Goal: Complete application form

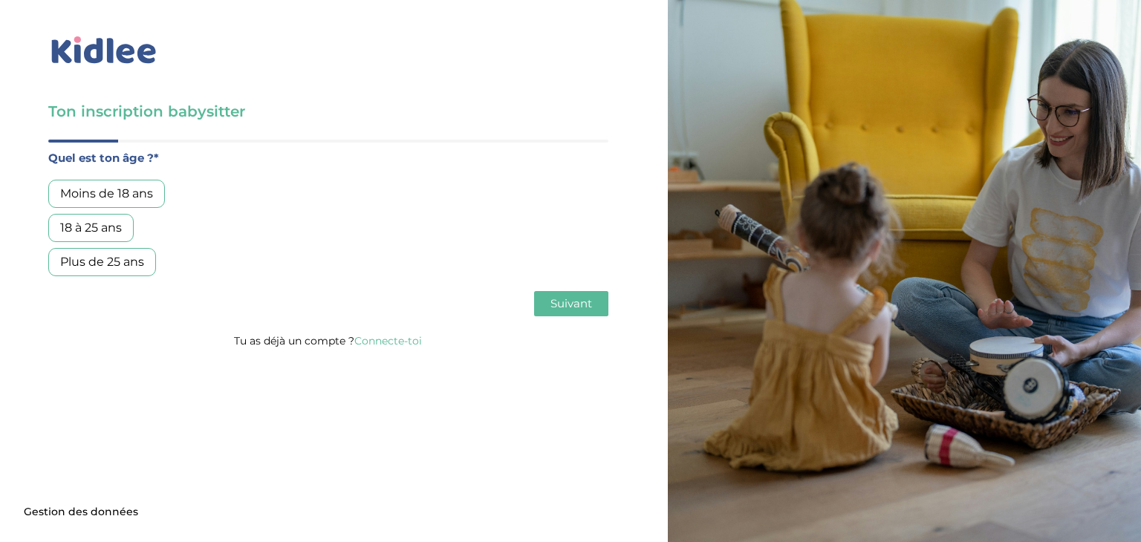
click at [111, 221] on div "18 à 25 ans" at bounding box center [90, 228] width 85 height 28
click at [557, 297] on span "Suivant" at bounding box center [572, 303] width 42 height 14
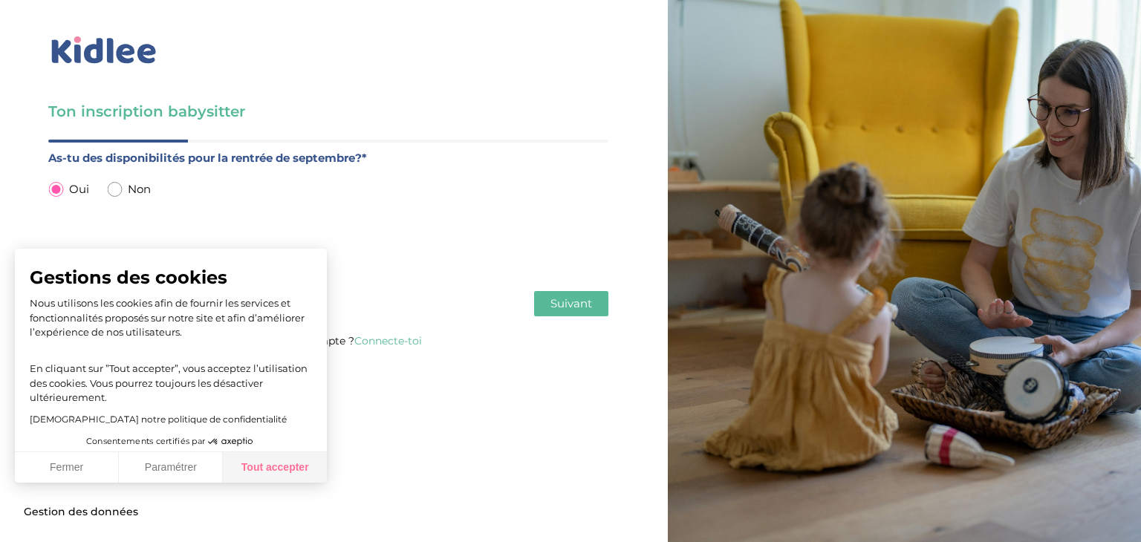
click at [258, 471] on button "Tout accepter" at bounding box center [275, 468] width 104 height 31
checkbox input "true"
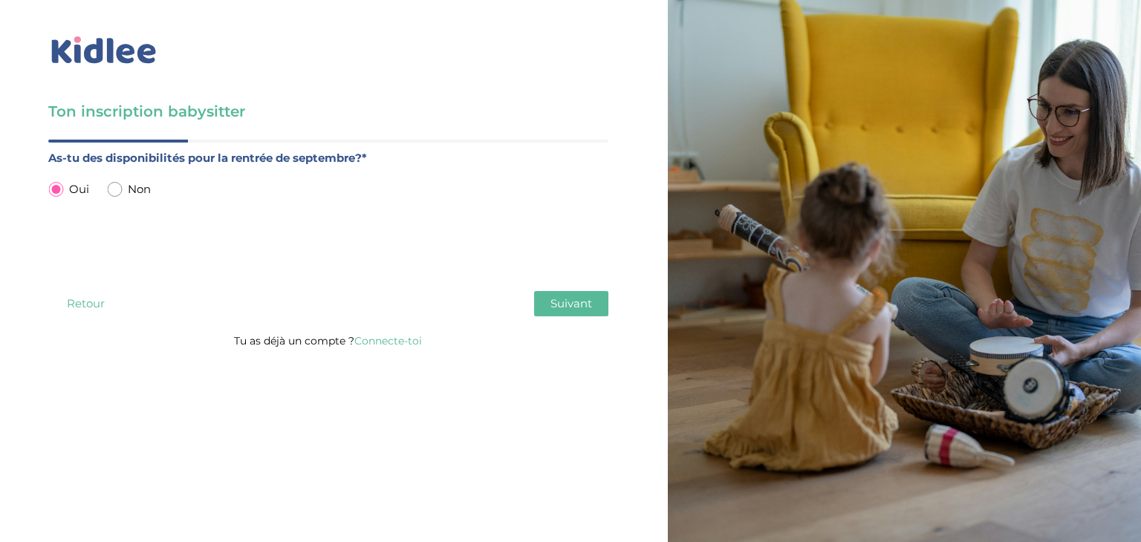
click at [111, 185] on input "radio" at bounding box center [114, 189] width 15 height 15
radio input "true"
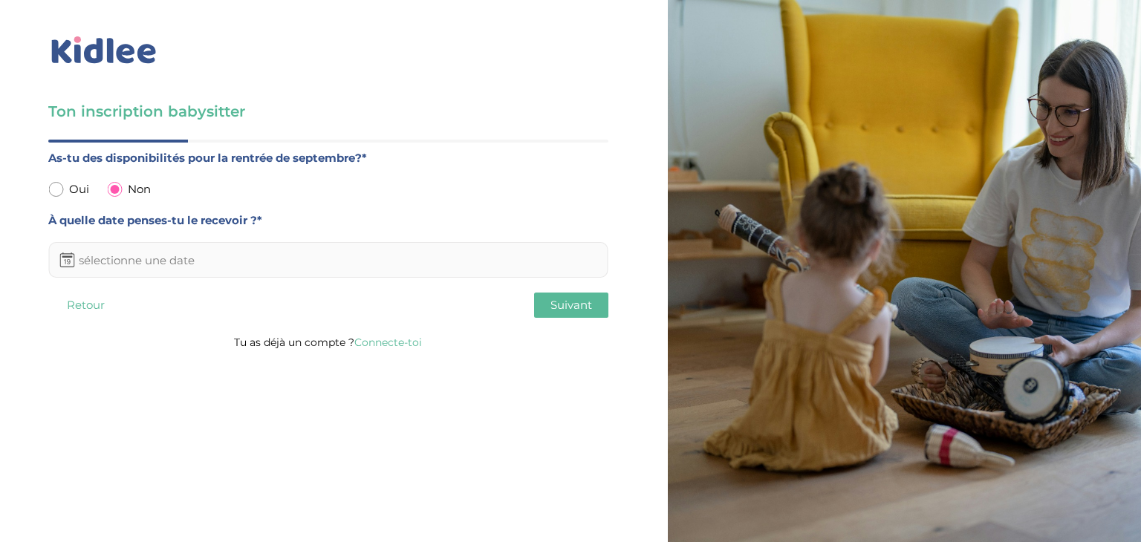
click at [62, 189] on input "radio" at bounding box center [55, 189] width 15 height 15
radio input "true"
radio input "false"
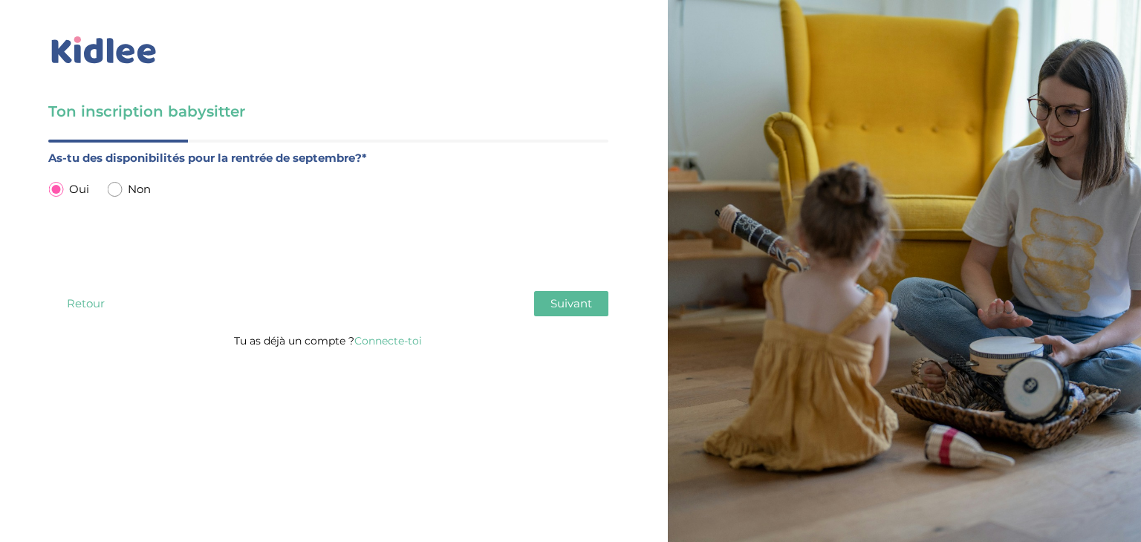
click at [562, 304] on span "Suivant" at bounding box center [572, 303] width 42 height 14
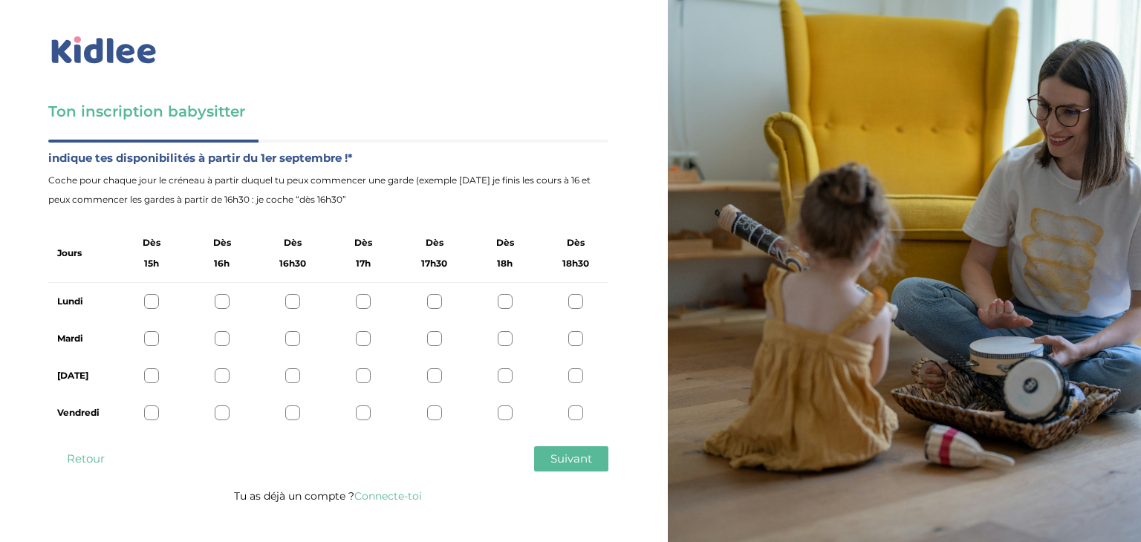
click at [577, 377] on div at bounding box center [575, 376] width 15 height 15
click at [429, 409] on div at bounding box center [434, 413] width 15 height 15
click at [372, 415] on div "Vendredi" at bounding box center [328, 413] width 560 height 37
click at [357, 417] on div at bounding box center [363, 413] width 15 height 15
click at [149, 340] on div at bounding box center [151, 338] width 15 height 15
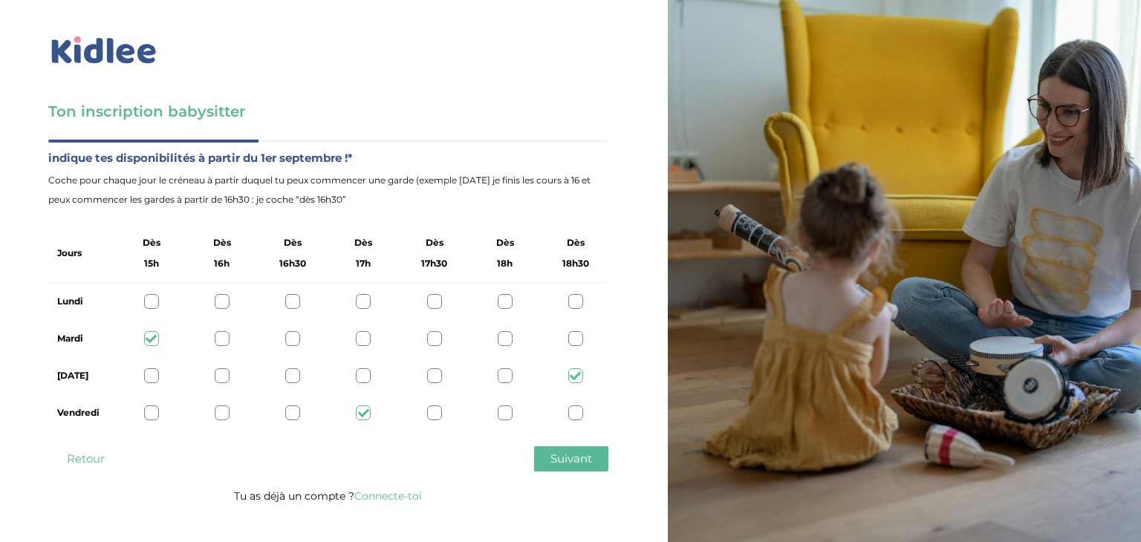
click at [502, 295] on div at bounding box center [505, 301] width 15 height 15
click at [571, 455] on span "Suivant" at bounding box center [572, 459] width 42 height 14
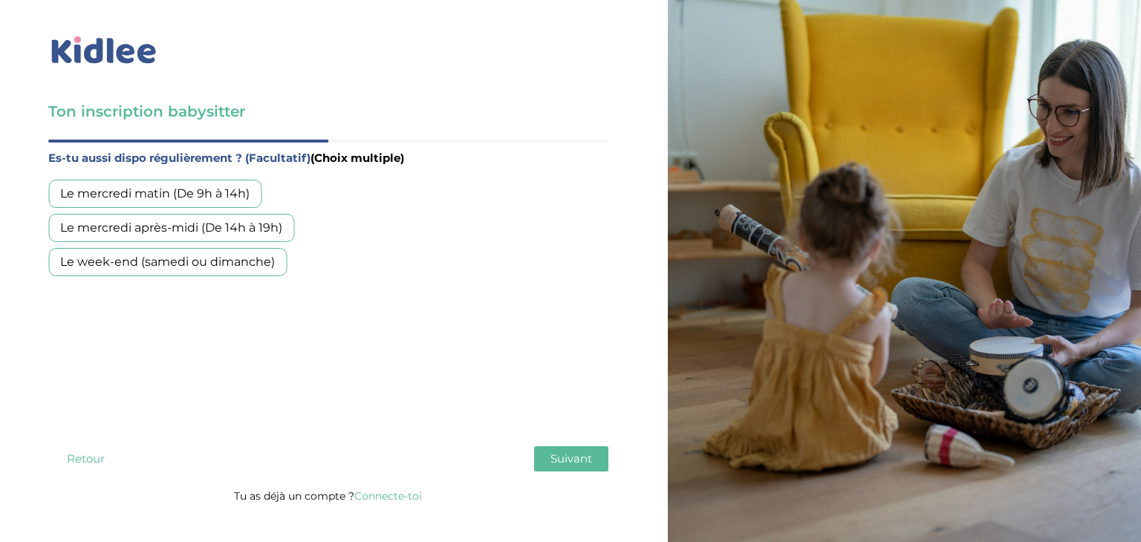
click at [189, 259] on div "Le week-end (samedi ou dimanche)" at bounding box center [167, 262] width 239 height 28
click at [568, 458] on span "Suivant" at bounding box center [572, 459] width 42 height 14
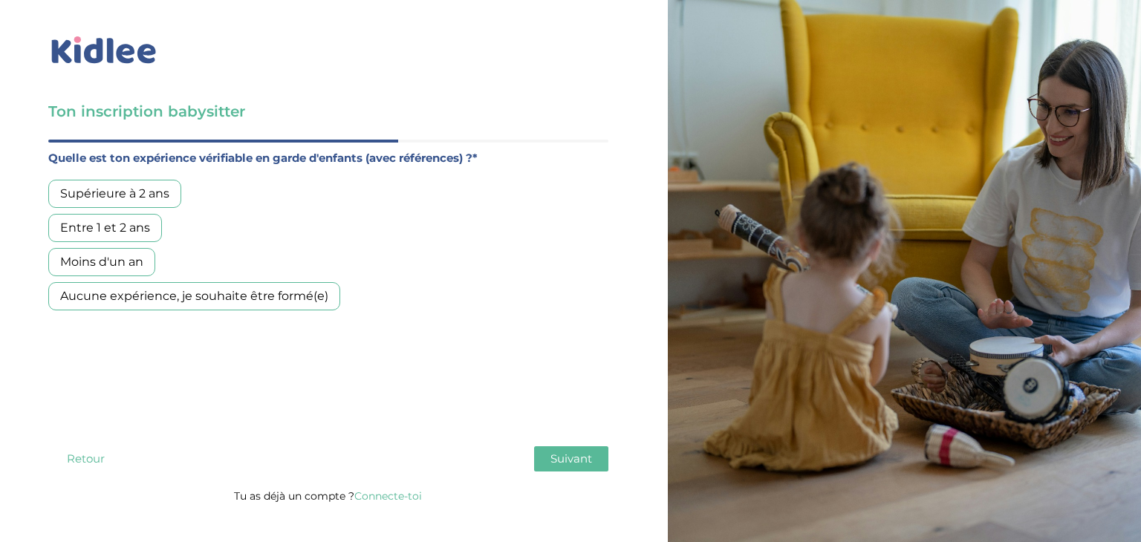
click at [94, 262] on div "Moins d'un an" at bounding box center [101, 262] width 107 height 28
click at [560, 458] on span "Suivant" at bounding box center [572, 459] width 42 height 14
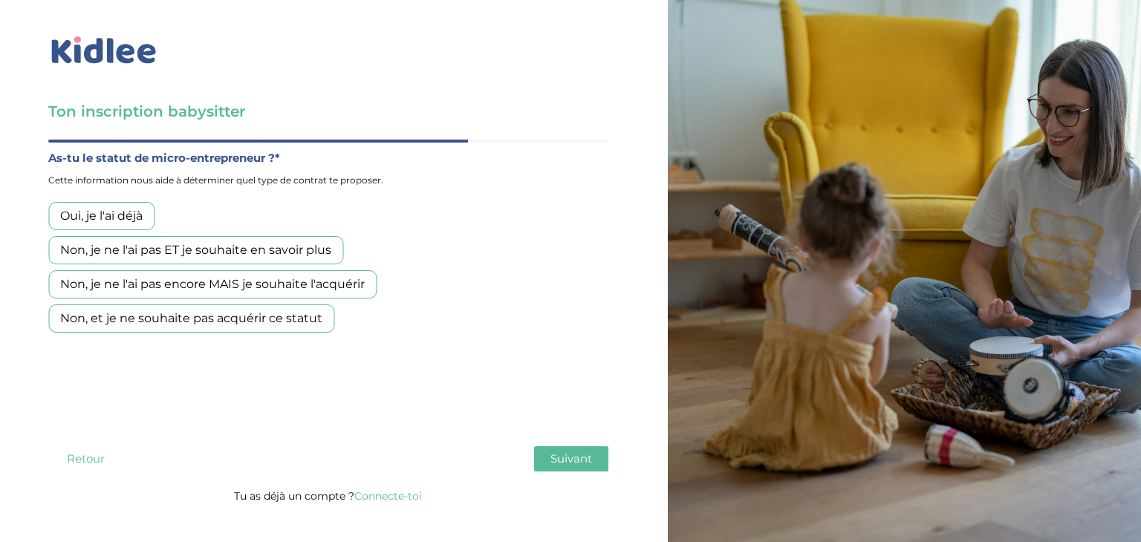
click at [321, 249] on div "Non, je ne l'ai pas ET je souhaite en savoir plus" at bounding box center [195, 250] width 295 height 28
click at [577, 469] on button "Suivant" at bounding box center [571, 459] width 74 height 25
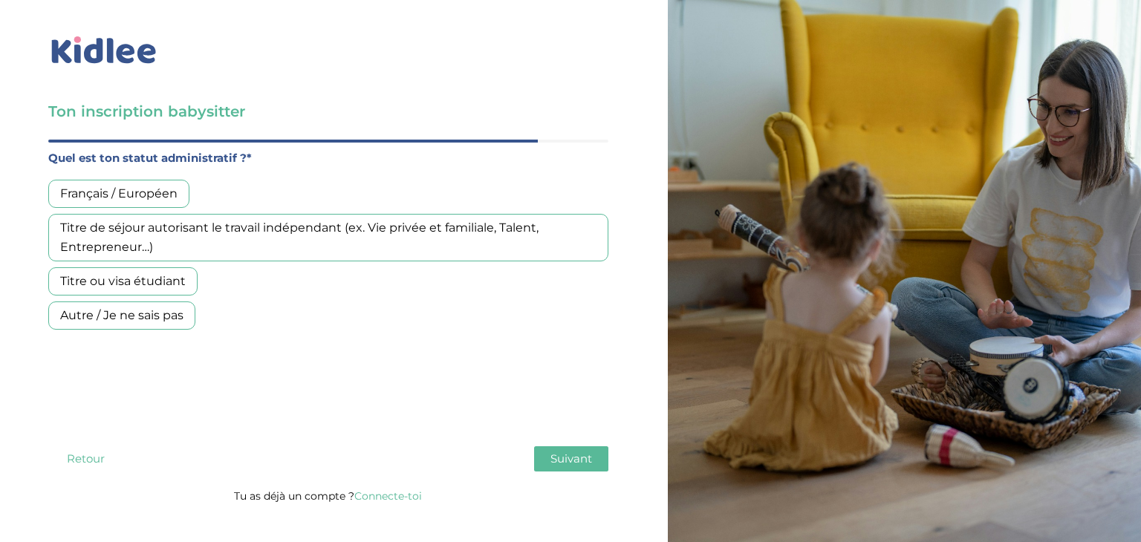
click at [147, 192] on div "Français / Européen" at bounding box center [118, 194] width 141 height 28
click at [575, 456] on span "Suivant" at bounding box center [572, 459] width 42 height 14
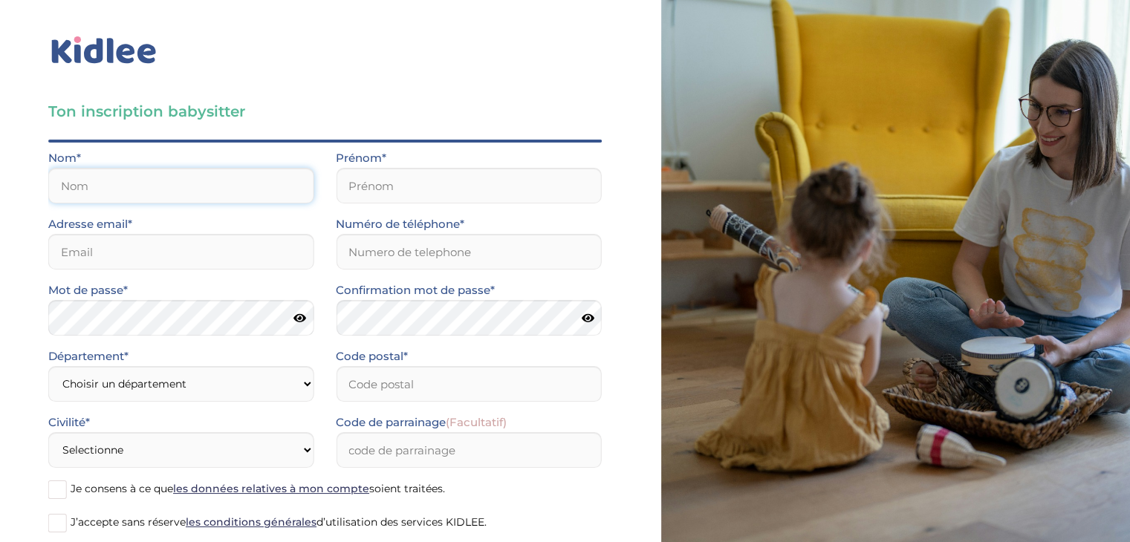
click at [180, 174] on input "text" at bounding box center [180, 186] width 265 height 36
type input "Vatrinet"
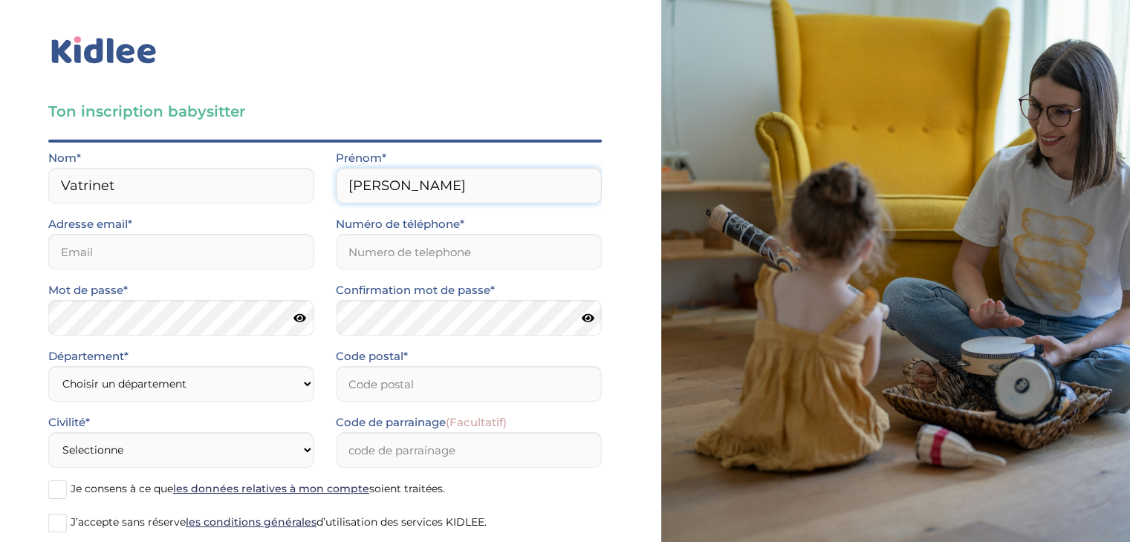
type input "Estelle"
click at [114, 262] on input "email" at bounding box center [180, 252] width 265 height 36
type input "[EMAIL_ADDRESS][DOMAIN_NAME]"
click at [386, 251] on input "Numéro de téléphone*" at bounding box center [468, 252] width 265 height 36
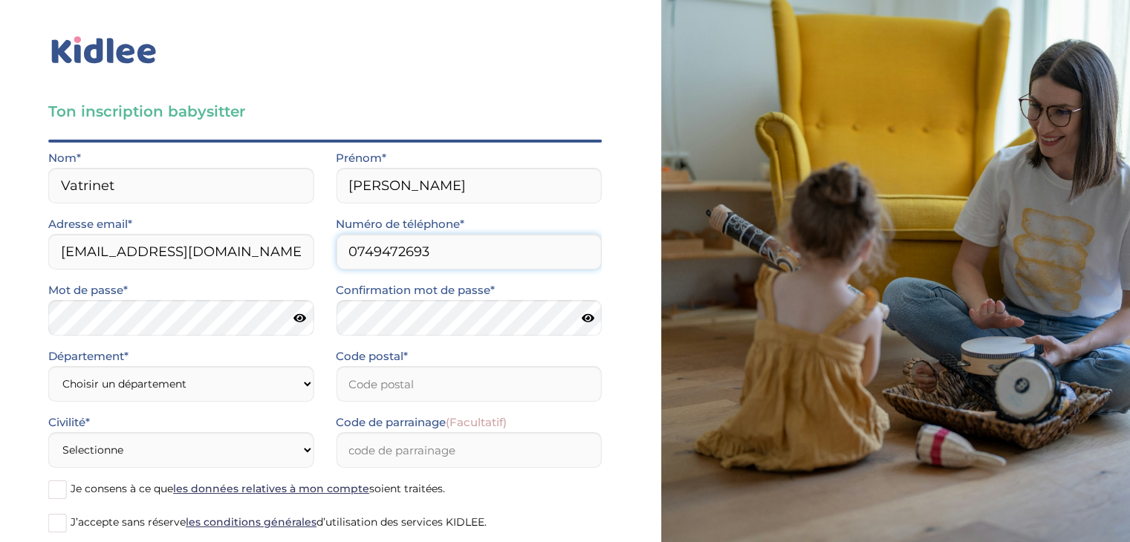
type input "0749472693"
click at [294, 315] on icon at bounding box center [300, 318] width 13 height 11
click at [587, 313] on icon at bounding box center [588, 318] width 13 height 11
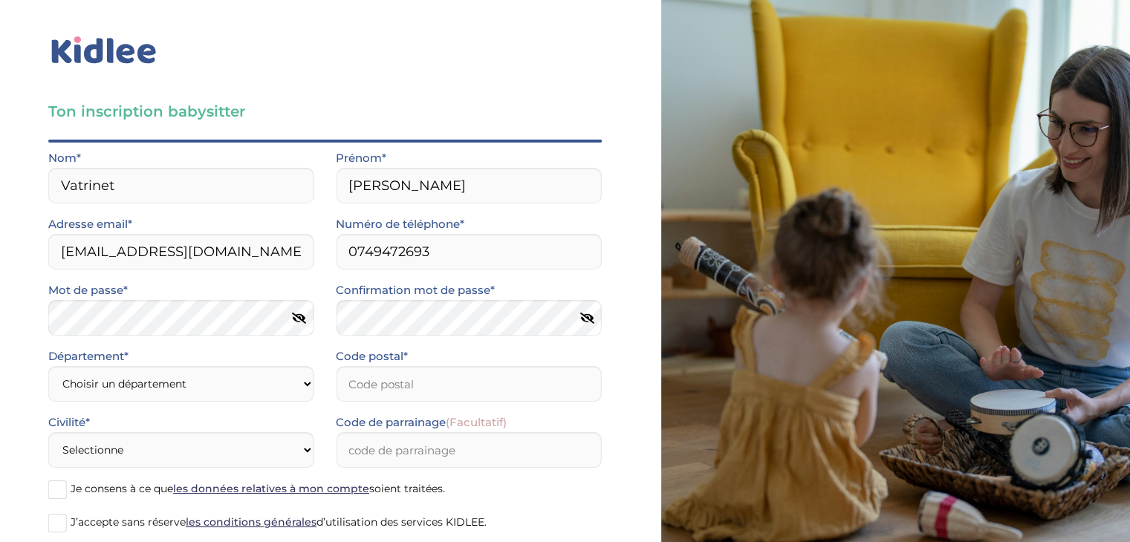
scroll to position [86, 0]
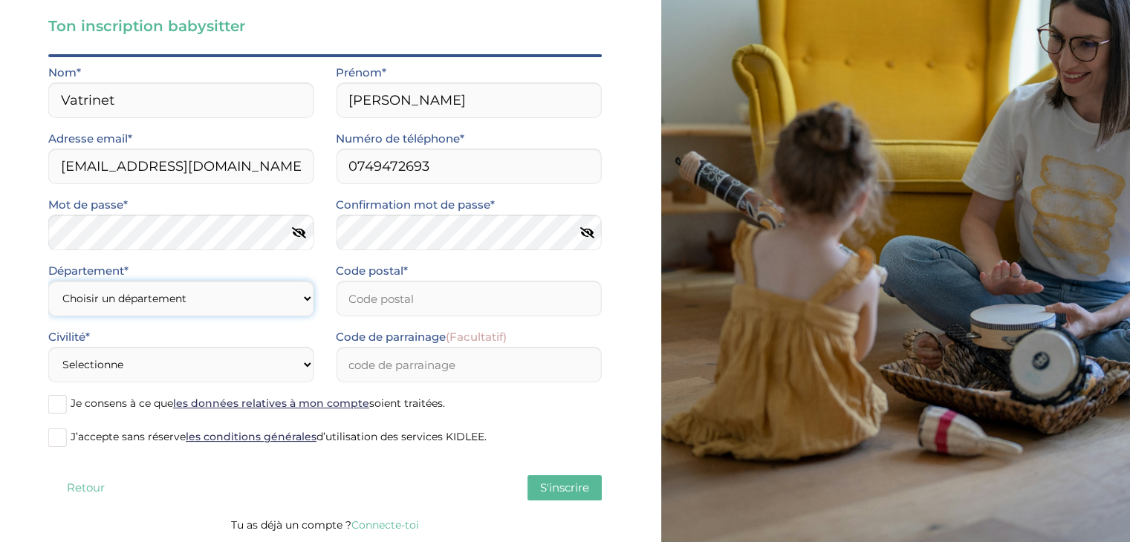
click at [183, 291] on select "Choisir un département Paris (75) Hauts-de-Seine (92) Yvelines (78) Val-de-Marn…" at bounding box center [180, 299] width 265 height 36
select select "92"
click at [48, 281] on select "Choisir un département Paris (75) Hauts-de-Seine (92) Yvelines (78) Val-de-Marn…" at bounding box center [180, 299] width 265 height 36
click at [373, 299] on input "Code postal*" at bounding box center [468, 299] width 265 height 36
type input "92000"
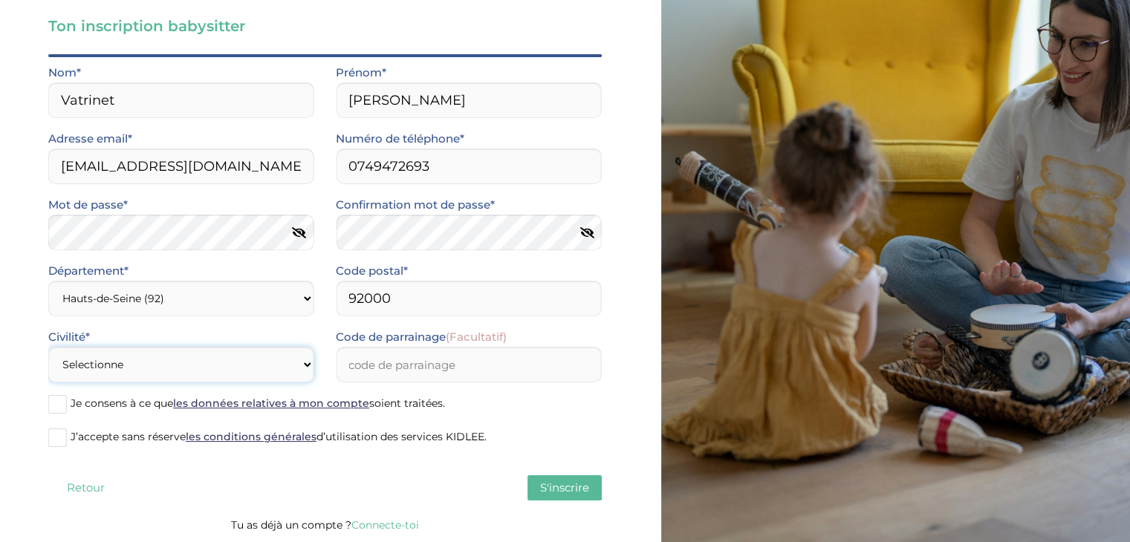
click at [226, 363] on select "Selectionne Mr Mme" at bounding box center [180, 365] width 265 height 36
select select "1"
click at [48, 347] on select "Selectionne Mr Mme" at bounding box center [180, 365] width 265 height 36
click at [65, 400] on span at bounding box center [57, 404] width 19 height 19
click at [0, 0] on input "Je consens à ce que les données relatives à mon compte soient traitées." at bounding box center [0, 0] width 0 height 0
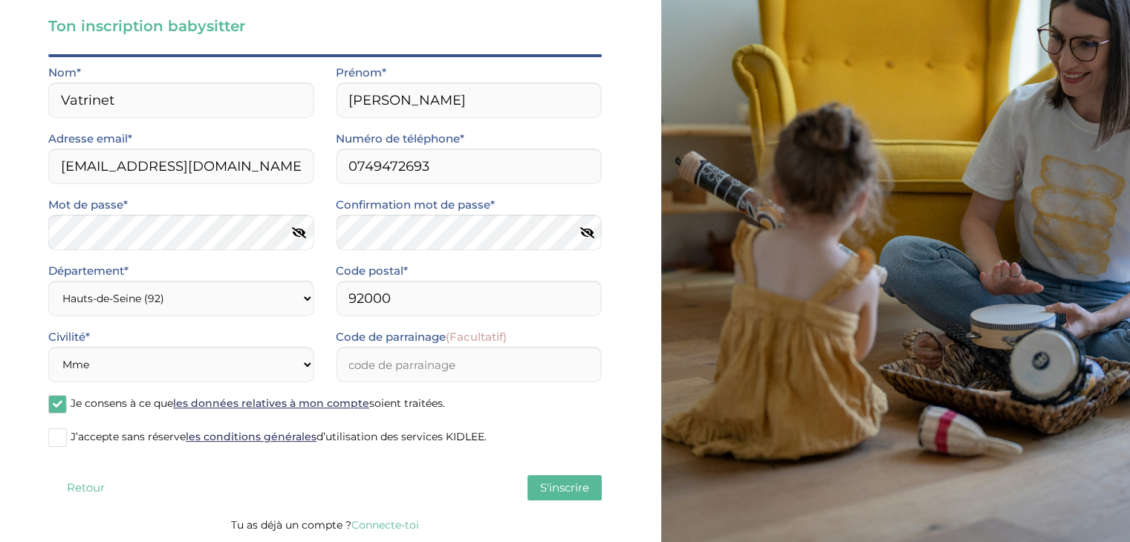
click at [63, 440] on span at bounding box center [57, 438] width 19 height 19
click at [0, 0] on input "J’accepte sans réserve les conditions générales d’utilisation des services KIDL…" at bounding box center [0, 0] width 0 height 0
click at [551, 476] on button "S'inscrire" at bounding box center [565, 488] width 74 height 25
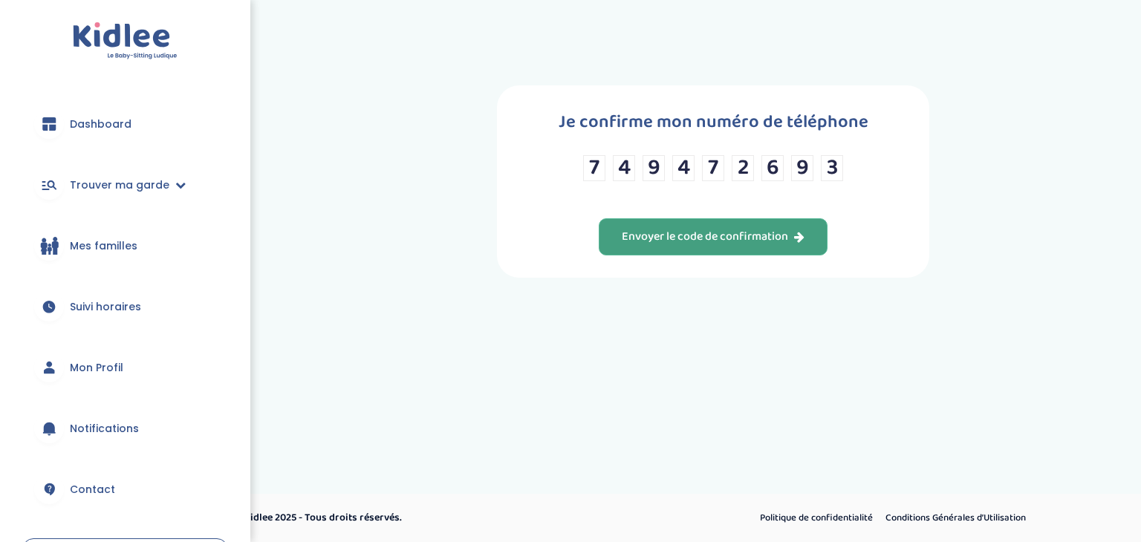
click at [725, 230] on div "Envoyer le code de confirmation" at bounding box center [713, 237] width 183 height 17
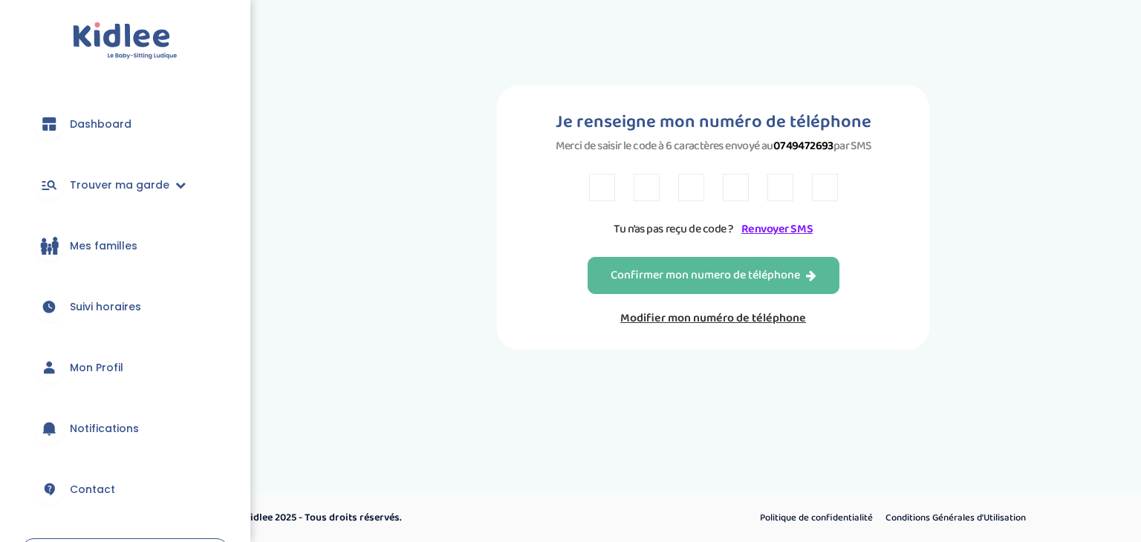
click at [600, 188] on input "text" at bounding box center [602, 187] width 26 height 27
type input "V"
type input "P"
type input "7"
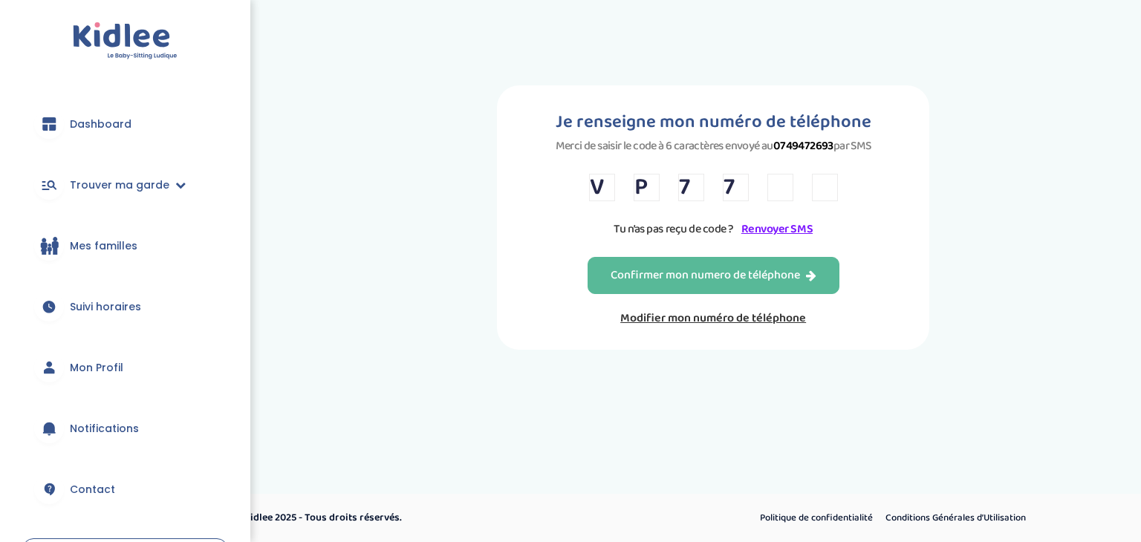
type input "E"
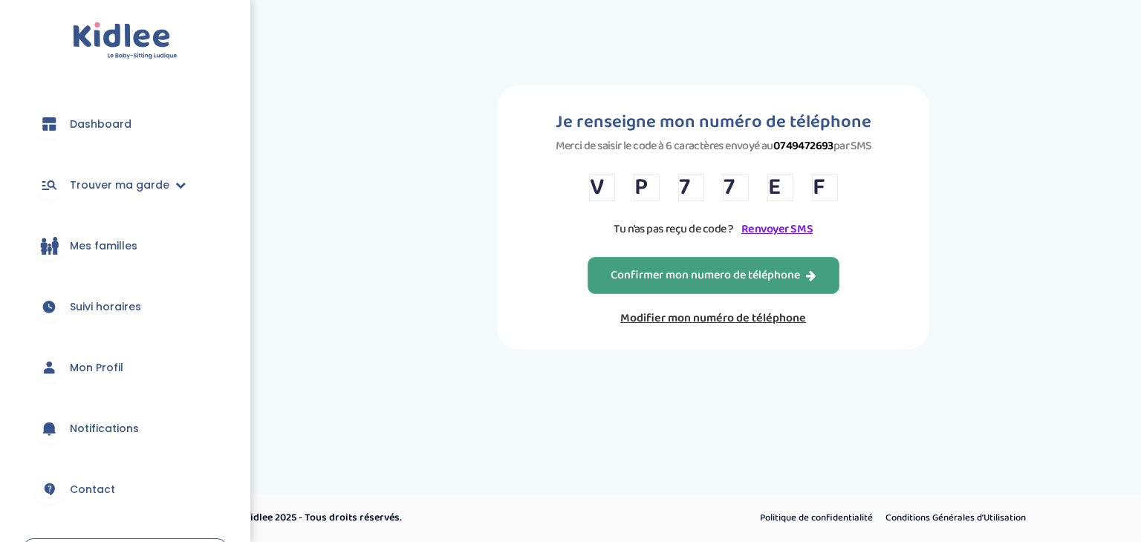
type input "F"
click at [730, 283] on div "Confirmer mon numero de téléphone" at bounding box center [714, 275] width 206 height 17
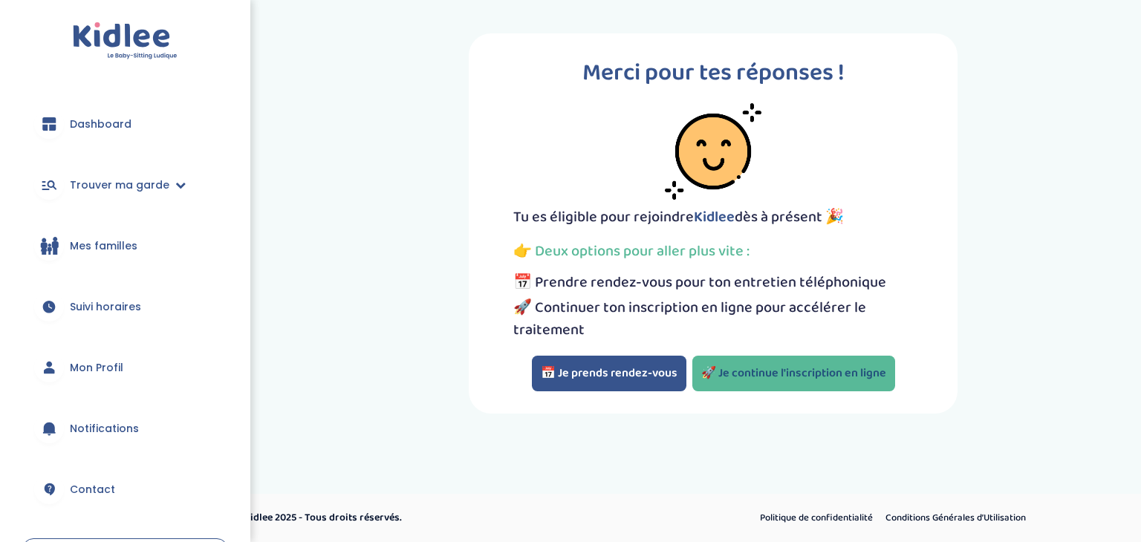
click at [838, 365] on link "🚀 Je continue l'inscription en ligne" at bounding box center [794, 374] width 203 height 36
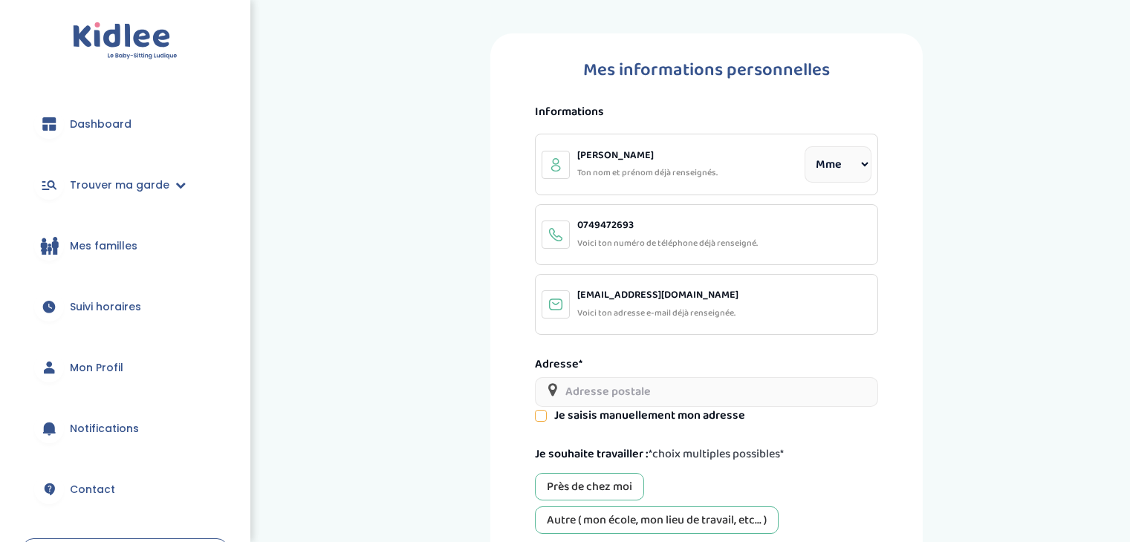
select select "1"
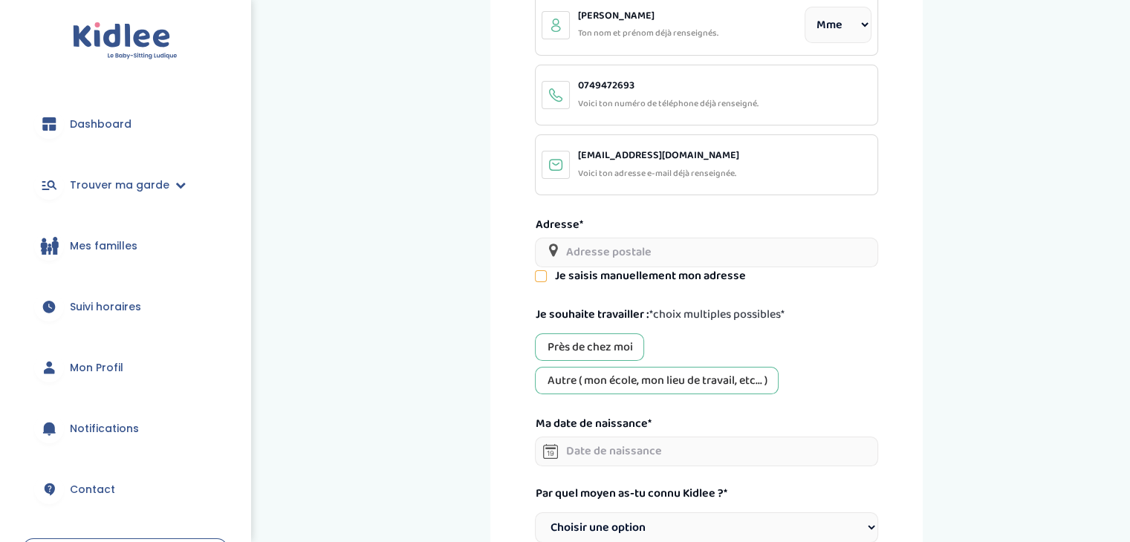
scroll to position [149, 0]
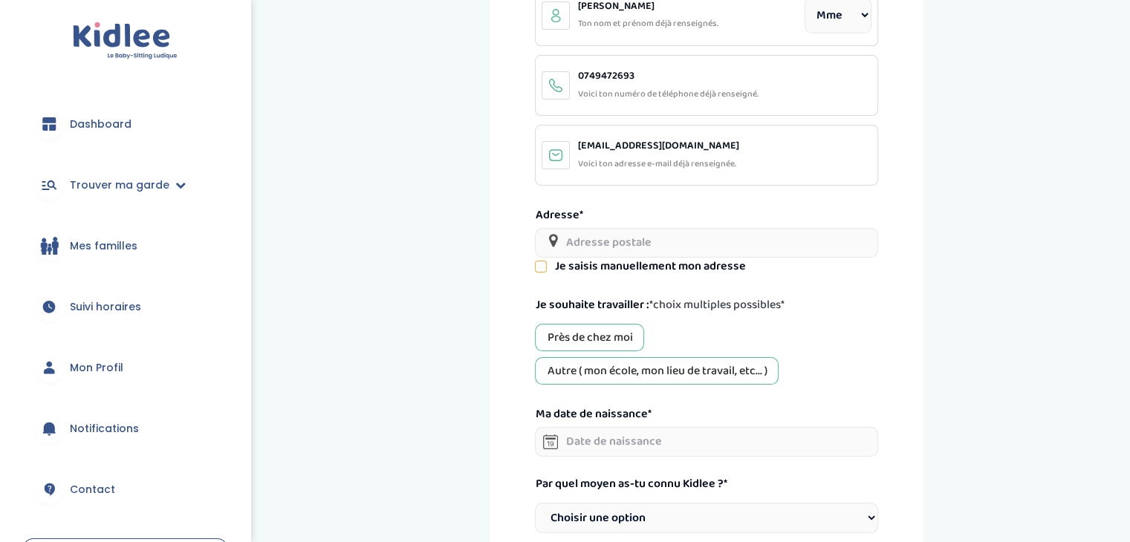
click at [677, 241] on input "text" at bounding box center [706, 243] width 343 height 30
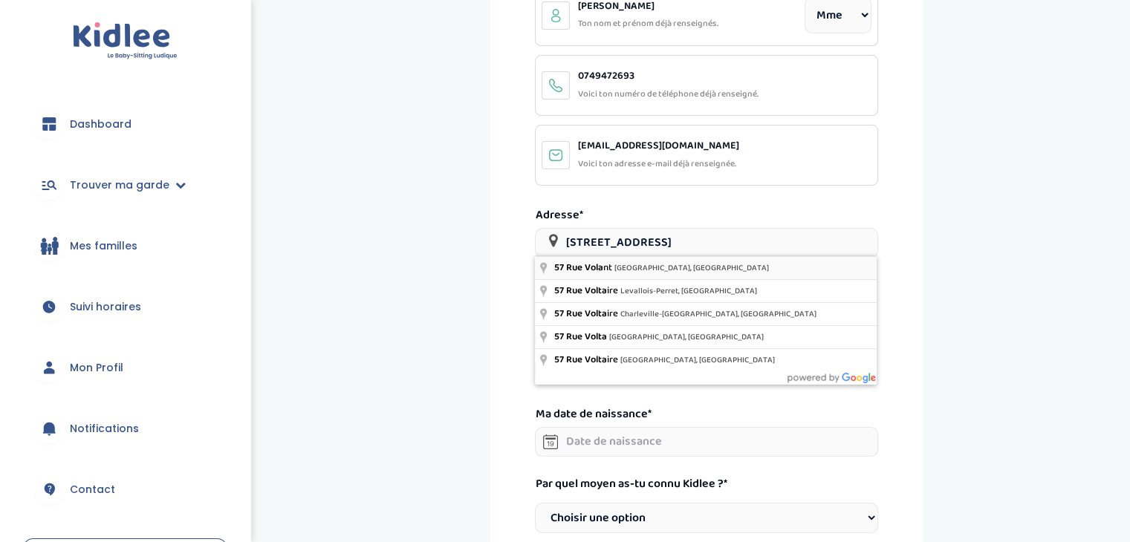
type input "57 Rue Volant, Nanterre, France"
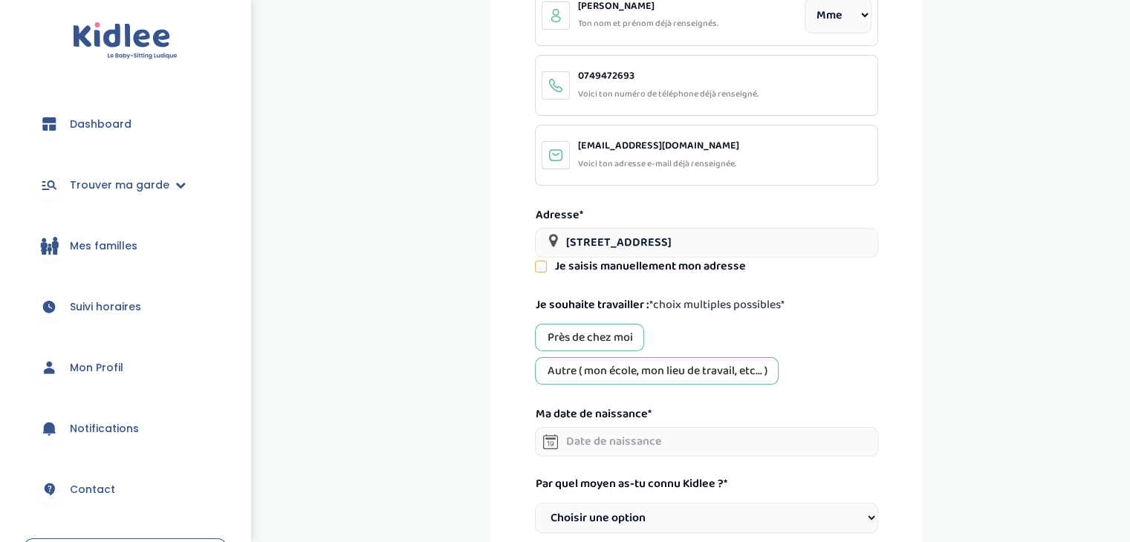
click at [609, 369] on div "Autre ( mon école, mon lieu de travail, etc... )" at bounding box center [657, 370] width 244 height 27
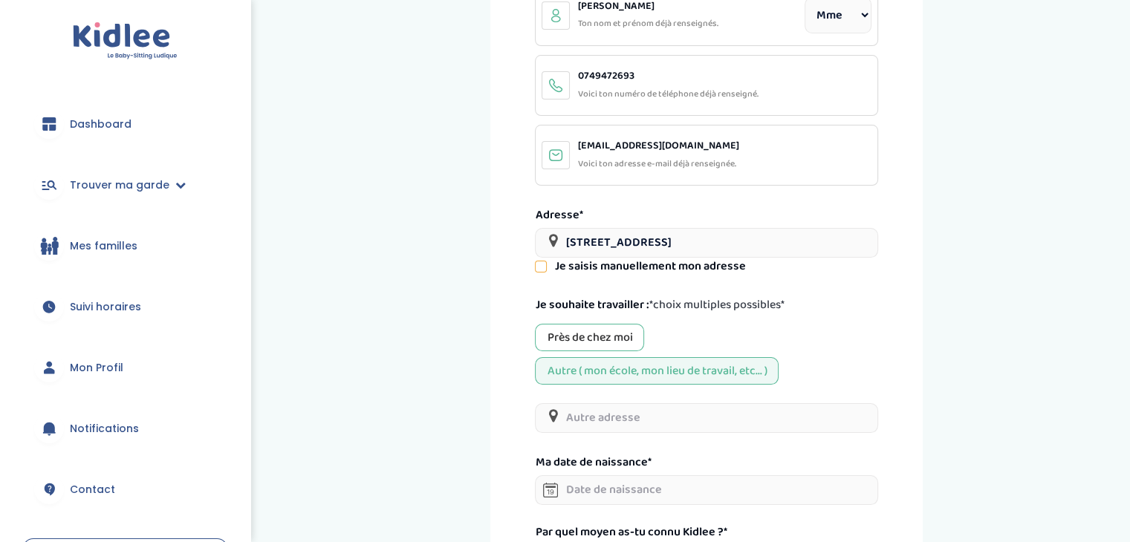
click at [590, 339] on div "Près de chez moi" at bounding box center [589, 337] width 109 height 27
click at [603, 408] on input "text" at bounding box center [706, 418] width 343 height 30
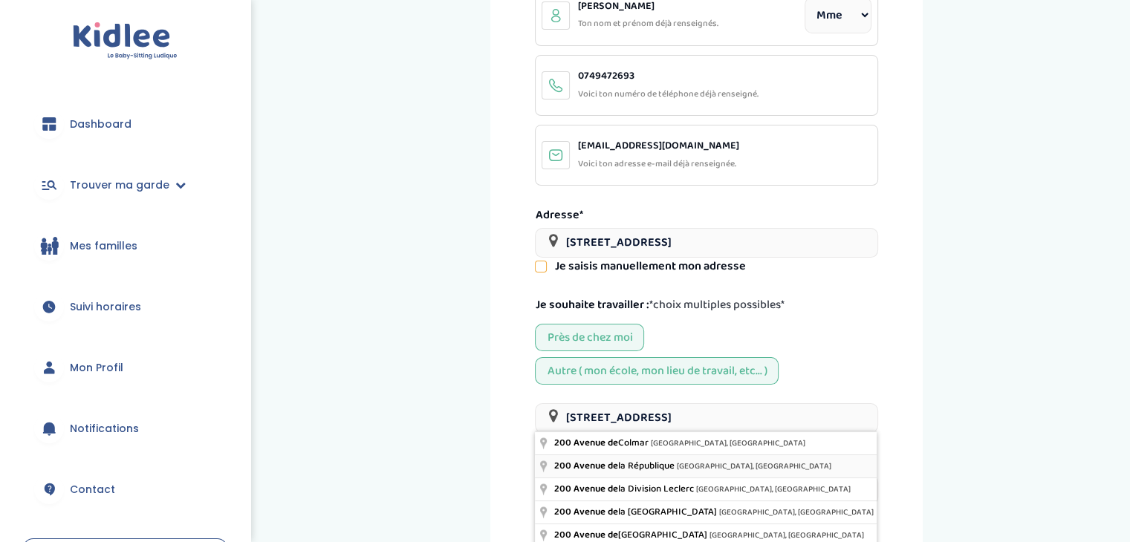
type input "200 Avenue de la République, Nanterre, France"
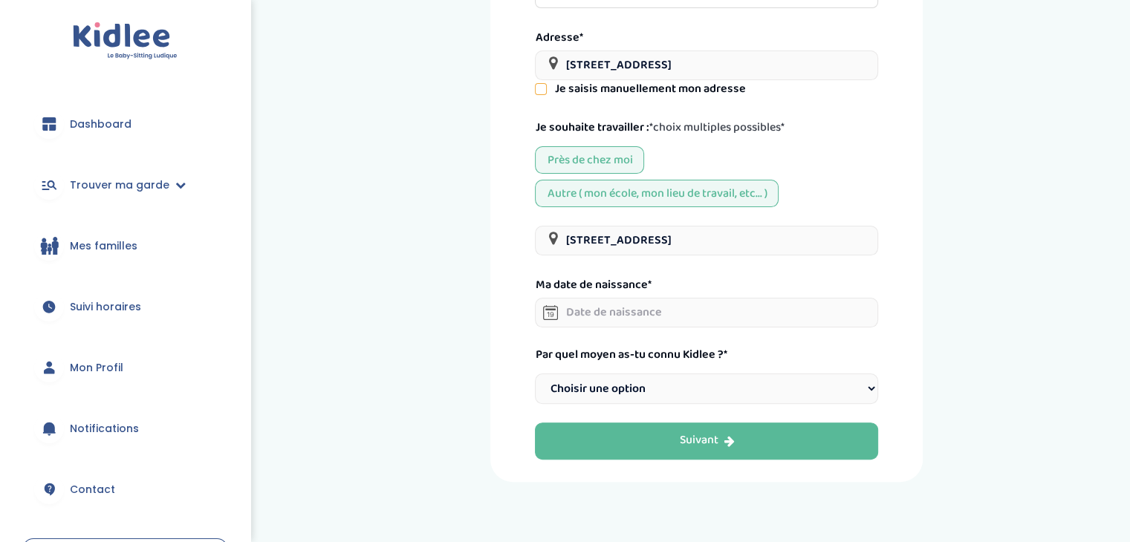
scroll to position [327, 0]
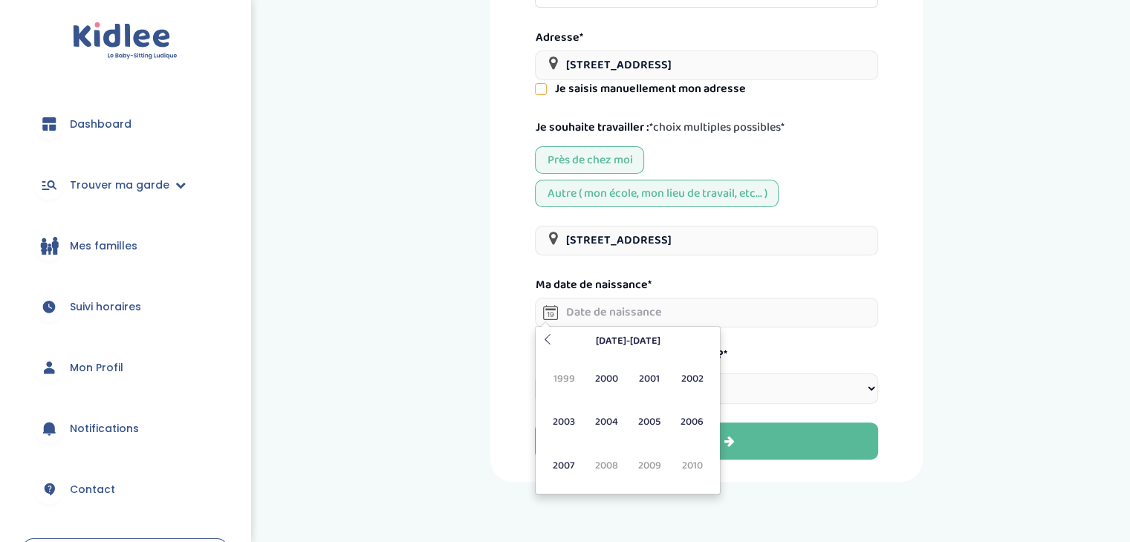
click at [602, 298] on input "text" at bounding box center [706, 313] width 343 height 30
click at [693, 425] on span "2006" at bounding box center [691, 422] width 39 height 40
click at [649, 382] on span "Mar" at bounding box center [649, 379] width 39 height 40
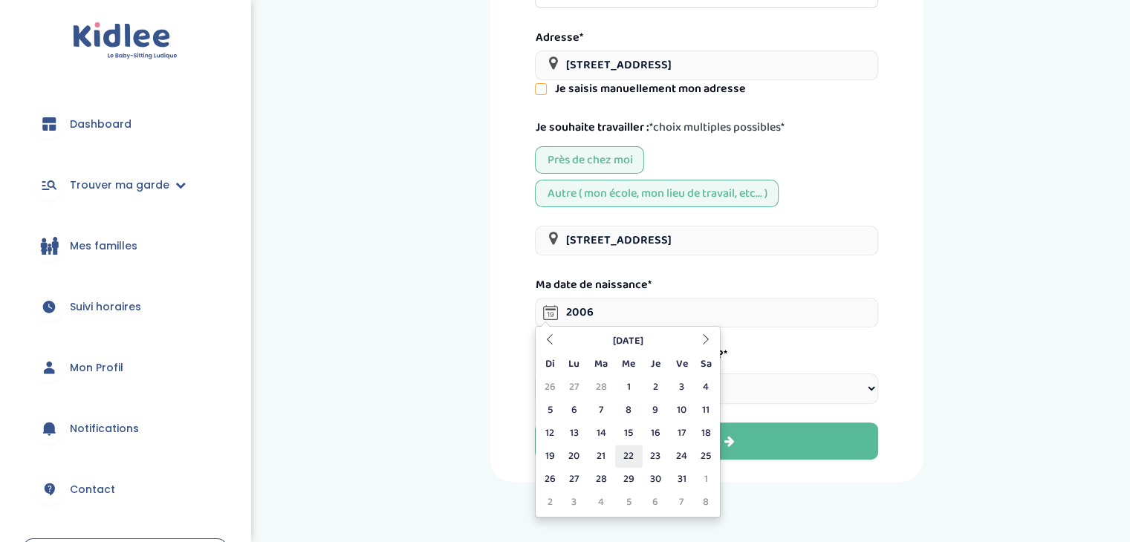
click at [626, 451] on td "22" at bounding box center [628, 456] width 27 height 23
type input "[DATE]"
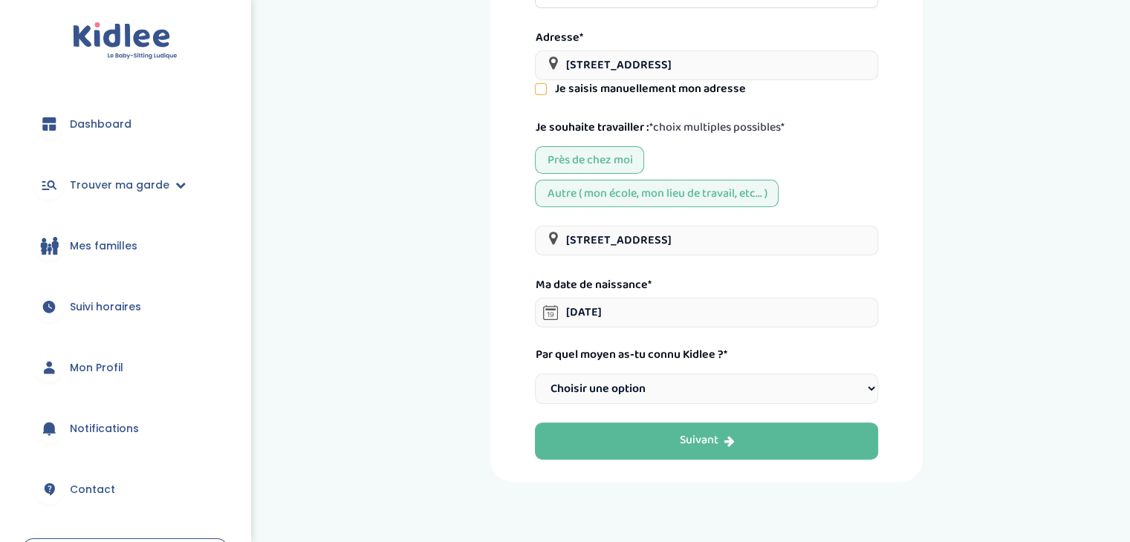
click at [667, 384] on select "Choisir une option Bouche à Oreille Google Plateforme Gens de confiance Faceboo…" at bounding box center [706, 389] width 343 height 30
select select "6"
click at [535, 374] on select "Choisir une option Bouche à Oreille Google Plateforme Gens de confiance Faceboo…" at bounding box center [706, 389] width 343 height 30
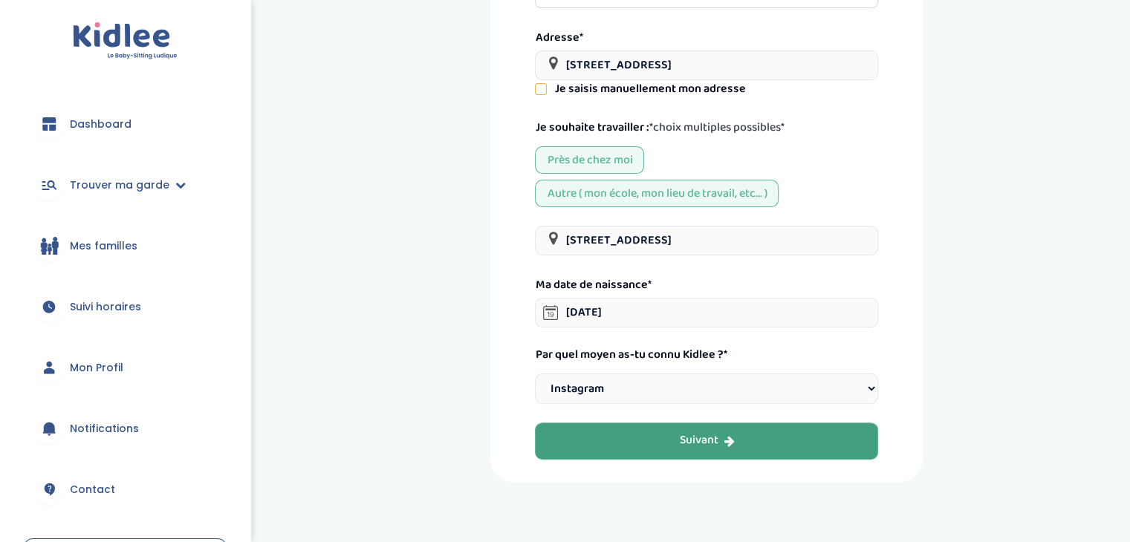
click at [663, 429] on button "Suivant" at bounding box center [706, 441] width 343 height 37
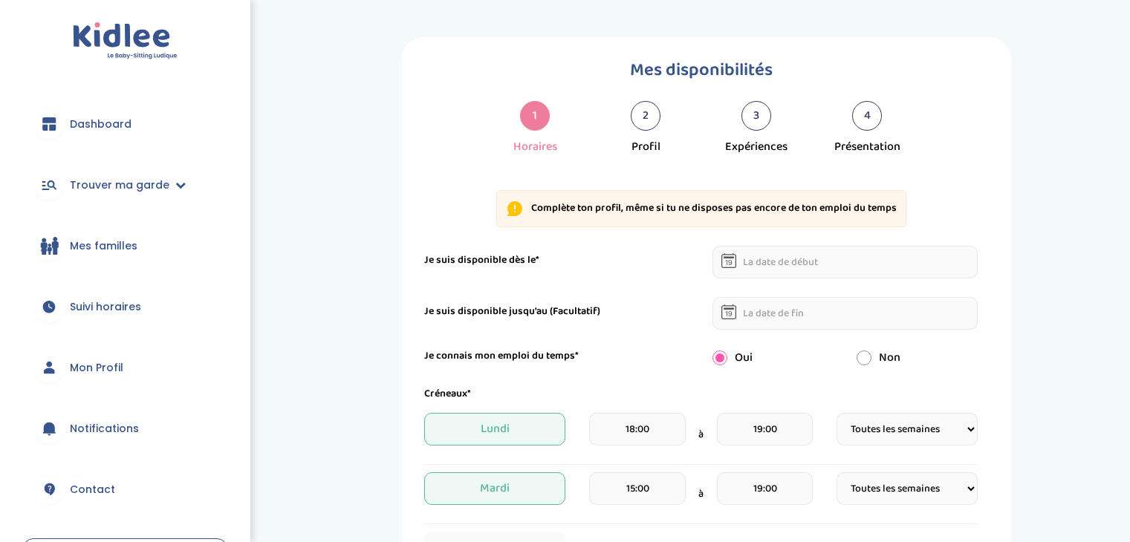
select select "1"
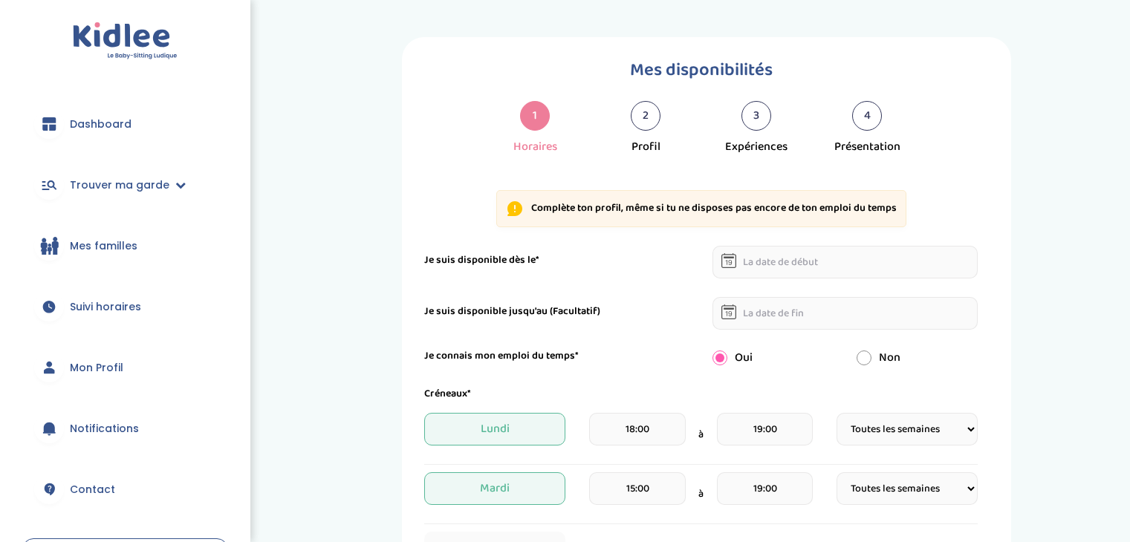
select select "1"
click at [730, 262] on icon at bounding box center [729, 262] width 7 height 5
click at [782, 268] on input "text" at bounding box center [846, 262] width 266 height 33
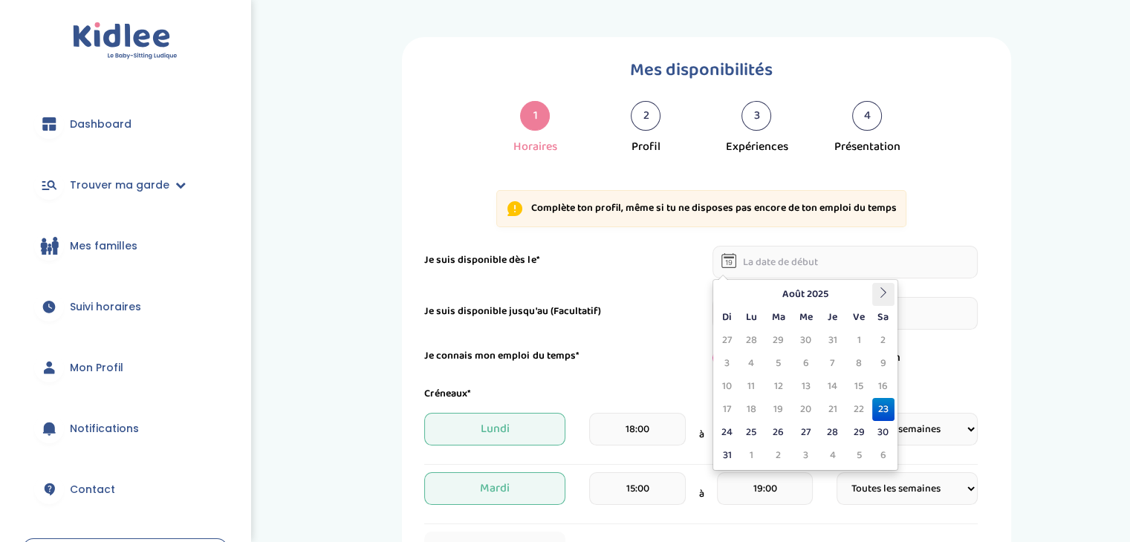
click at [888, 288] on icon at bounding box center [883, 293] width 10 height 10
click at [802, 360] on td "10" at bounding box center [805, 363] width 27 height 23
type input "10-09-2025"
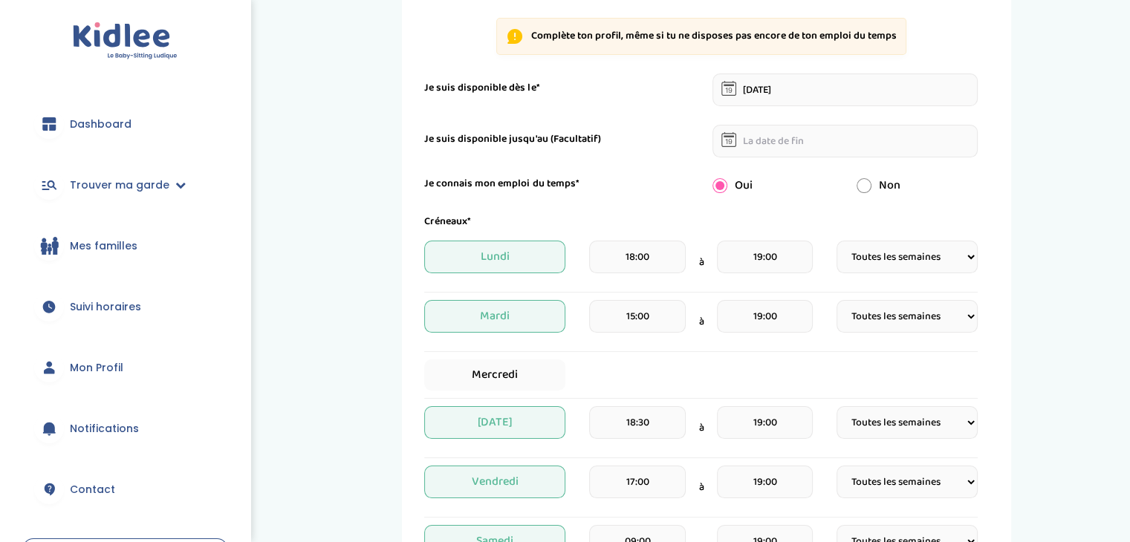
scroll to position [176, 0]
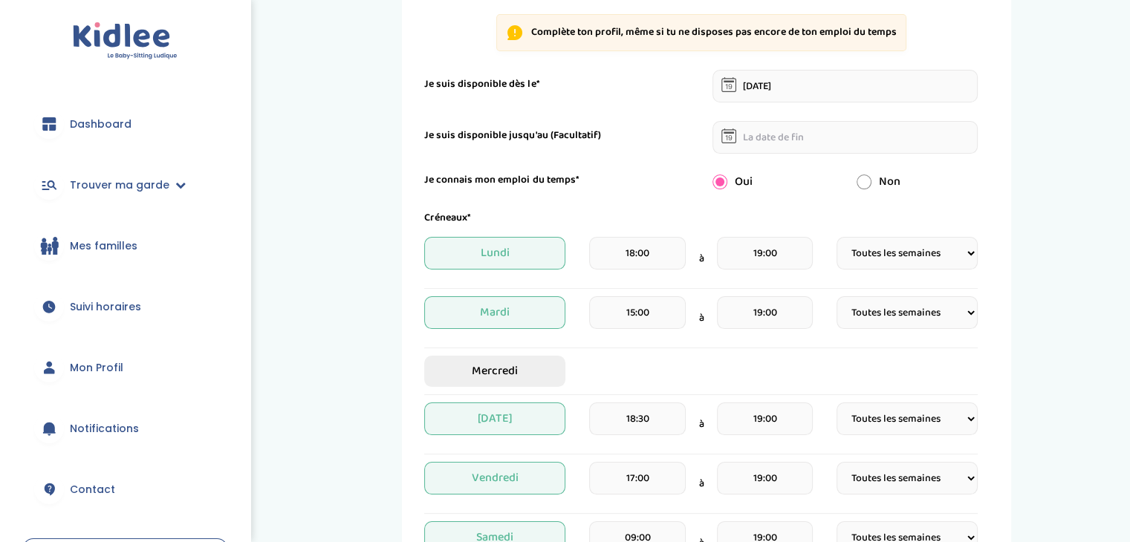
click at [519, 362] on span "Mercredi" at bounding box center [494, 371] width 141 height 31
select select "1"
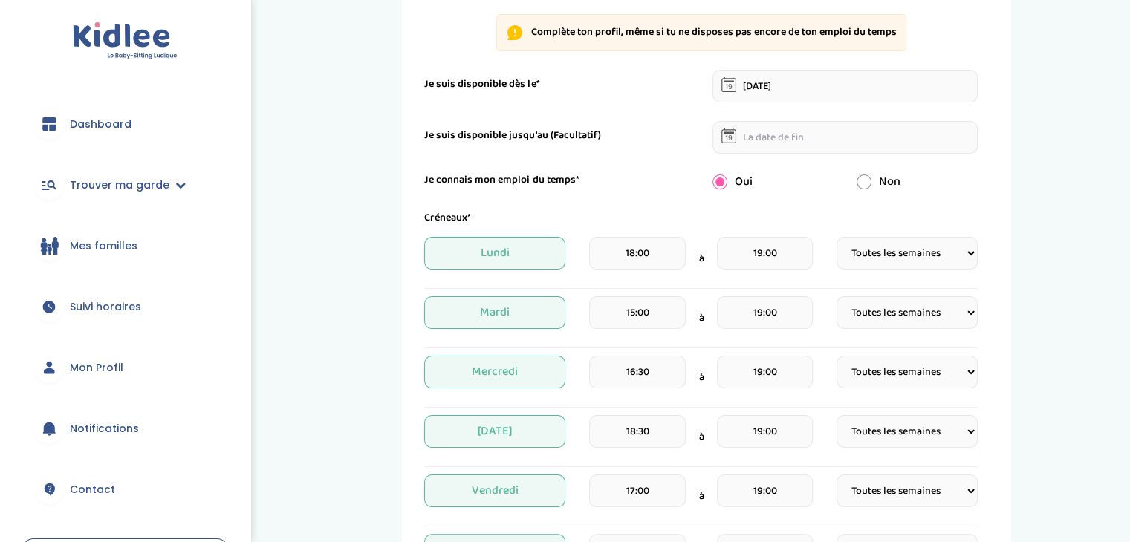
click at [669, 259] on input "18:00" at bounding box center [637, 253] width 96 height 33
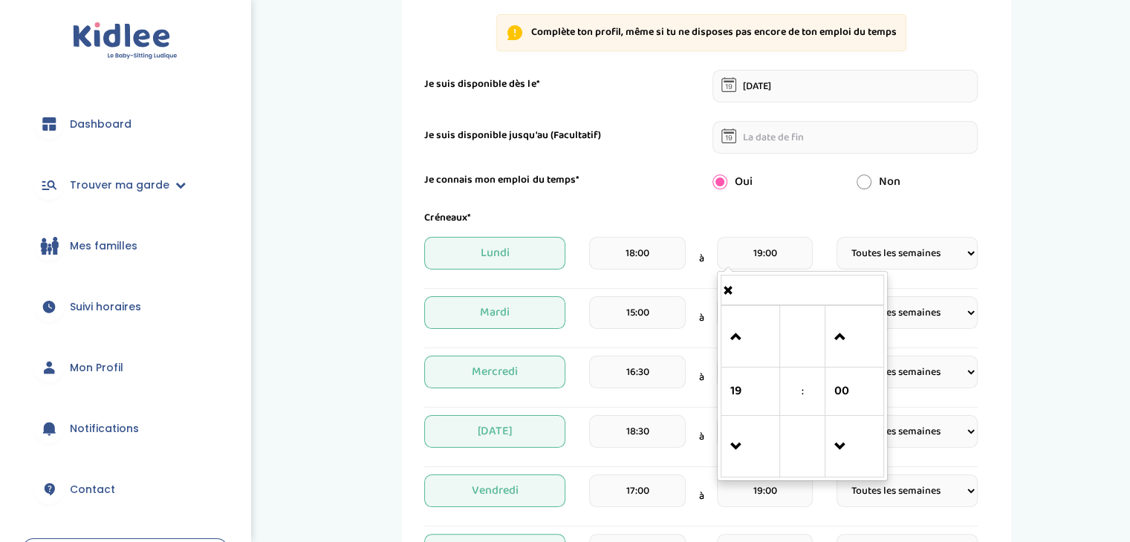
click at [796, 256] on input "19:00" at bounding box center [765, 253] width 96 height 33
click at [737, 340] on span at bounding box center [750, 337] width 40 height 40
type input "20:00"
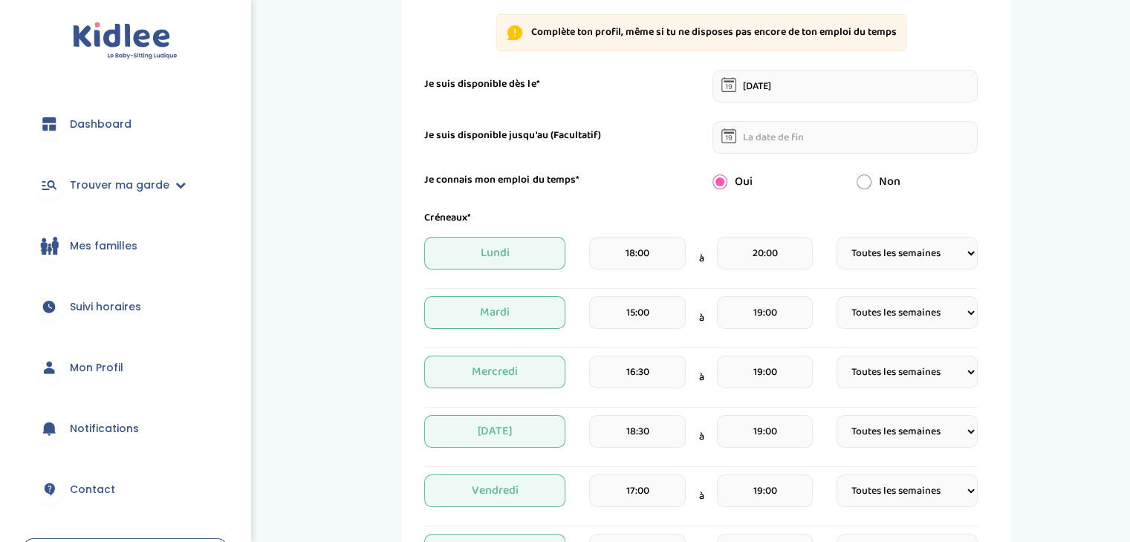
click at [1020, 278] on div "Mes disponibilités 1 Horaires 2 Profil 3 Expériences 4 Présentation Indique nou…" at bounding box center [707, 399] width 824 height 1077
click at [663, 307] on input "15:00" at bounding box center [637, 312] width 96 height 33
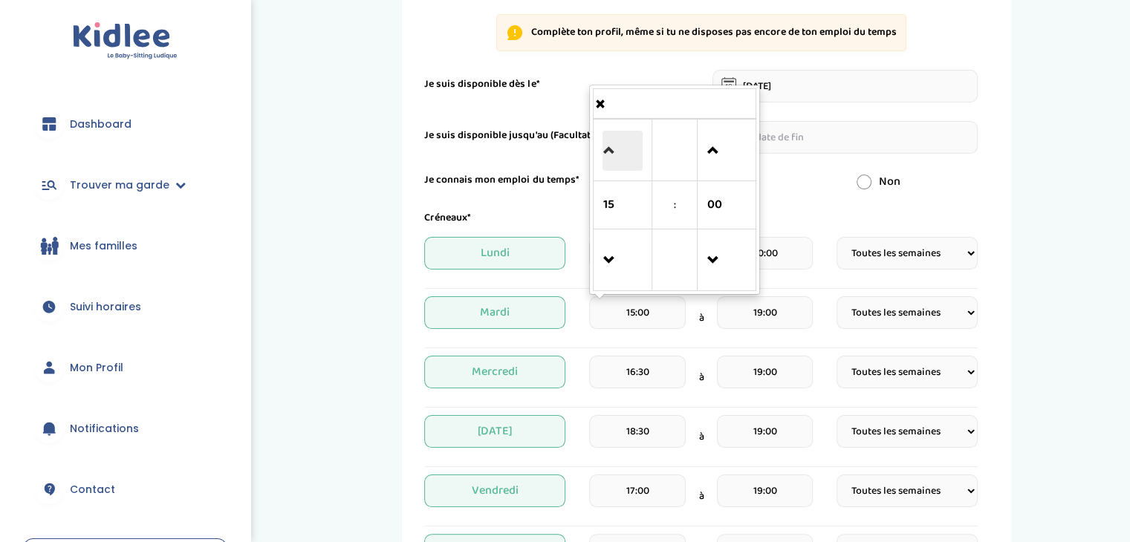
click at [609, 137] on span at bounding box center [623, 151] width 40 height 40
click at [615, 268] on span at bounding box center [623, 261] width 40 height 40
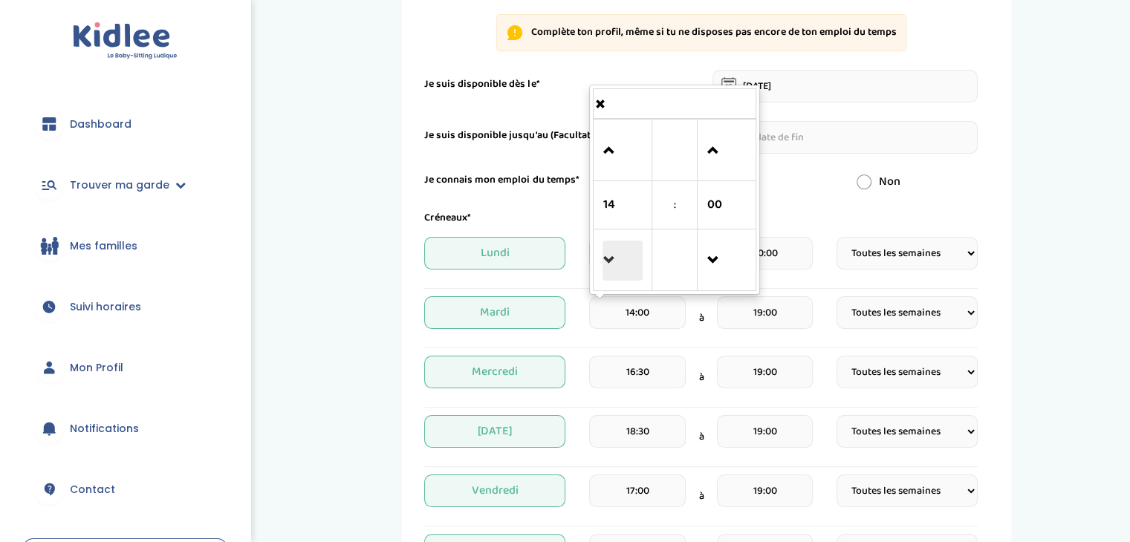
click at [615, 268] on span at bounding box center [623, 261] width 40 height 40
click at [616, 161] on span at bounding box center [623, 151] width 40 height 40
type input "14:00"
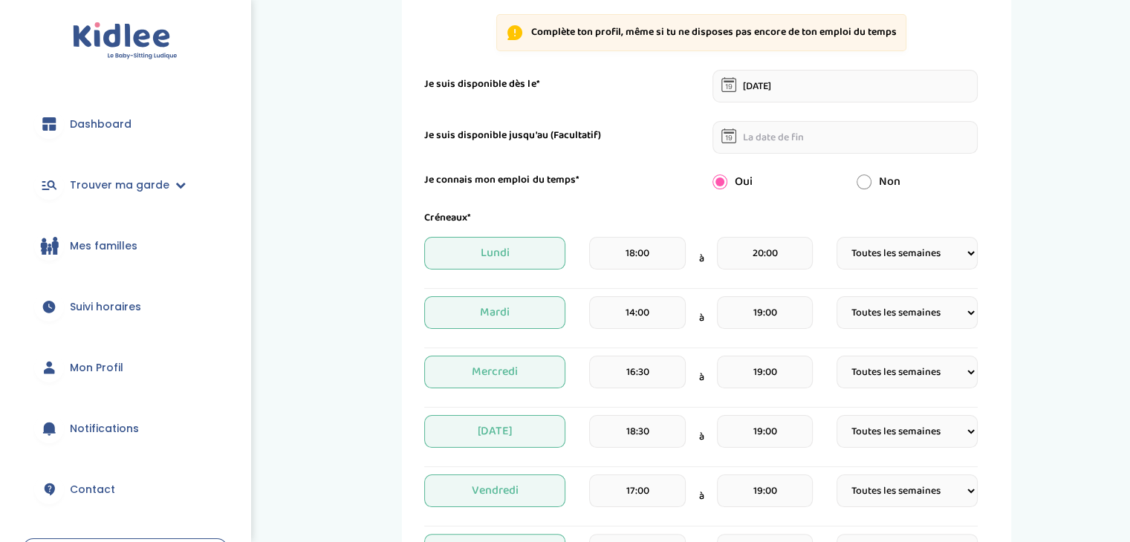
click at [993, 311] on div "Mes disponibilités 1 Horaires 2 Profil 3 Expériences 4 Présentation Indique nou…" at bounding box center [706, 399] width 609 height 1077
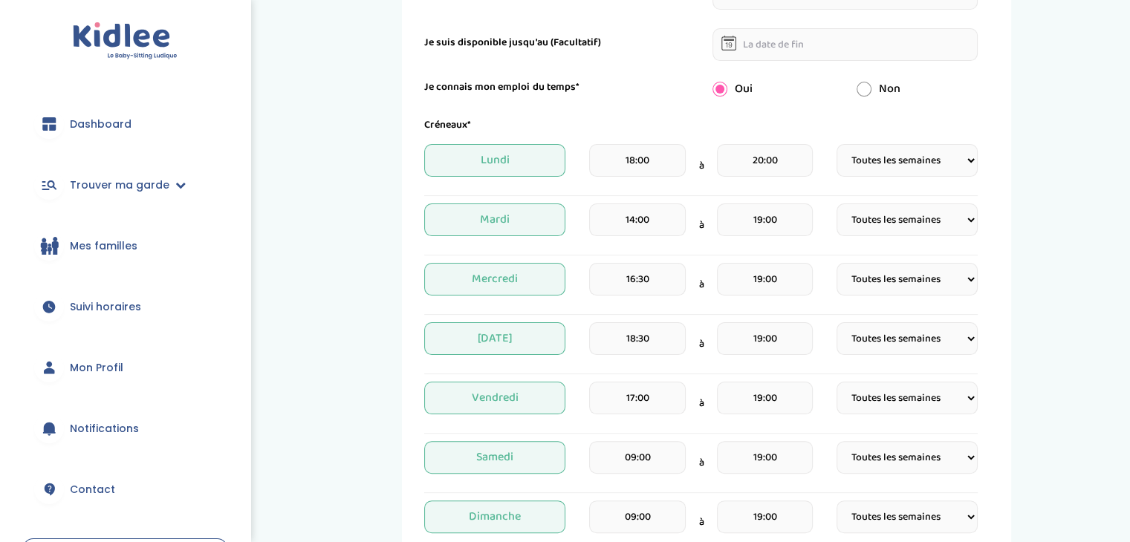
scroll to position [278, 0]
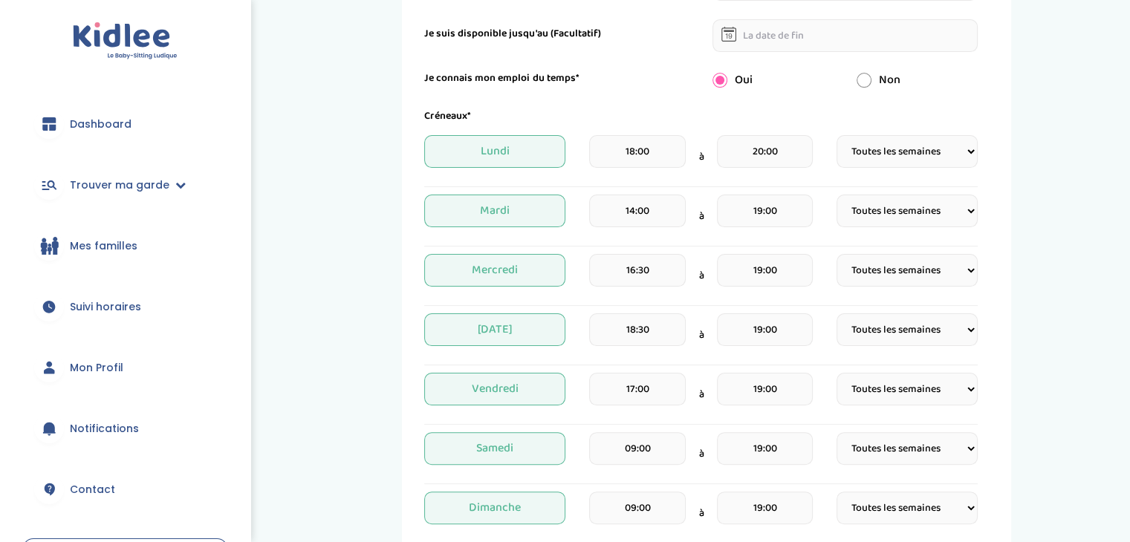
click at [656, 325] on input "18:30" at bounding box center [637, 330] width 96 height 33
click at [618, 293] on span at bounding box center [623, 278] width 40 height 40
click at [609, 164] on span at bounding box center [623, 168] width 40 height 40
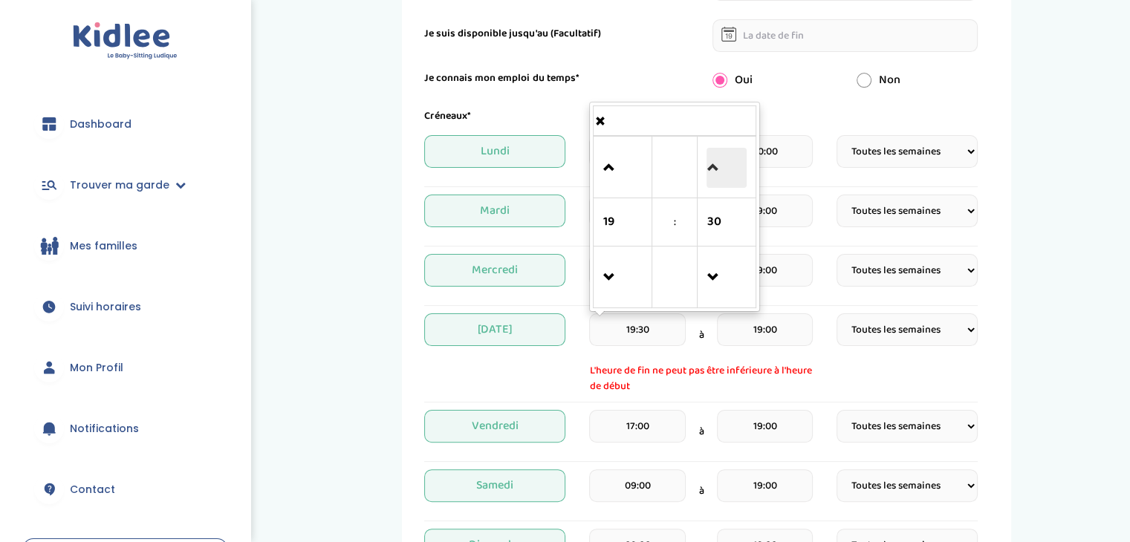
click at [716, 178] on span at bounding box center [727, 168] width 40 height 40
click at [734, 291] on span at bounding box center [727, 278] width 40 height 40
type input "19:00"
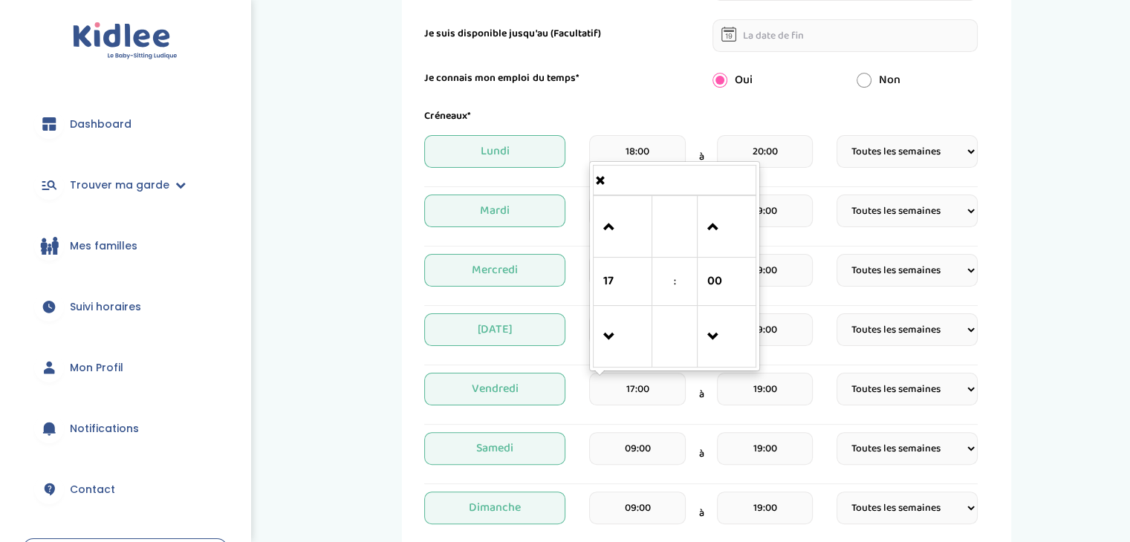
click at [657, 383] on input "17:00" at bounding box center [637, 389] width 96 height 33
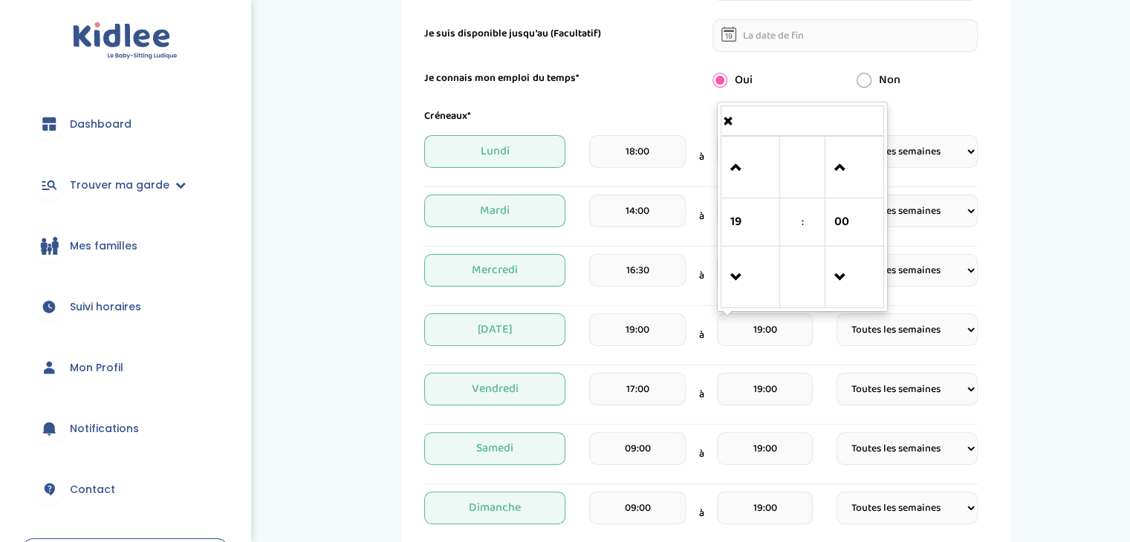
click at [785, 334] on input "19:00" at bounding box center [765, 330] width 96 height 33
click at [733, 172] on span at bounding box center [750, 168] width 40 height 40
type input "20:00"
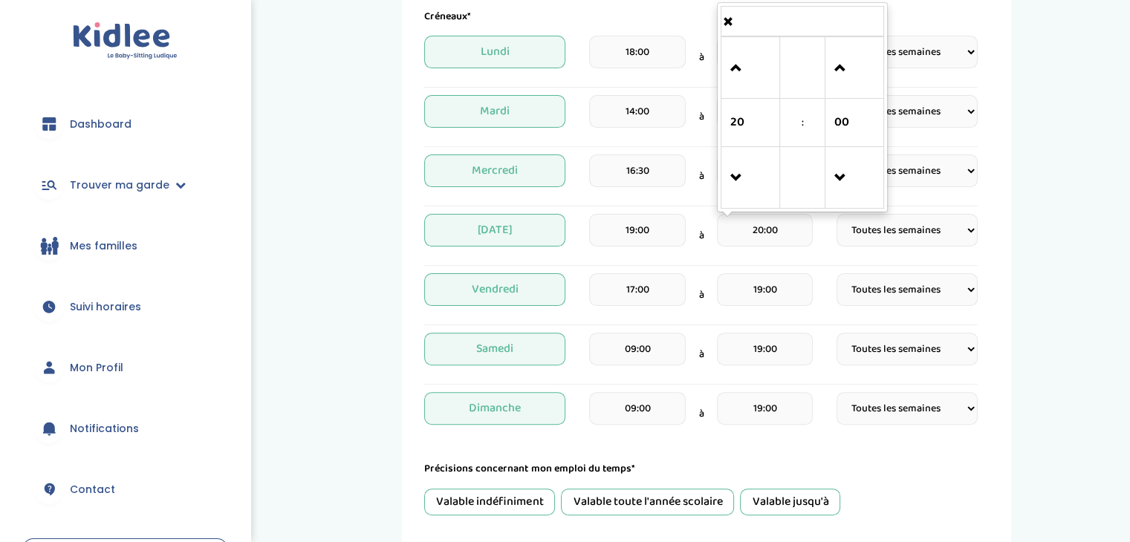
scroll to position [380, 0]
click at [487, 224] on span "Jeudi" at bounding box center [494, 228] width 141 height 33
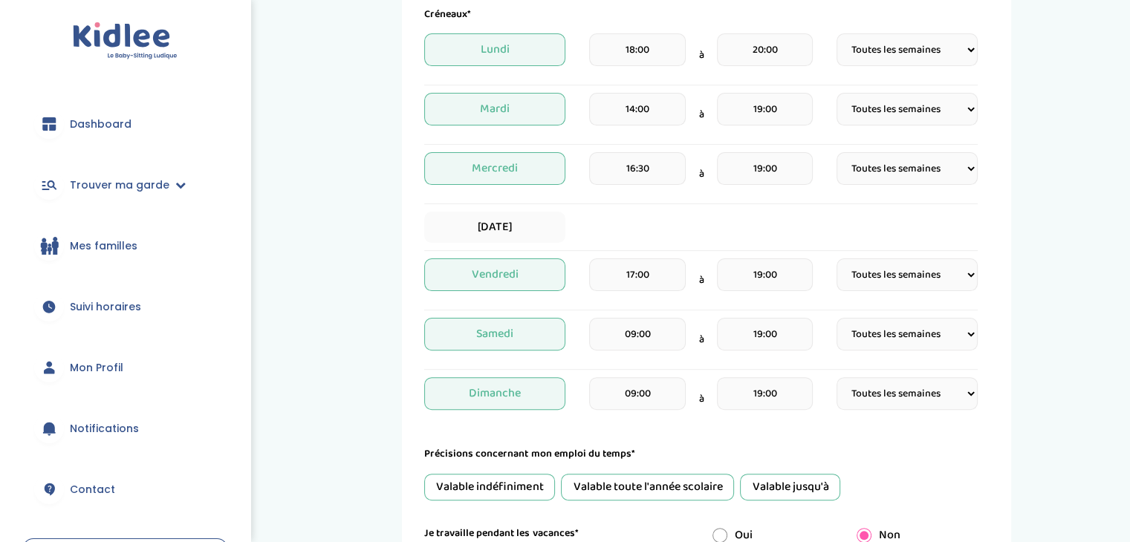
click at [493, 169] on span "Mercredi" at bounding box center [494, 168] width 141 height 33
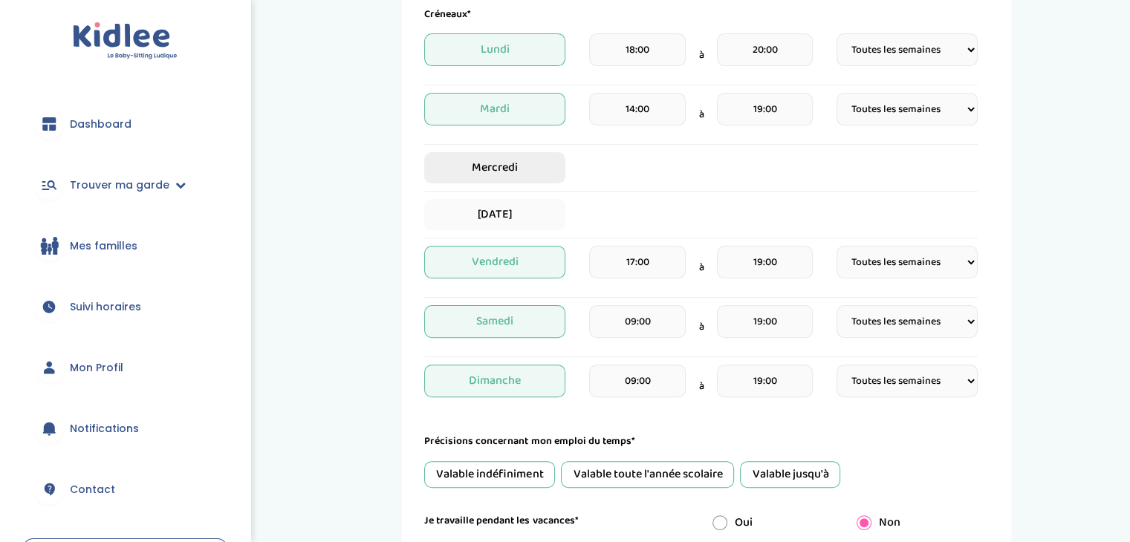
click at [519, 169] on span "Mercredi" at bounding box center [494, 167] width 141 height 31
select select "1"
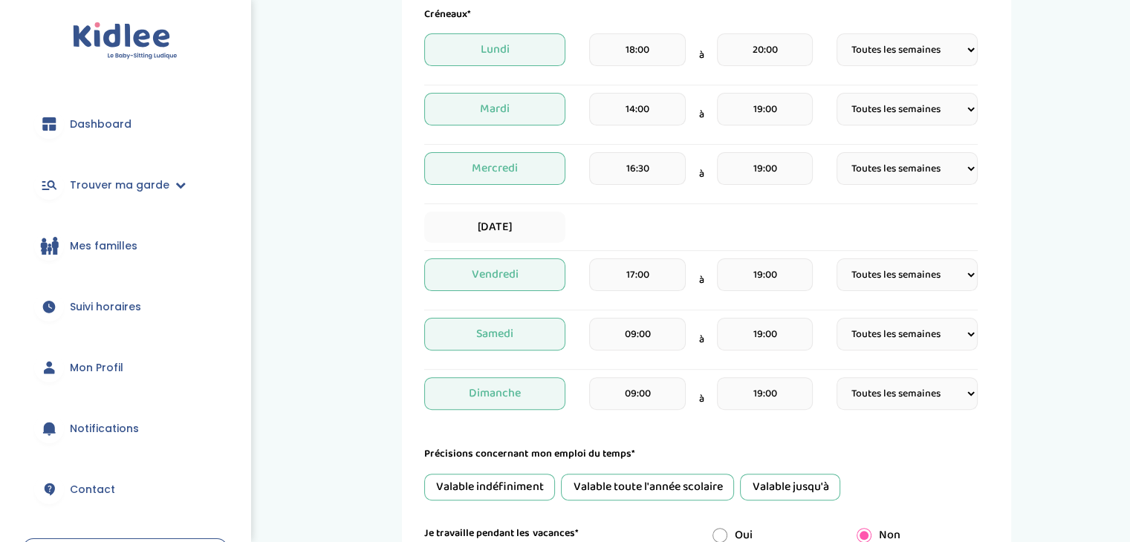
click at [519, 169] on span "Mercredi" at bounding box center [494, 168] width 141 height 33
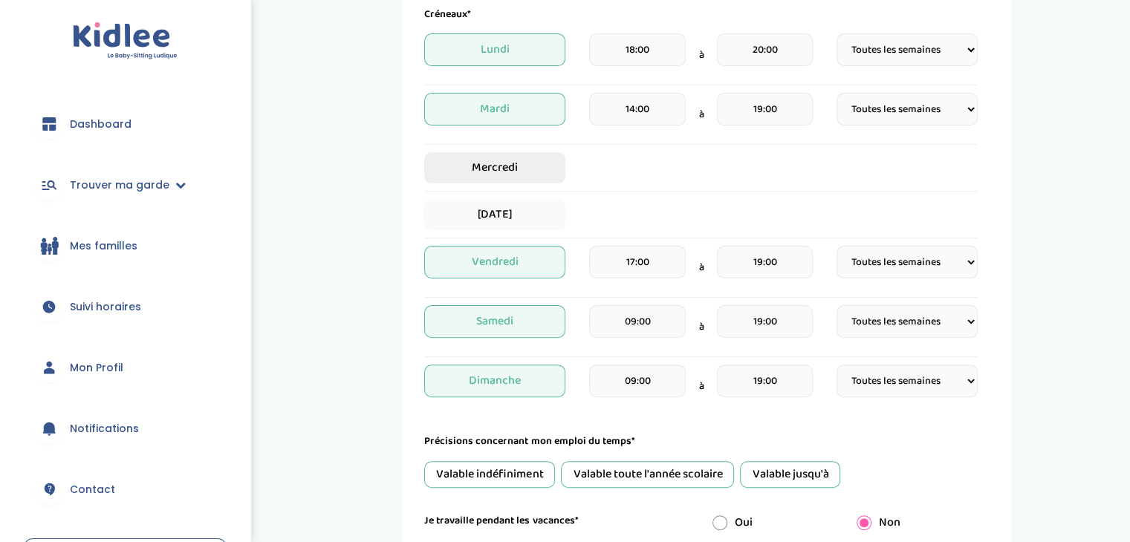
click at [502, 173] on span "Mercredi" at bounding box center [494, 167] width 141 height 31
select select "1"
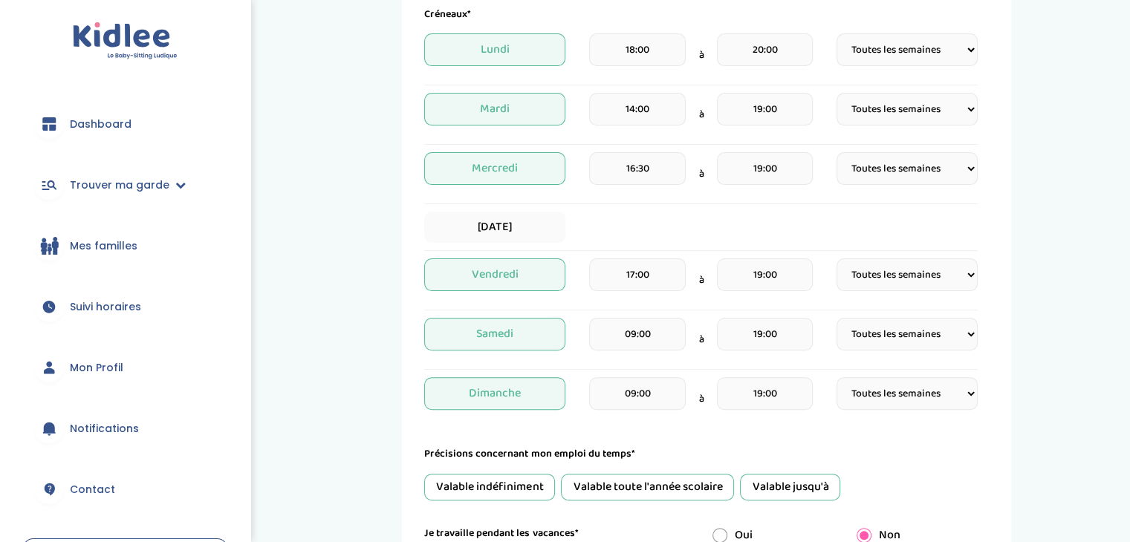
click at [650, 171] on input "16:30" at bounding box center [637, 168] width 96 height 33
click at [621, 357] on span at bounding box center [623, 363] width 40 height 40
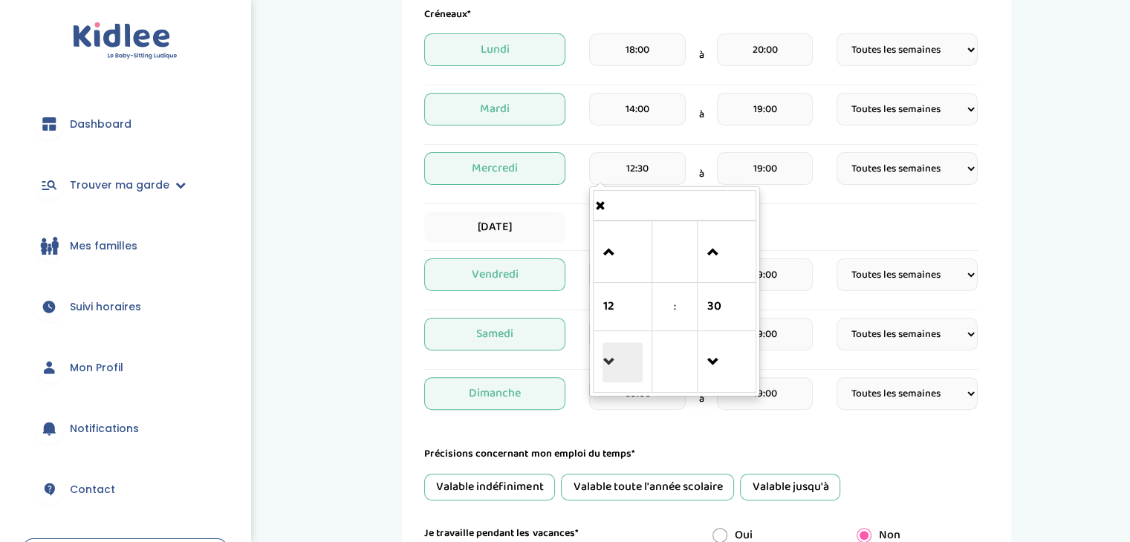
click at [621, 357] on span at bounding box center [623, 363] width 40 height 40
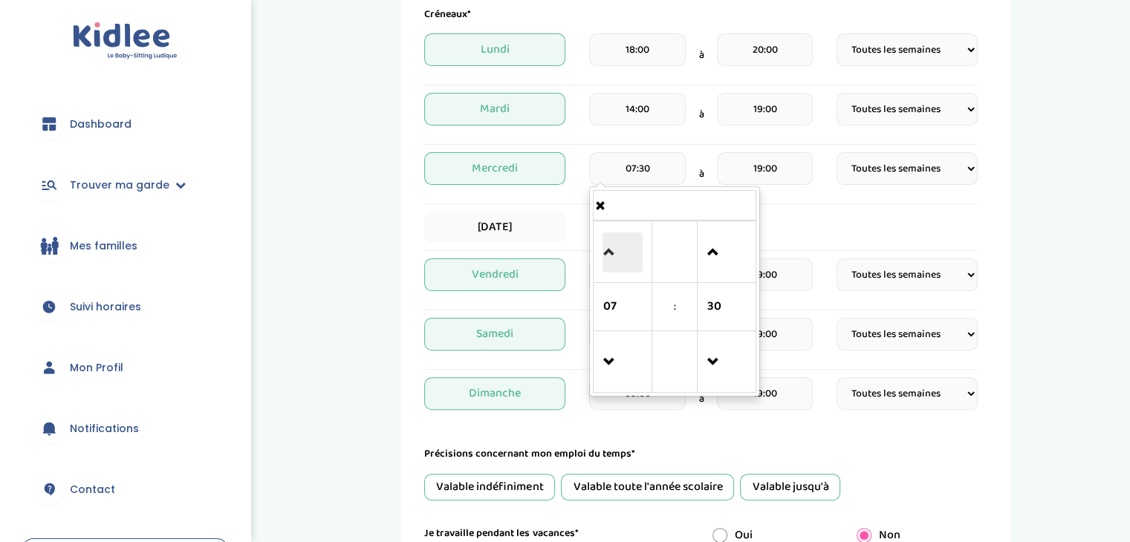
click at [612, 244] on span at bounding box center [623, 253] width 40 height 40
click at [601, 246] on link at bounding box center [623, 251] width 44 height 53
click at [710, 378] on span at bounding box center [727, 363] width 40 height 40
type input "09:00"
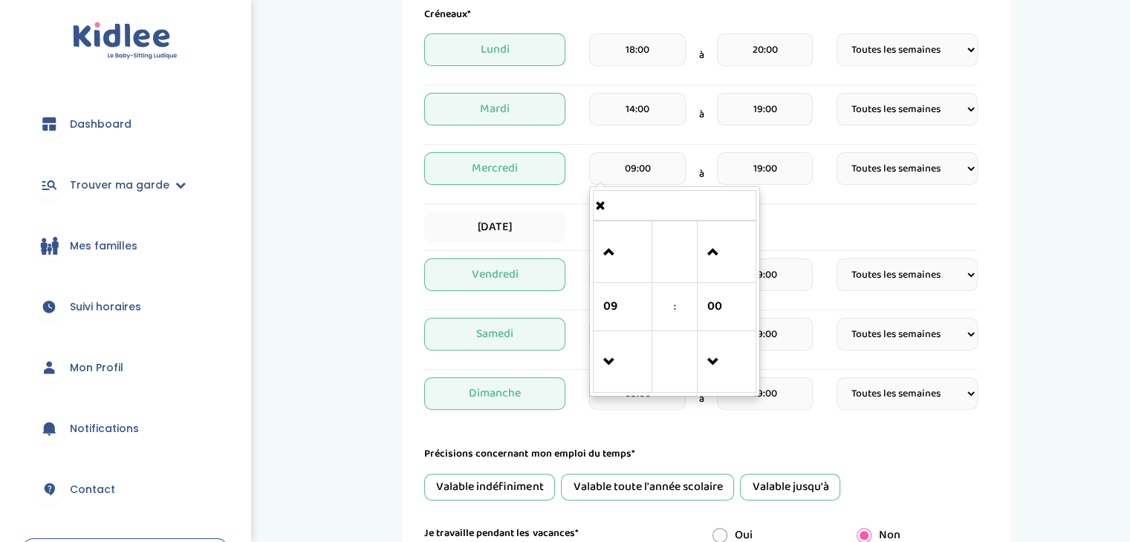
click at [790, 169] on input "19:00" at bounding box center [765, 168] width 96 height 33
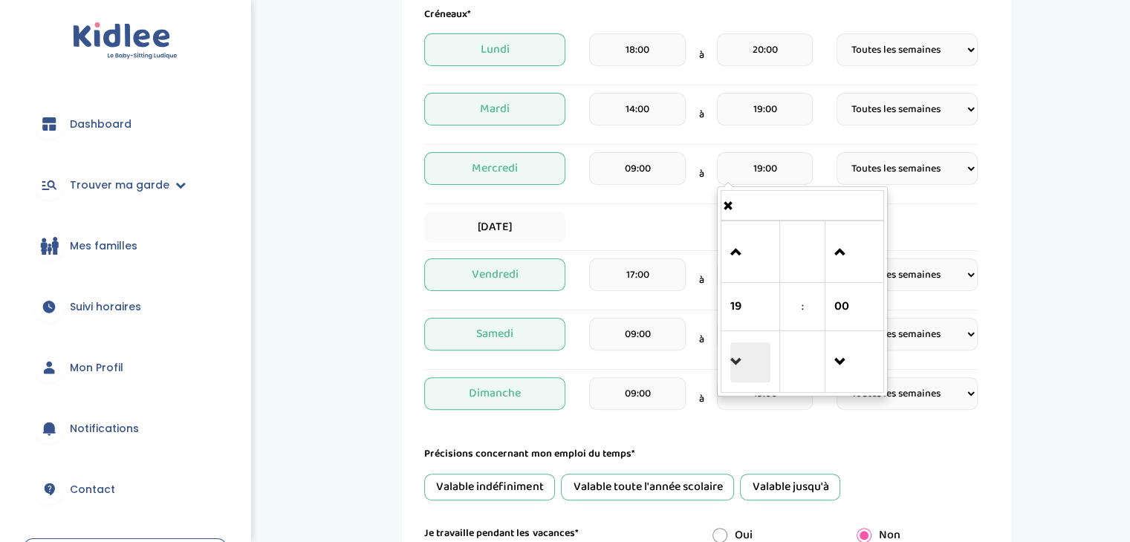
click at [742, 351] on span at bounding box center [750, 363] width 40 height 40
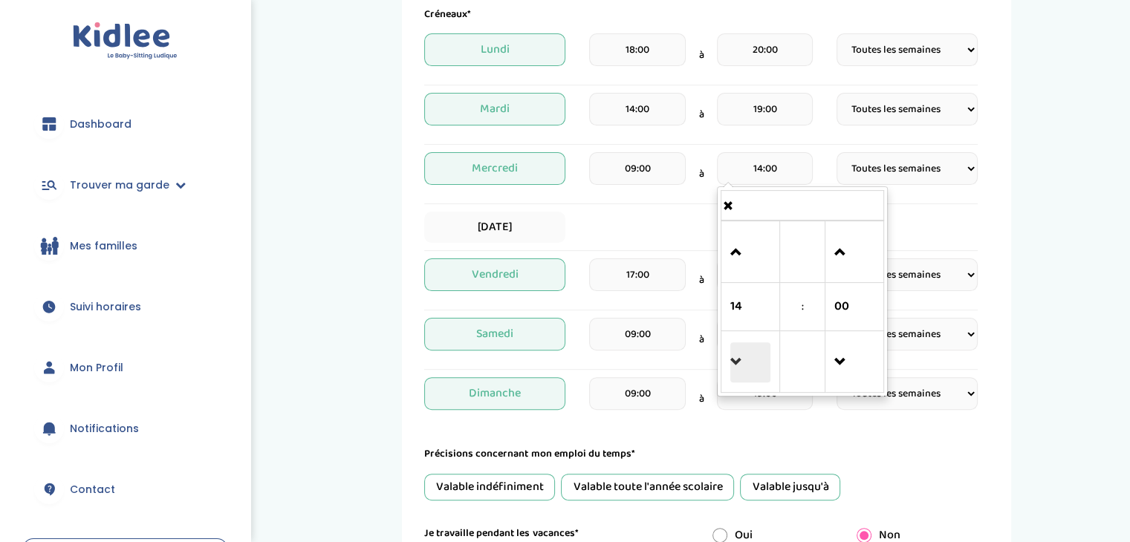
click at [742, 351] on span at bounding box center [750, 363] width 40 height 40
click at [841, 239] on span at bounding box center [854, 253] width 40 height 40
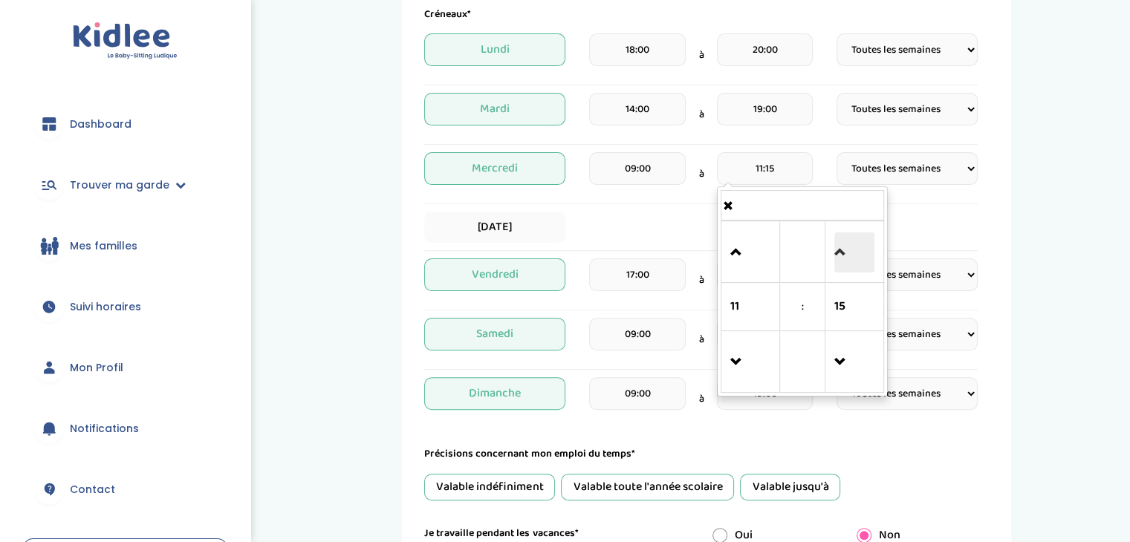
type input "11:30"
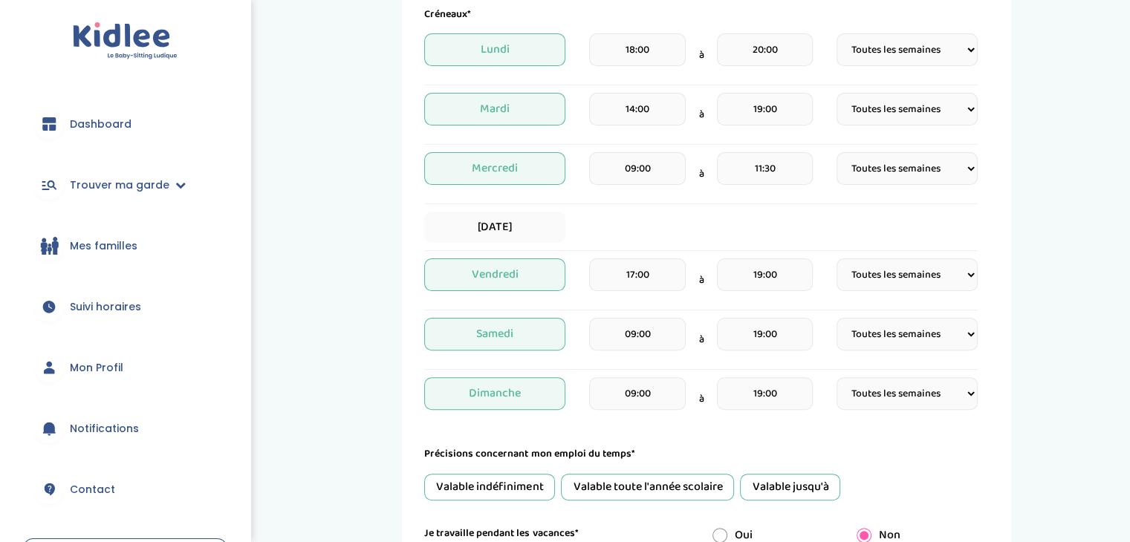
click at [1050, 245] on div "Mes disponibilités 1 Horaires 2 Profil 3 Expériences 4 Présentation Indique nou…" at bounding box center [707, 189] width 824 height 1064
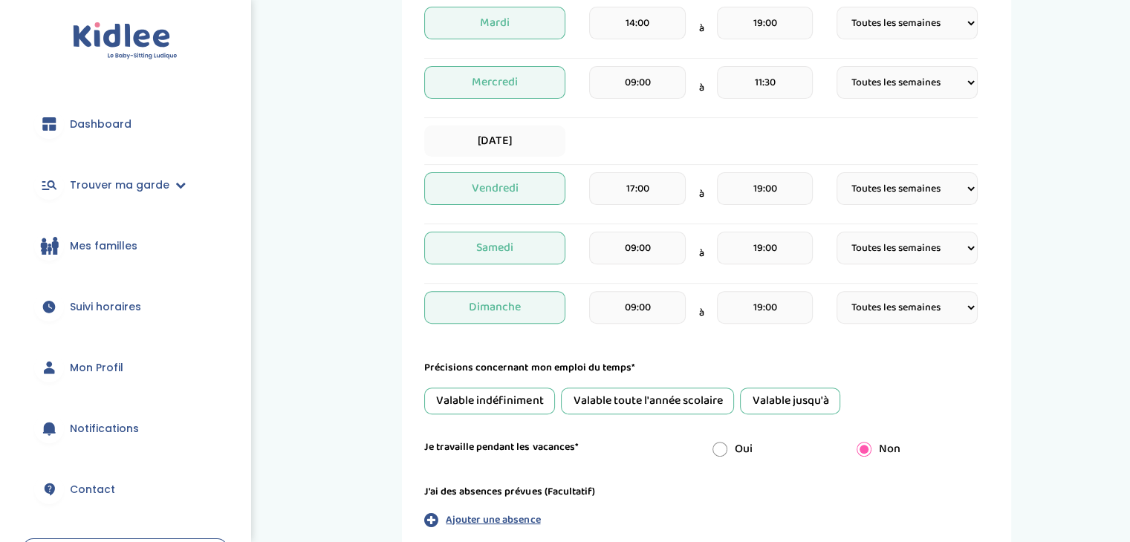
scroll to position [469, 0]
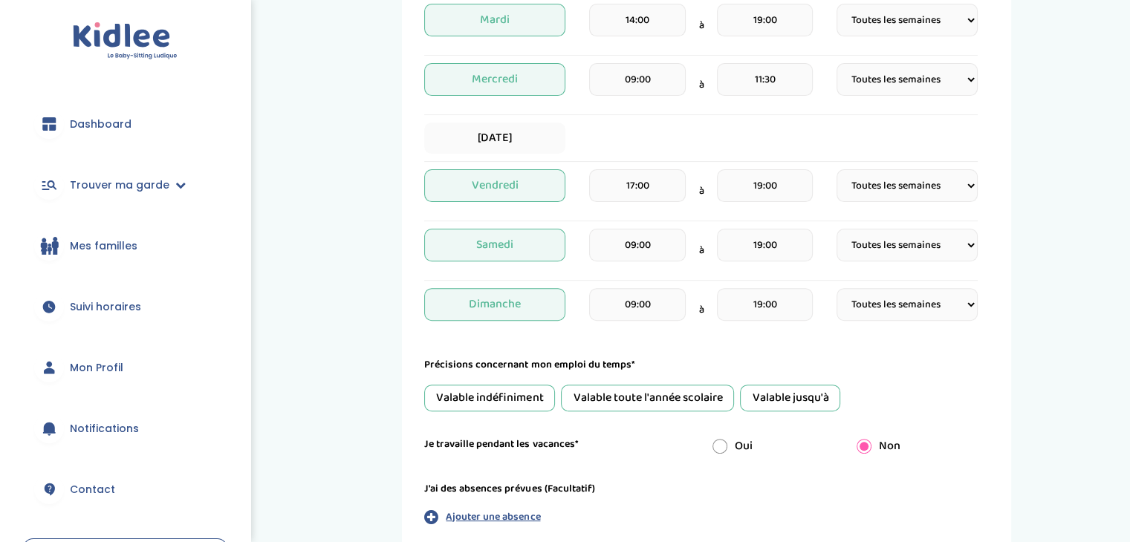
click at [542, 184] on span "Vendredi" at bounding box center [494, 185] width 141 height 33
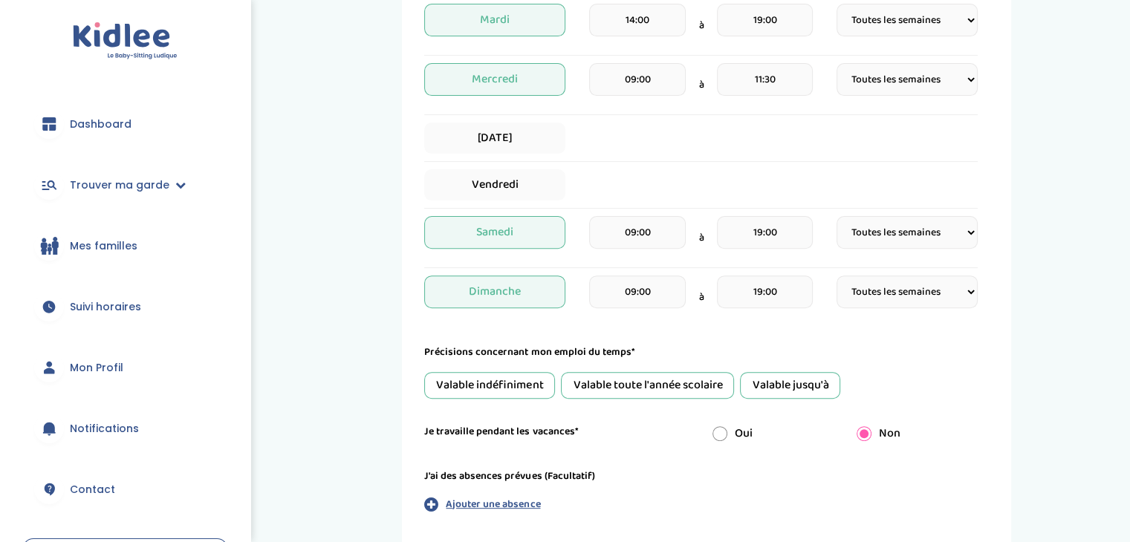
click at [534, 299] on span "Dimanche" at bounding box center [494, 292] width 141 height 33
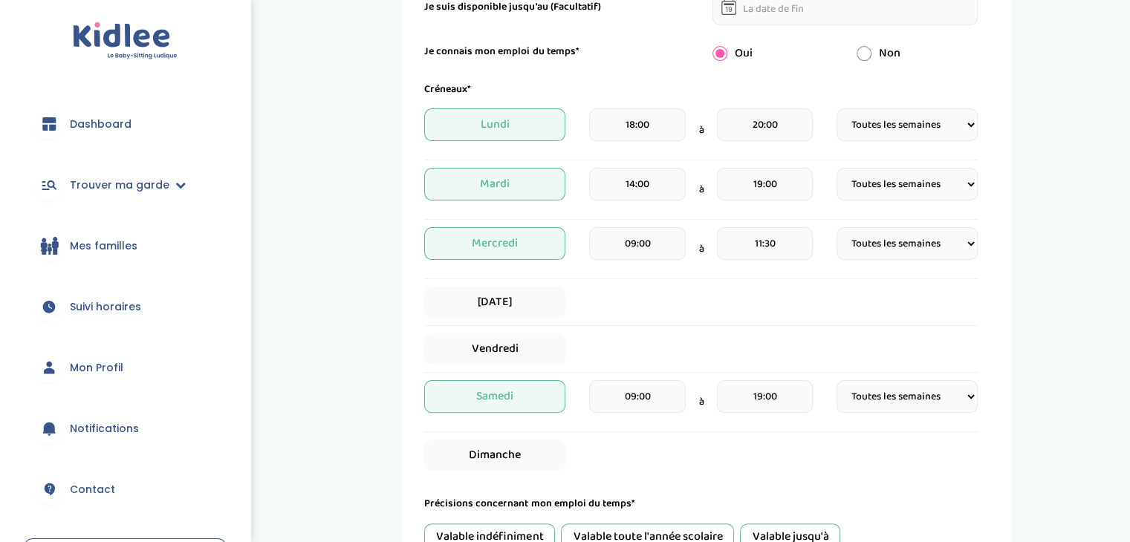
scroll to position [306, 0]
click at [501, 129] on span "Lundi" at bounding box center [494, 123] width 141 height 33
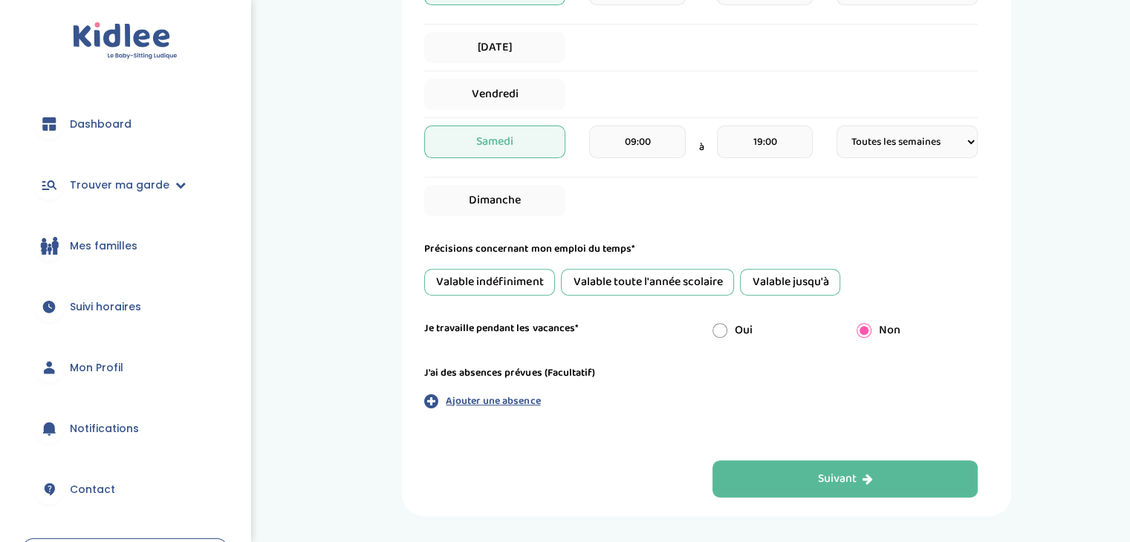
scroll to position [554, 0]
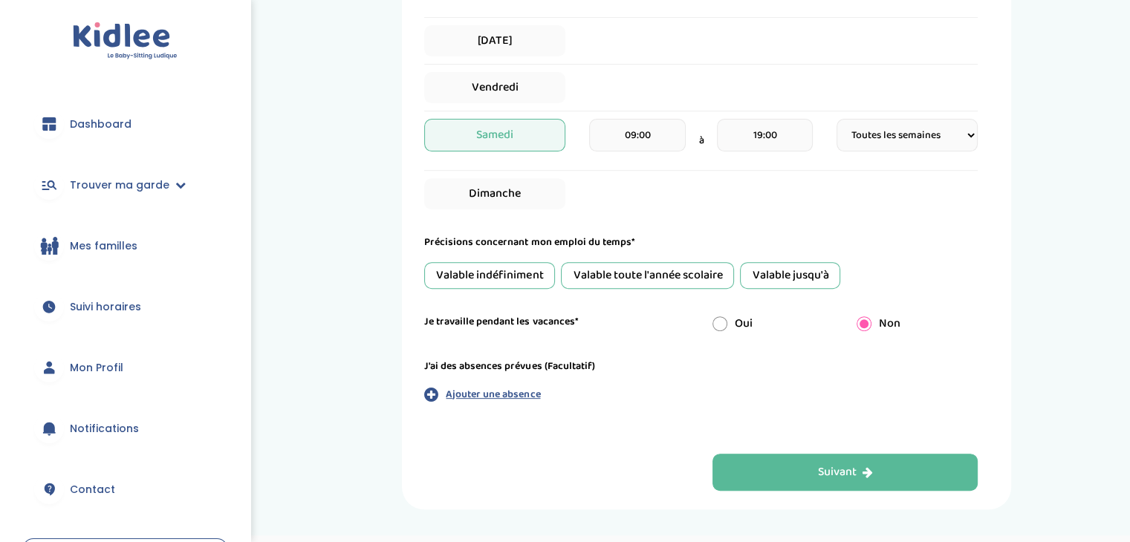
click at [766, 273] on div "Valable jusqu'à" at bounding box center [790, 275] width 100 height 27
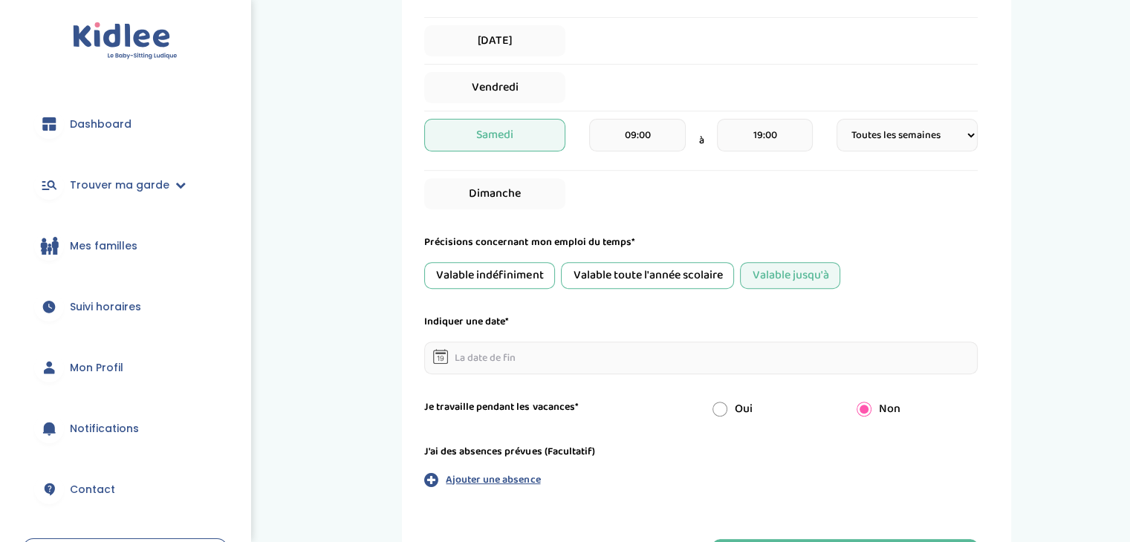
click at [438, 357] on icon at bounding box center [440, 356] width 15 height 15
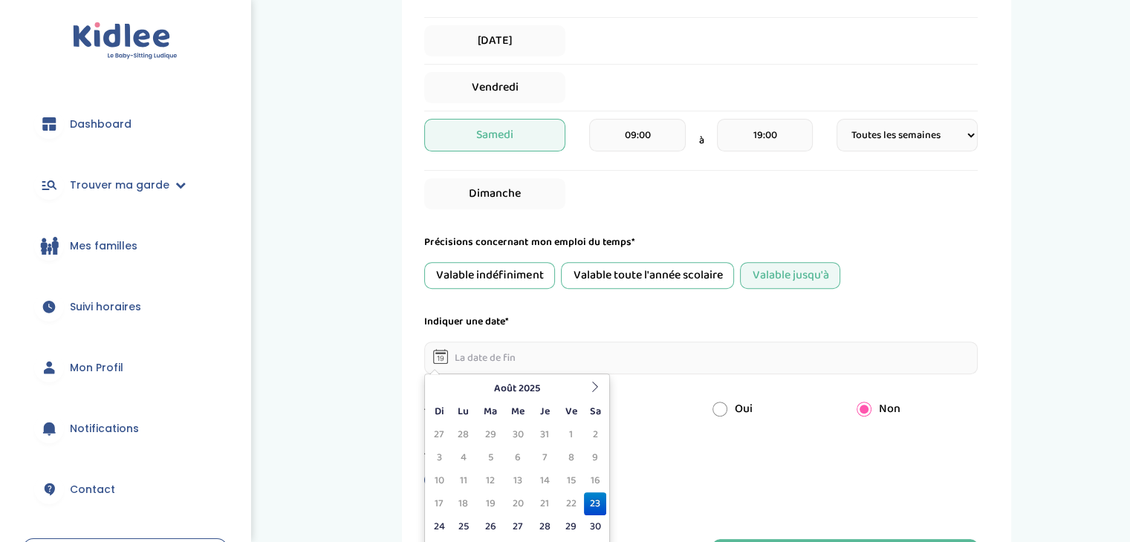
click at [455, 353] on input "text" at bounding box center [701, 358] width 554 height 33
click at [596, 380] on th at bounding box center [595, 388] width 22 height 23
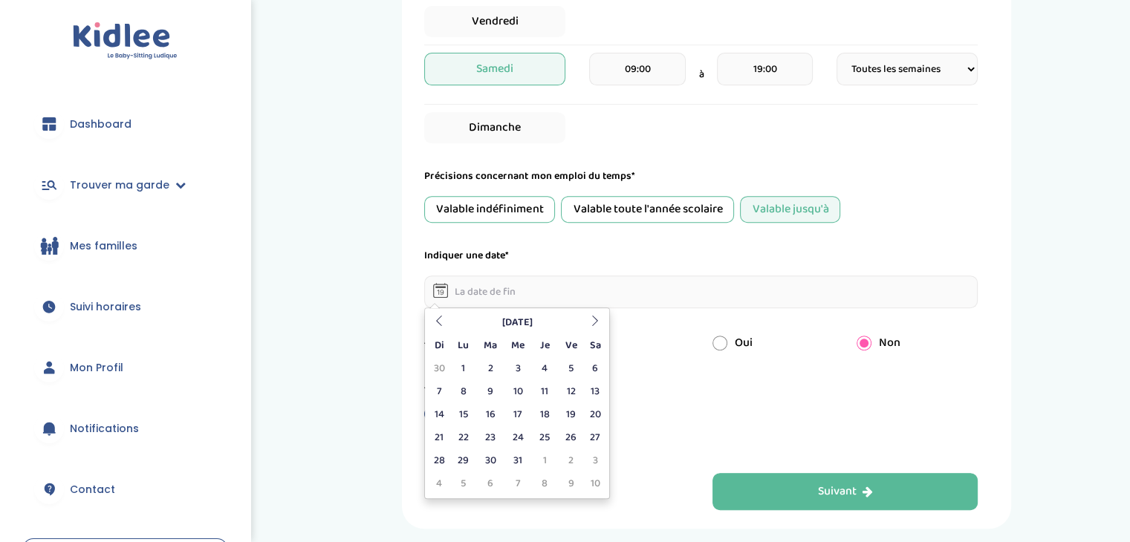
scroll to position [630, 0]
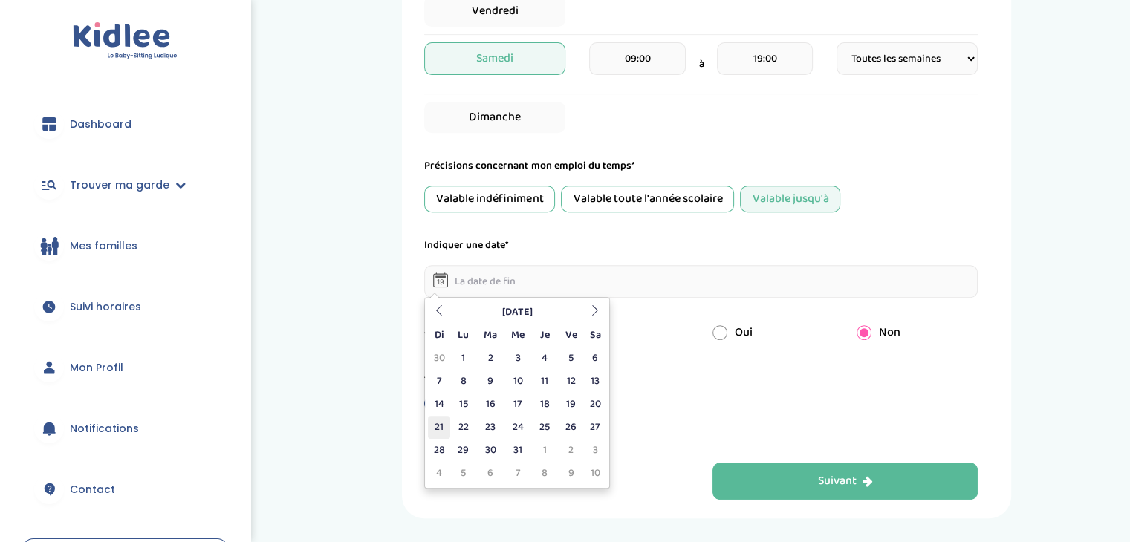
click at [435, 424] on td "21" at bounding box center [439, 427] width 22 height 23
type input "21-12-2025"
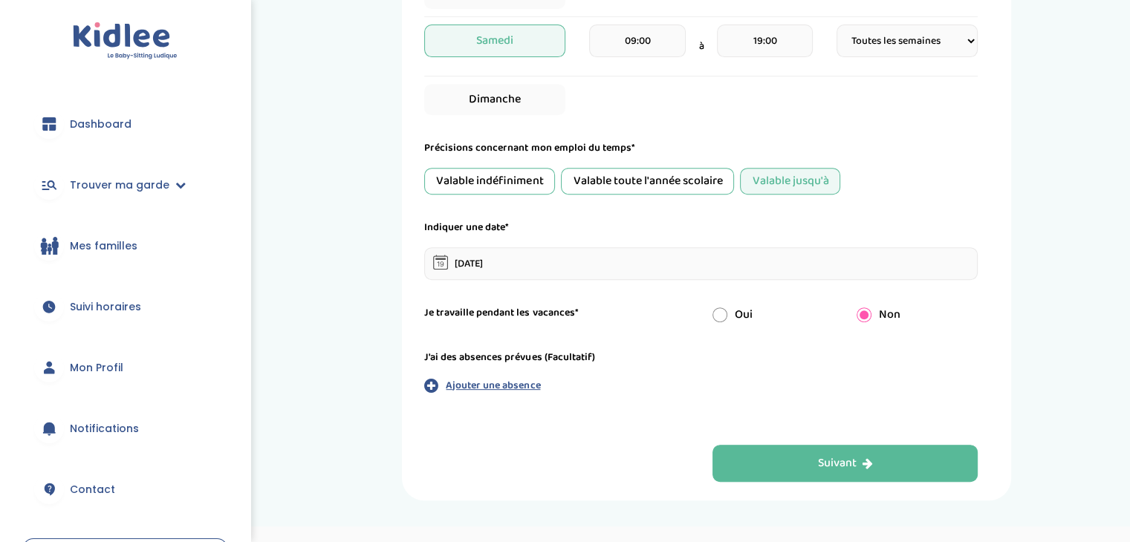
scroll to position [658, 0]
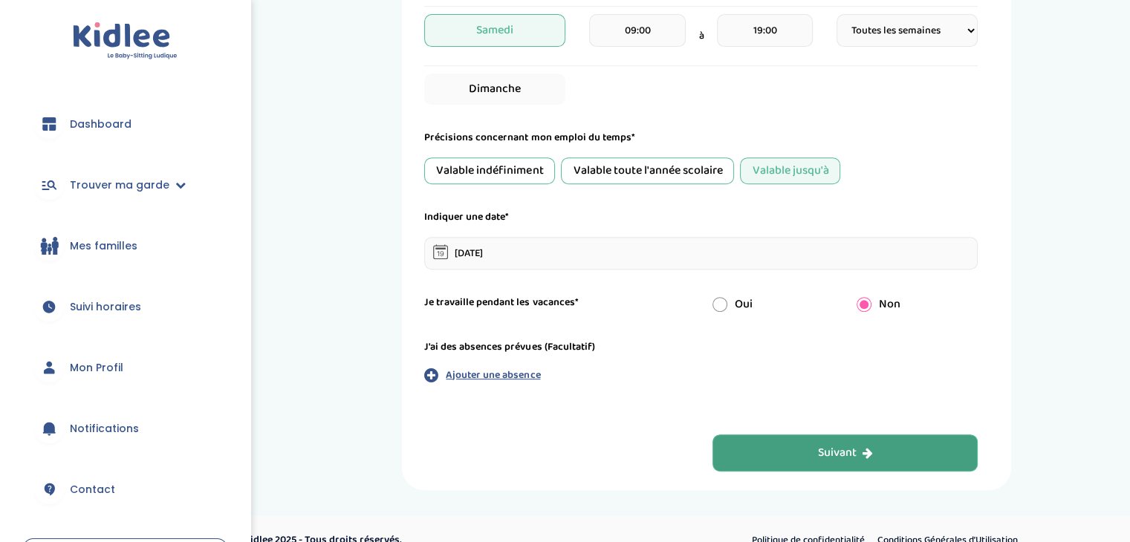
click at [794, 443] on button "Suivant" at bounding box center [846, 453] width 266 height 37
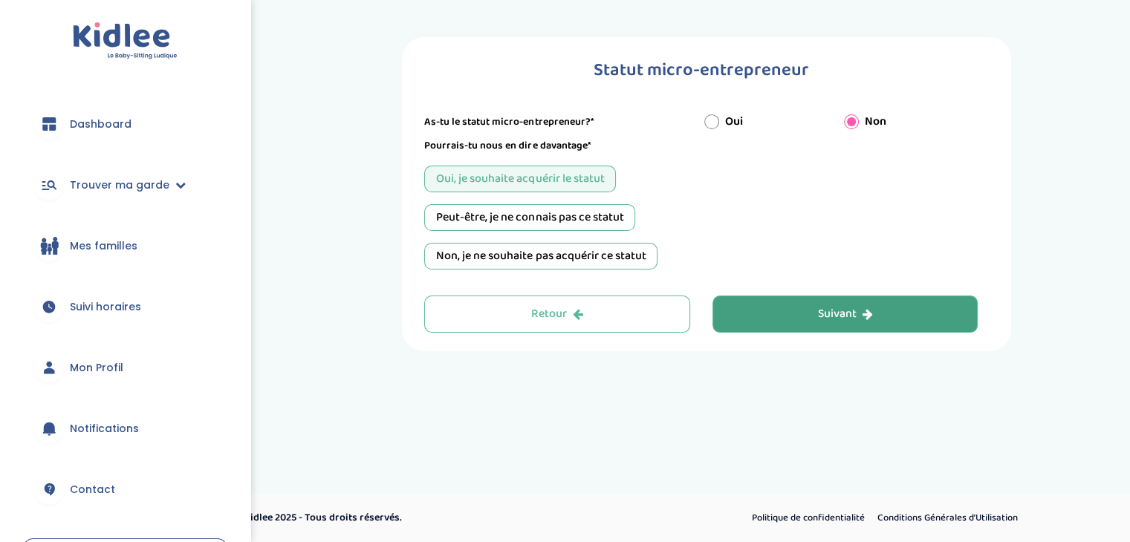
scroll to position [0, 0]
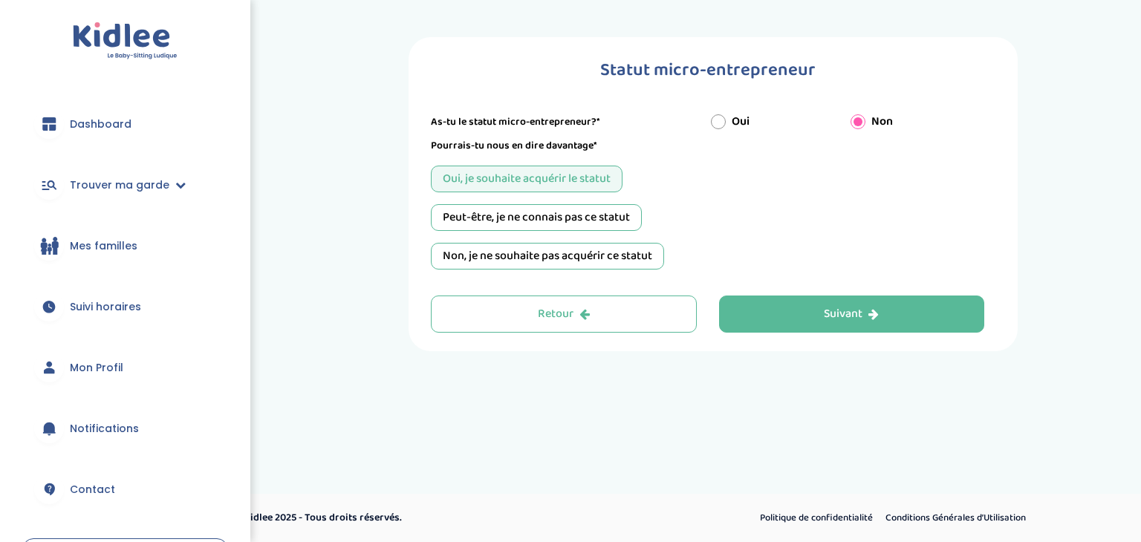
click at [571, 215] on div "Peut-être, je ne connais pas ce statut" at bounding box center [536, 217] width 211 height 27
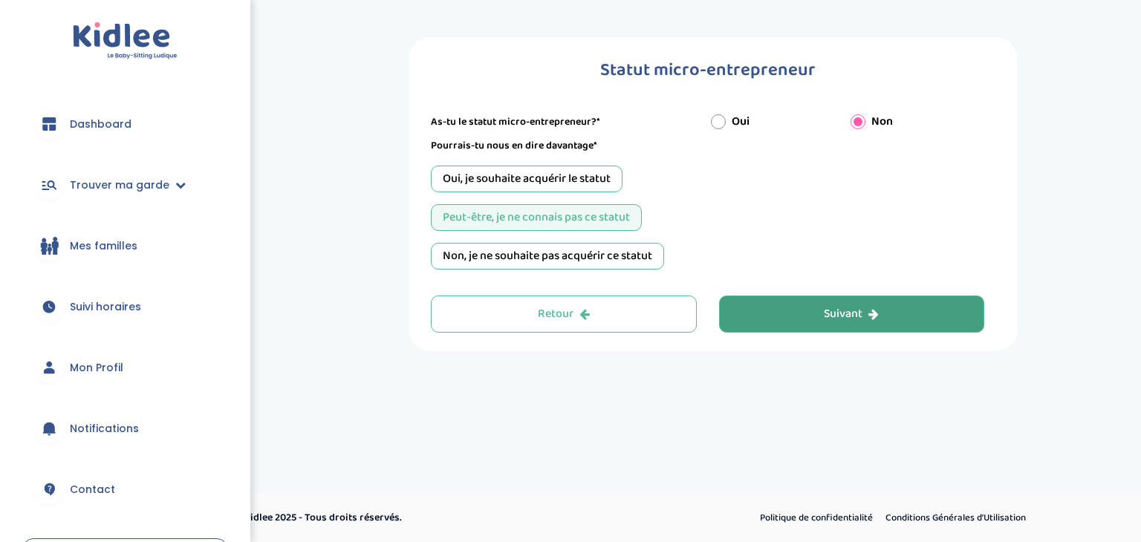
click at [806, 317] on button "Suivant" at bounding box center [852, 314] width 266 height 37
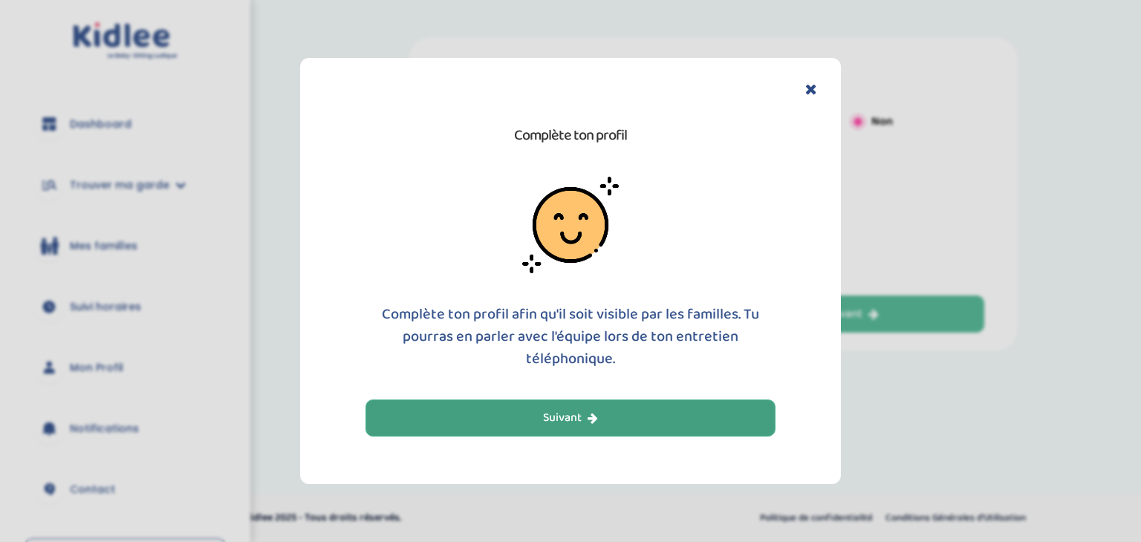
click at [611, 415] on button "Suivant" at bounding box center [571, 418] width 410 height 37
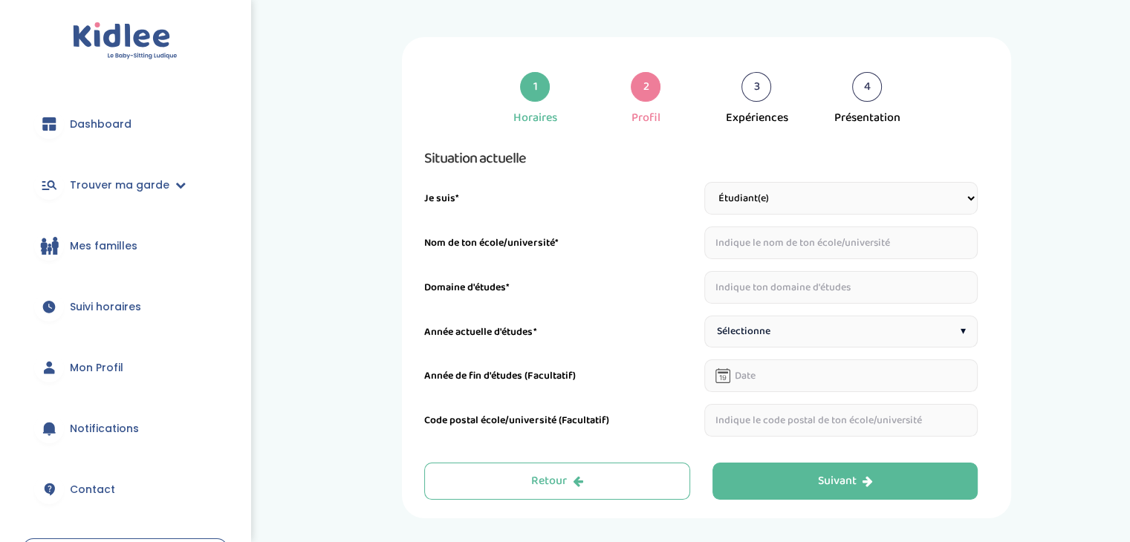
click at [762, 240] on input "text" at bounding box center [841, 243] width 274 height 33
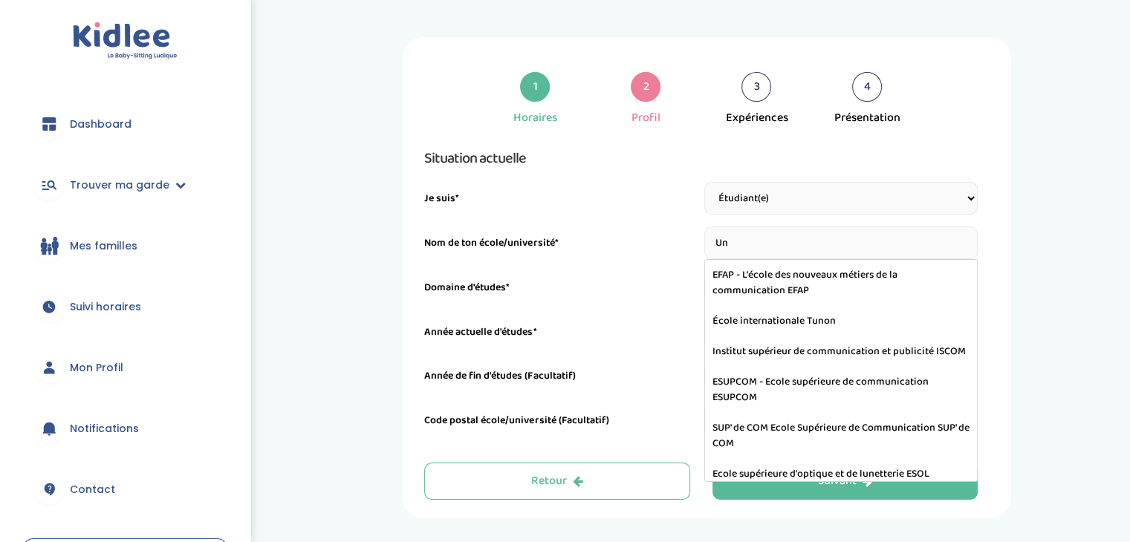
type input "U"
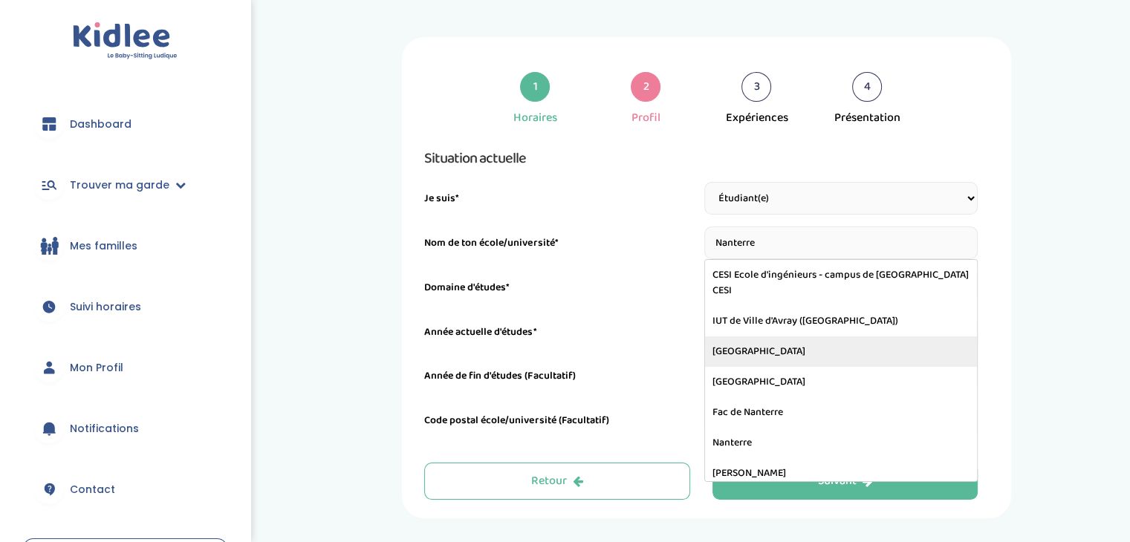
type input "Université Paris Nanterre"
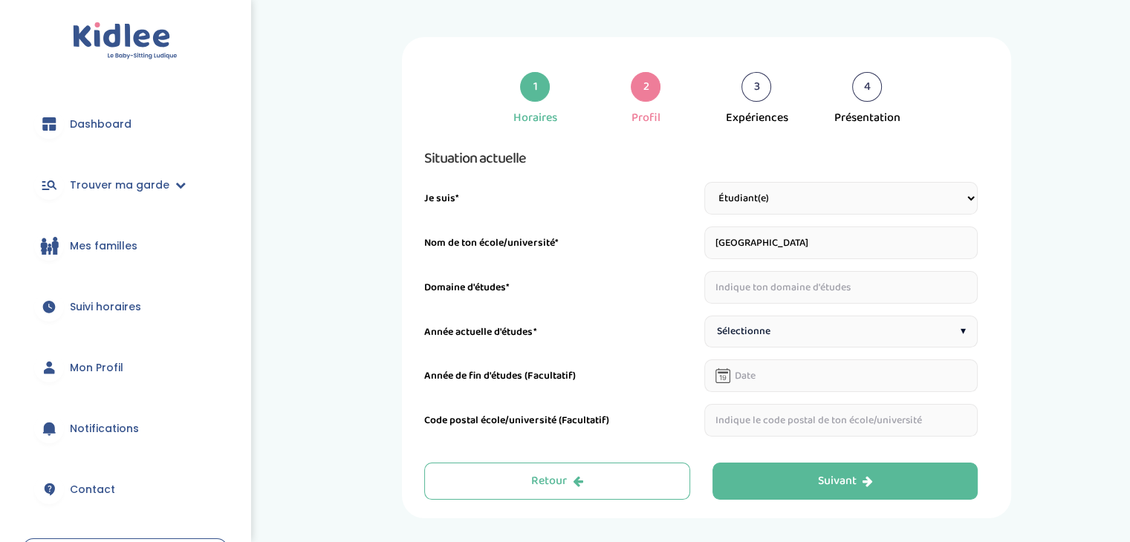
click at [768, 290] on input "text" at bounding box center [841, 287] width 274 height 33
type input "Langues"
click at [757, 327] on span "Sélectionne" at bounding box center [743, 332] width 53 height 16
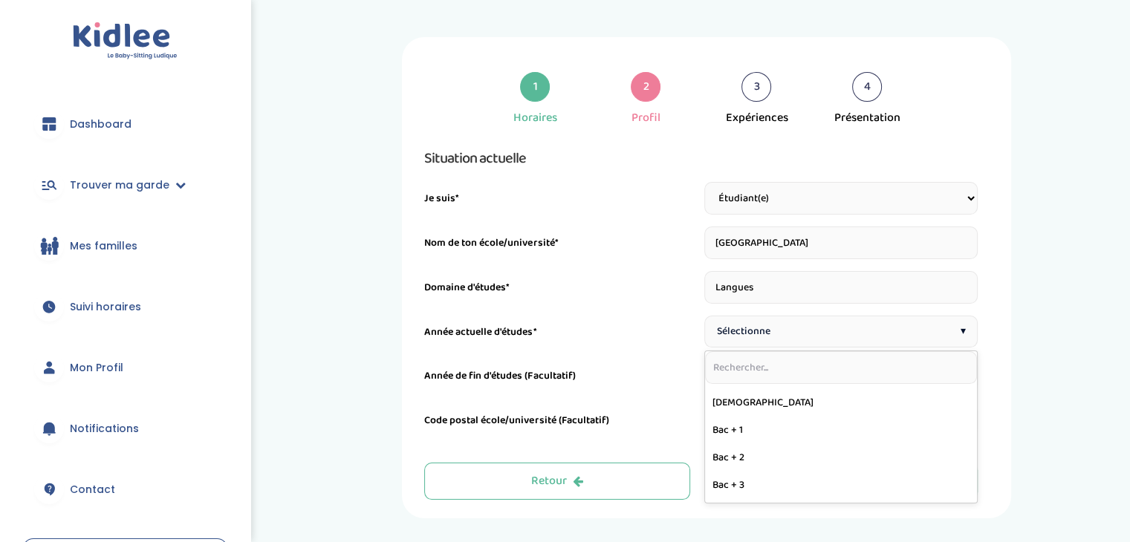
scroll to position [163, 0]
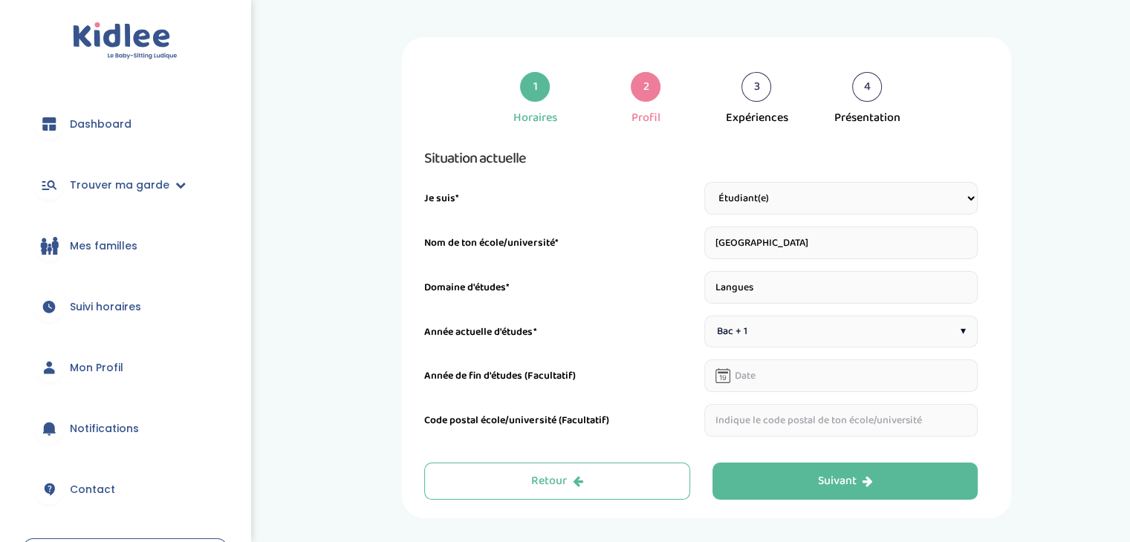
click at [759, 371] on input "text" at bounding box center [841, 376] width 274 height 33
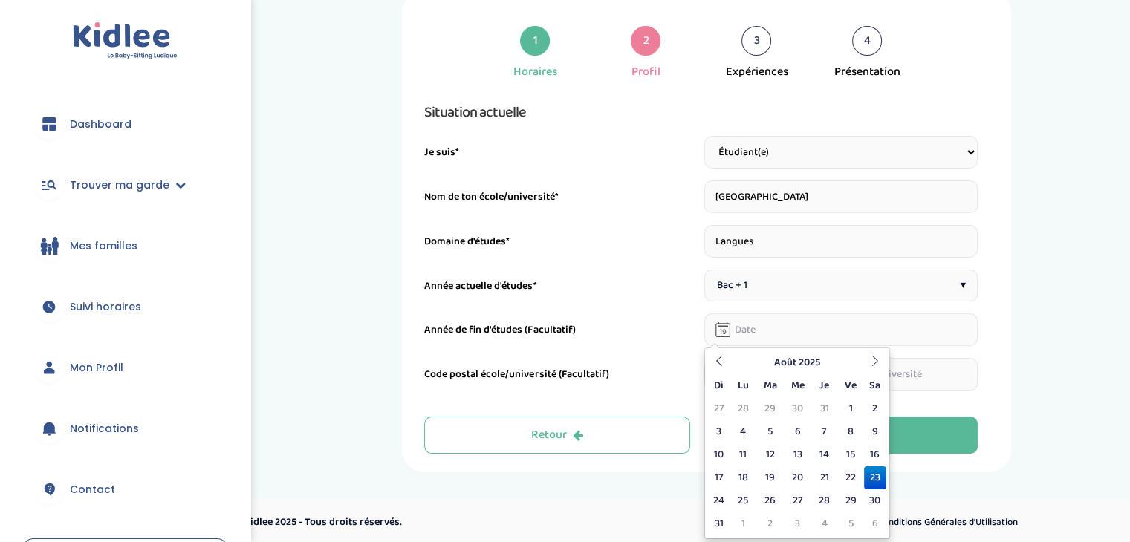
scroll to position [51, 0]
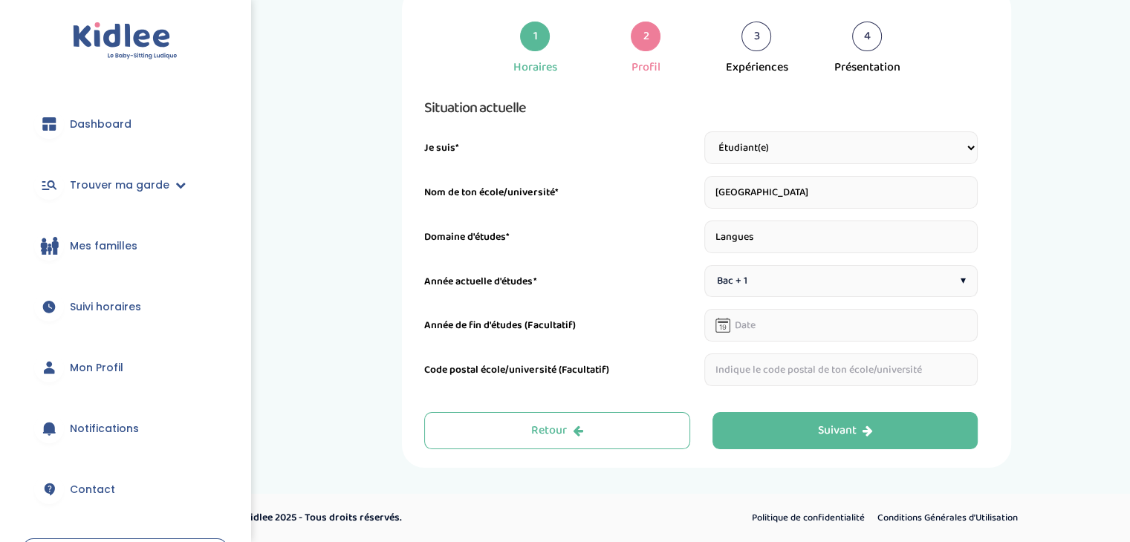
click at [669, 316] on div "Année de fin d'études (Facultatif)" at bounding box center [701, 325] width 554 height 33
click at [745, 380] on input "text" at bounding box center [841, 370] width 274 height 33
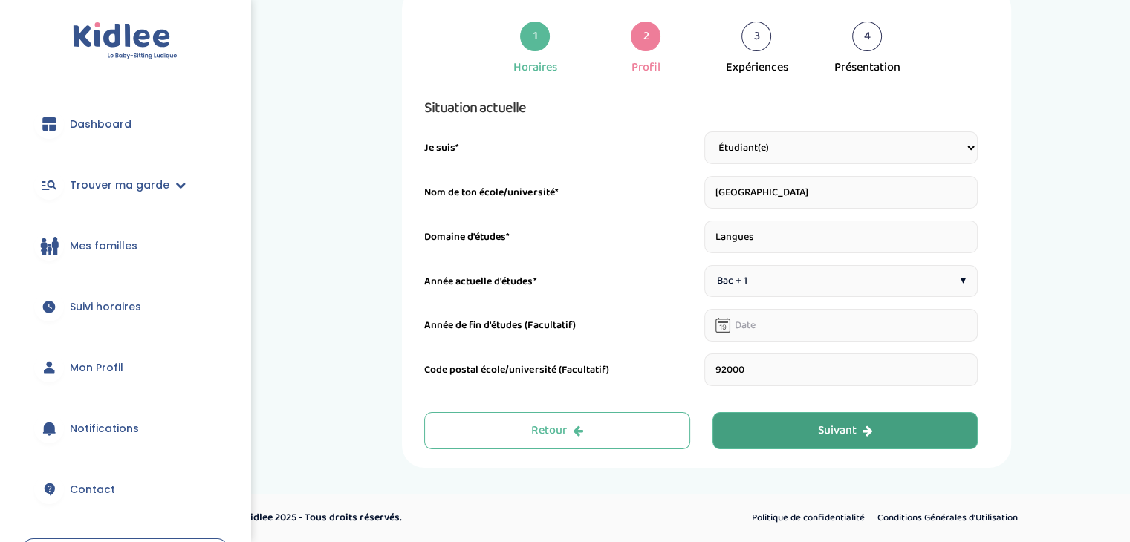
type input "92000"
click at [791, 415] on button "Suivant" at bounding box center [846, 430] width 266 height 37
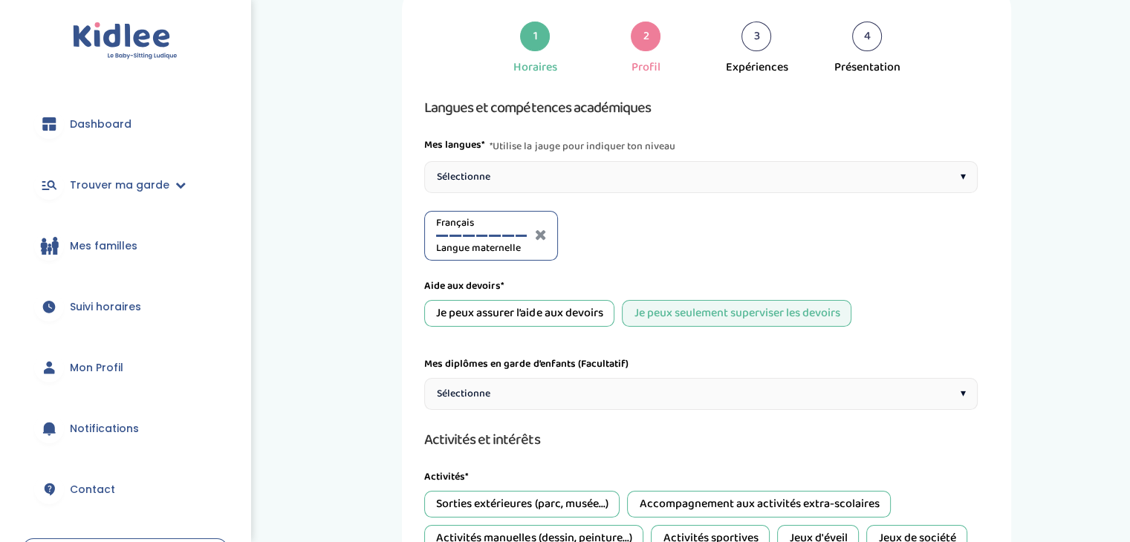
click at [550, 173] on div "Sélectionne ▾" at bounding box center [701, 177] width 554 height 32
click at [649, 235] on div at bounding box center [649, 236] width 12 height 2
click at [534, 167] on div "Sélectionne ▾" at bounding box center [701, 177] width 554 height 32
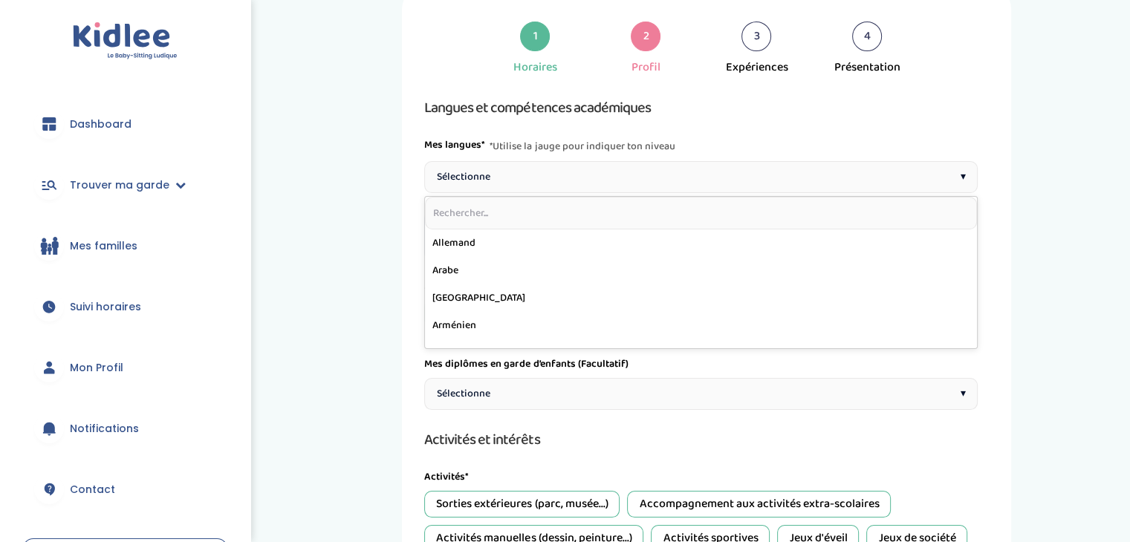
click at [489, 210] on input "text" at bounding box center [701, 213] width 552 height 33
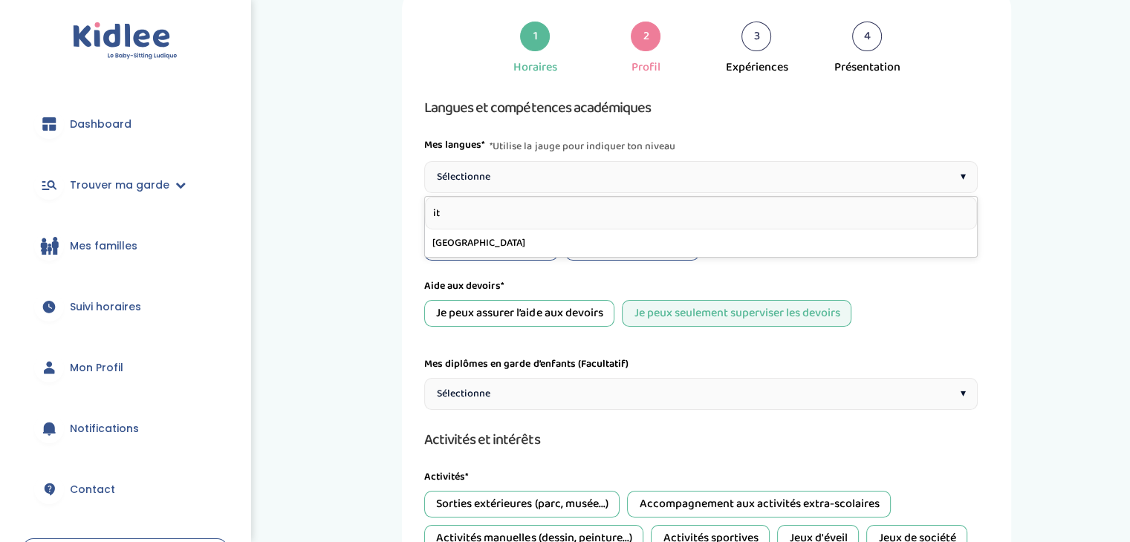
type input "ita"
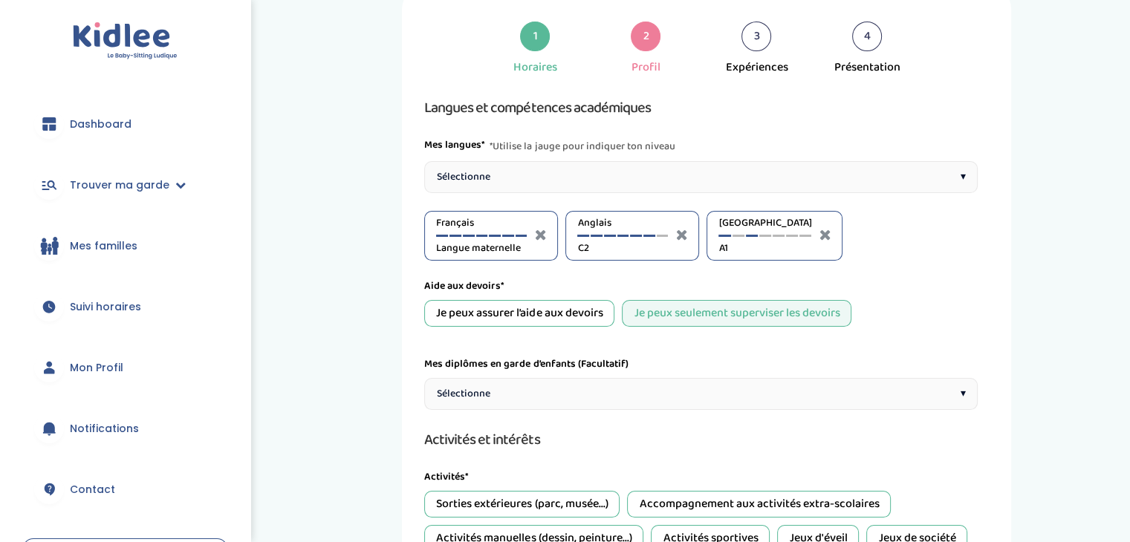
click at [752, 235] on div at bounding box center [752, 236] width 12 height 2
click at [571, 314] on div "Je peux assurer l’aide aux devoirs" at bounding box center [519, 313] width 190 height 27
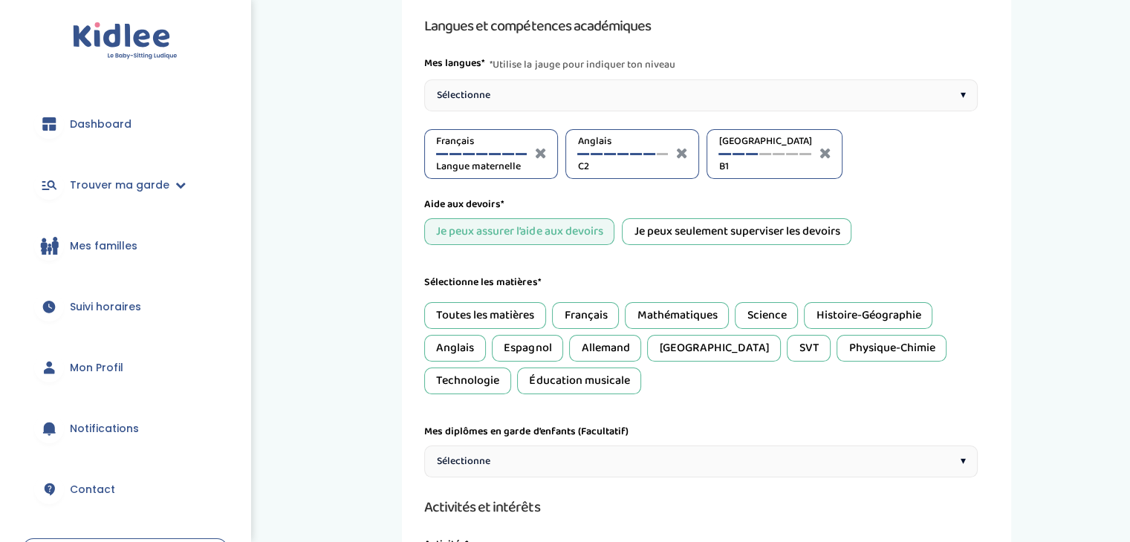
scroll to position [140, 0]
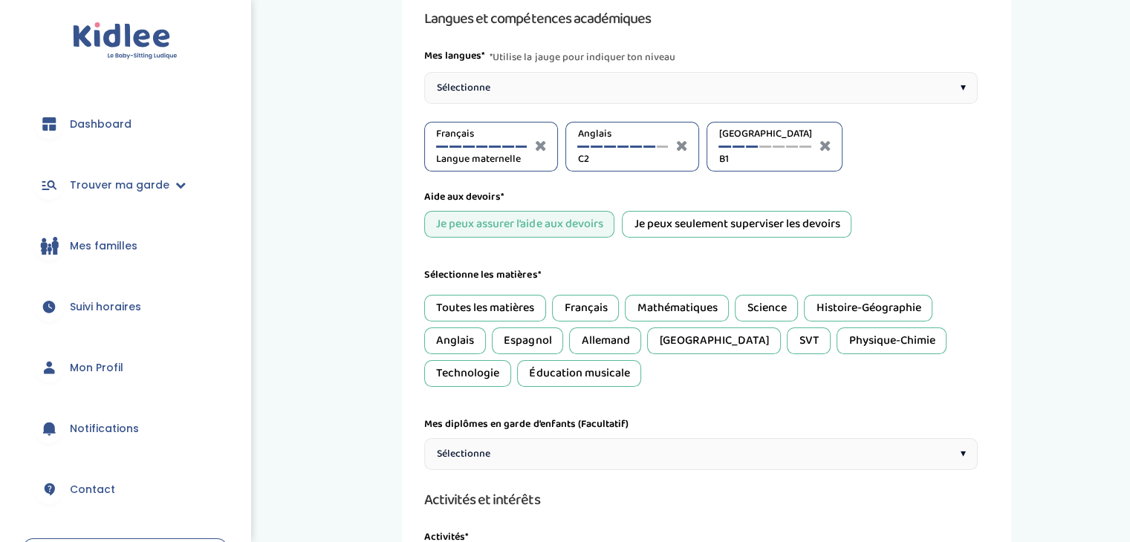
click at [591, 300] on div "Français" at bounding box center [585, 308] width 67 height 27
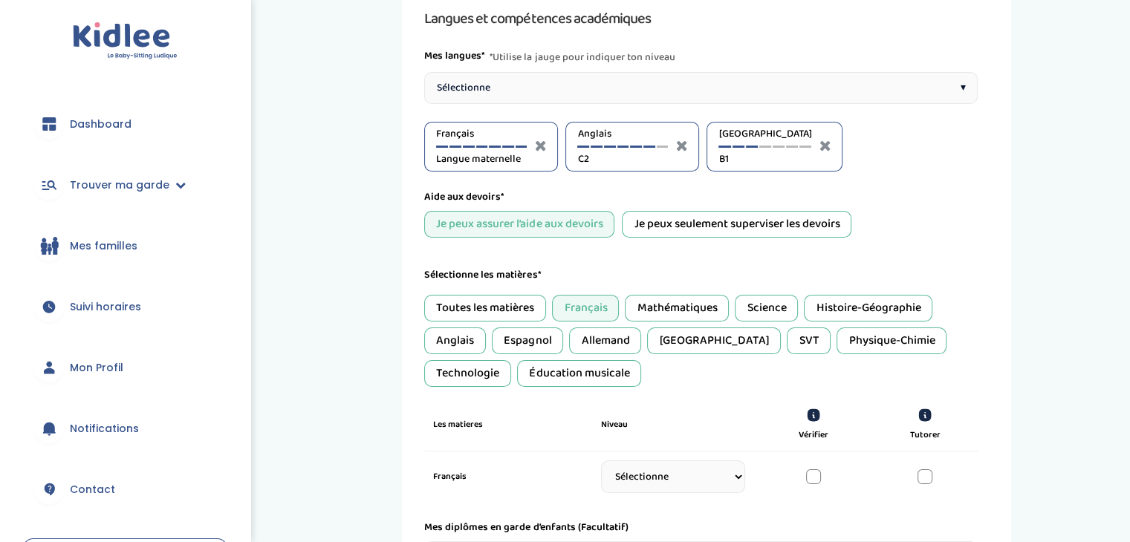
click at [695, 470] on select "Sélectionne CP CE1 CE2 CM1 CM2 6eme 5eme 4eme 3eme Seconde Prémière Terminale" at bounding box center [673, 477] width 144 height 33
select select "Terminale"
click at [601, 465] on select "Sélectionne CP CE1 CE2 CM1 CM2 6eme 5eme 4eme 3eme Seconde Prémière Terminale" at bounding box center [673, 477] width 144 height 33
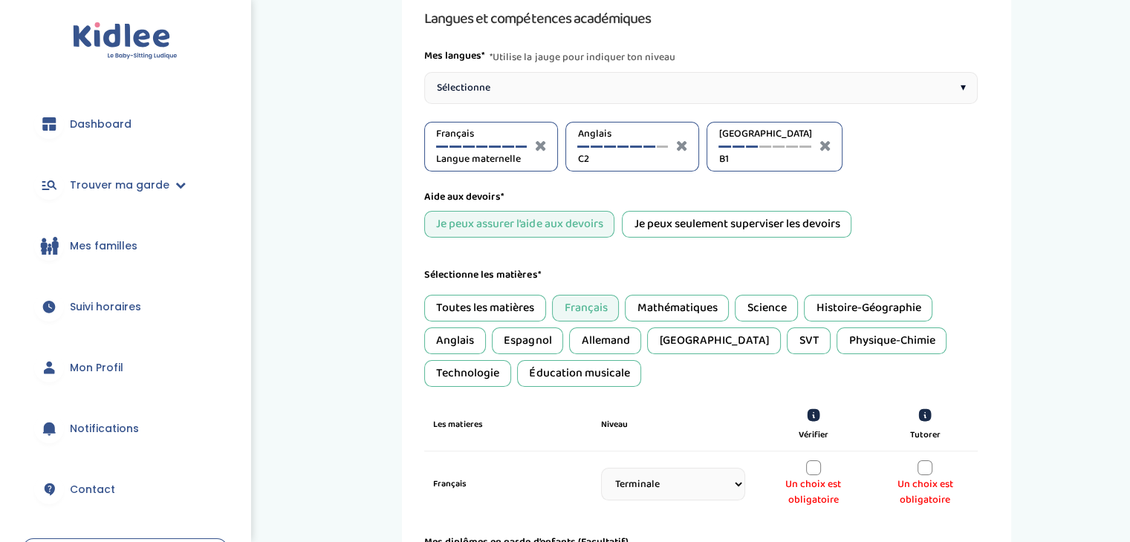
click at [815, 461] on div at bounding box center [813, 468] width 15 height 15
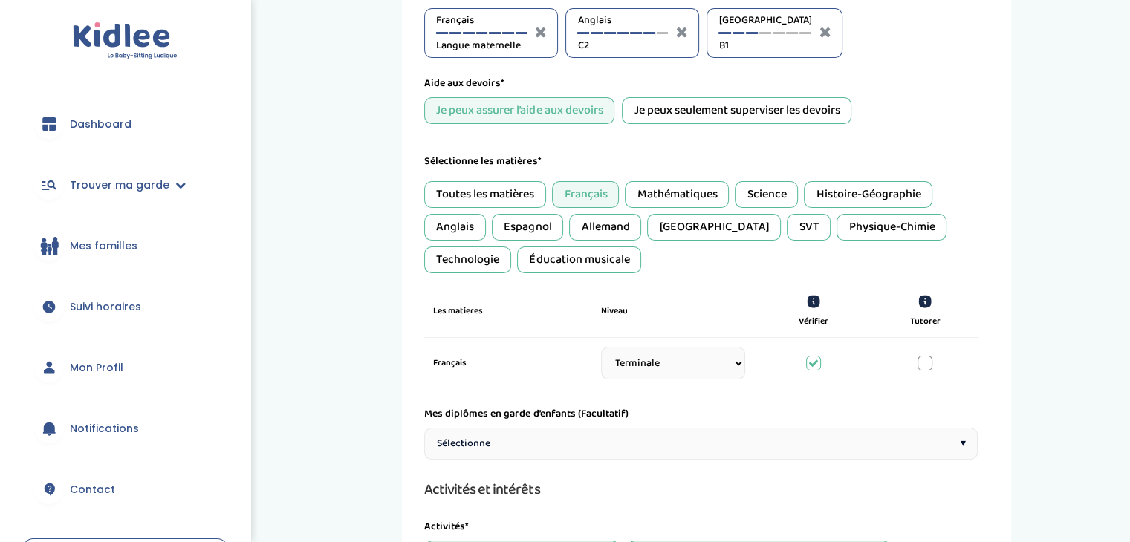
scroll to position [263, 0]
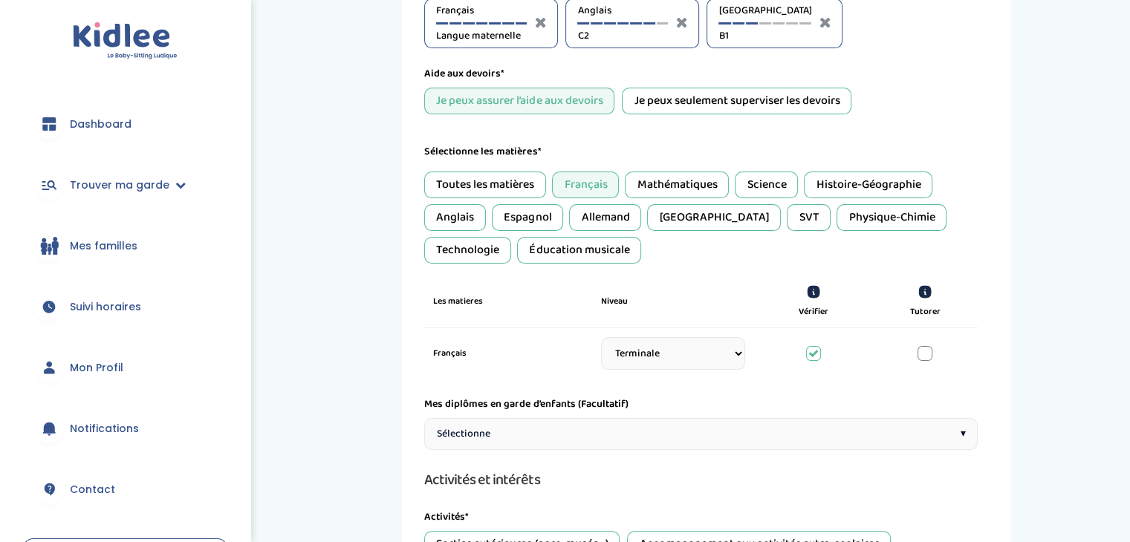
click at [930, 348] on div at bounding box center [925, 353] width 15 height 15
click at [451, 213] on div "Anglais" at bounding box center [455, 217] width 62 height 27
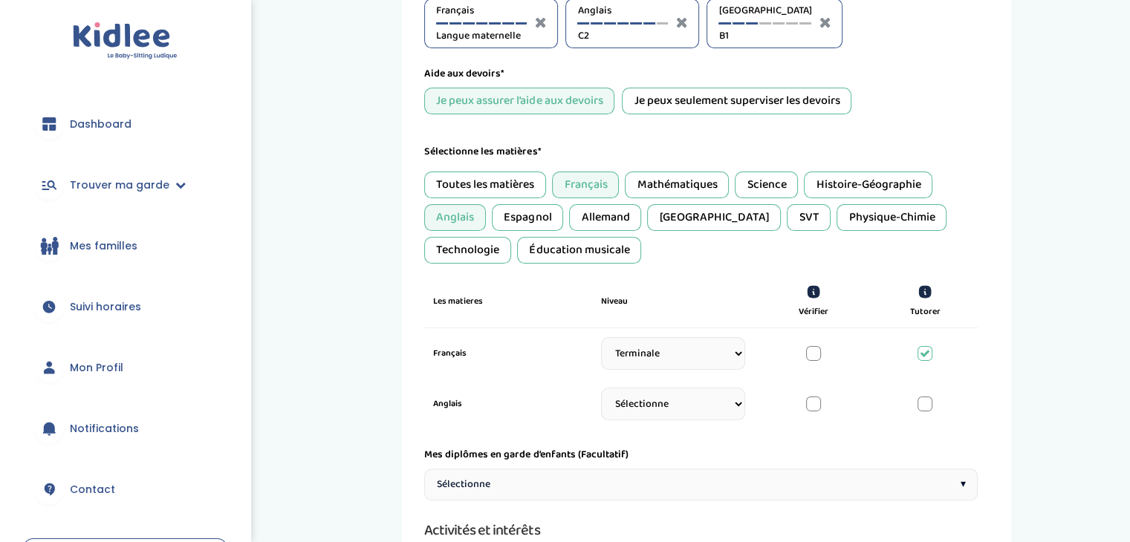
click at [686, 403] on select "Sélectionne CP CE1 CE2 CM1 CM2 6eme 5eme 4eme 3eme Seconde Prémière Terminale" at bounding box center [673, 404] width 144 height 33
select select "Terminale"
click at [601, 393] on select "Sélectionne CP CE1 CE2 CM1 CM2 6eme 5eme 4eme 3eme Seconde Prémière Terminale" at bounding box center [673, 404] width 144 height 33
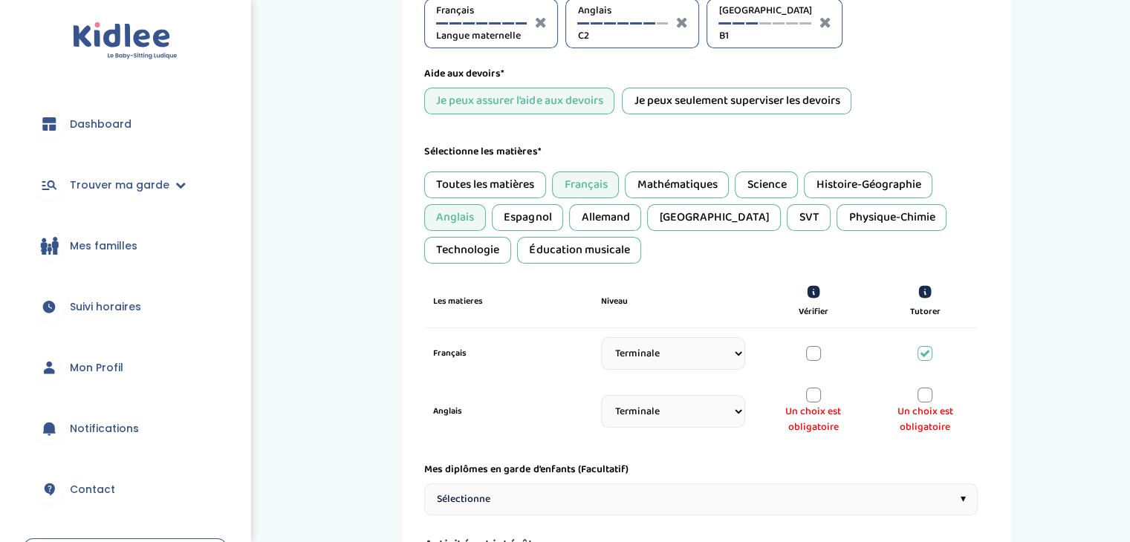
click at [925, 396] on div at bounding box center [925, 395] width 15 height 15
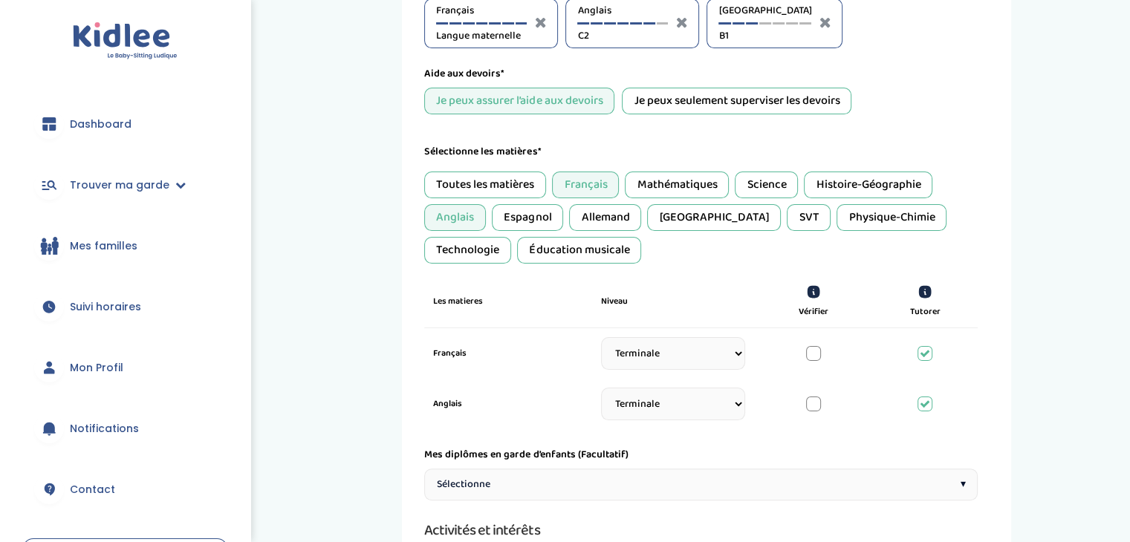
click at [860, 183] on div "Histoire-Géographie" at bounding box center [868, 185] width 129 height 27
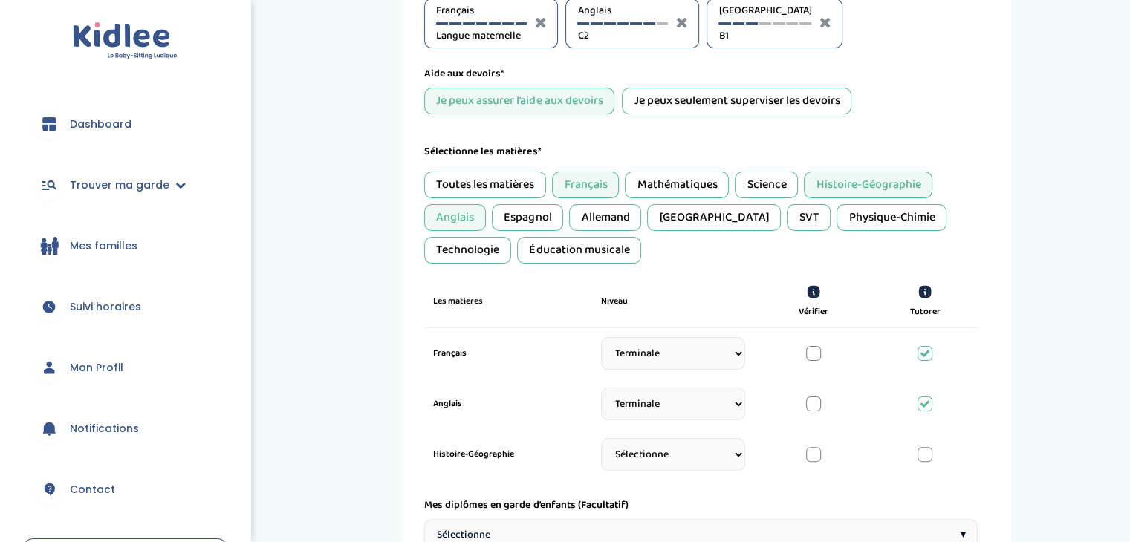
click at [687, 442] on select "Sélectionne CP CE1 CE2 CM1 CM2 6eme 5eme 4eme 3eme Seconde Prémière Terminale" at bounding box center [673, 454] width 144 height 33
select select "Terminale"
click at [601, 444] on select "Sélectionne CP CE1 CE2 CM1 CM2 6eme 5eme 4eme 3eme Seconde Prémière Terminale" at bounding box center [673, 454] width 144 height 33
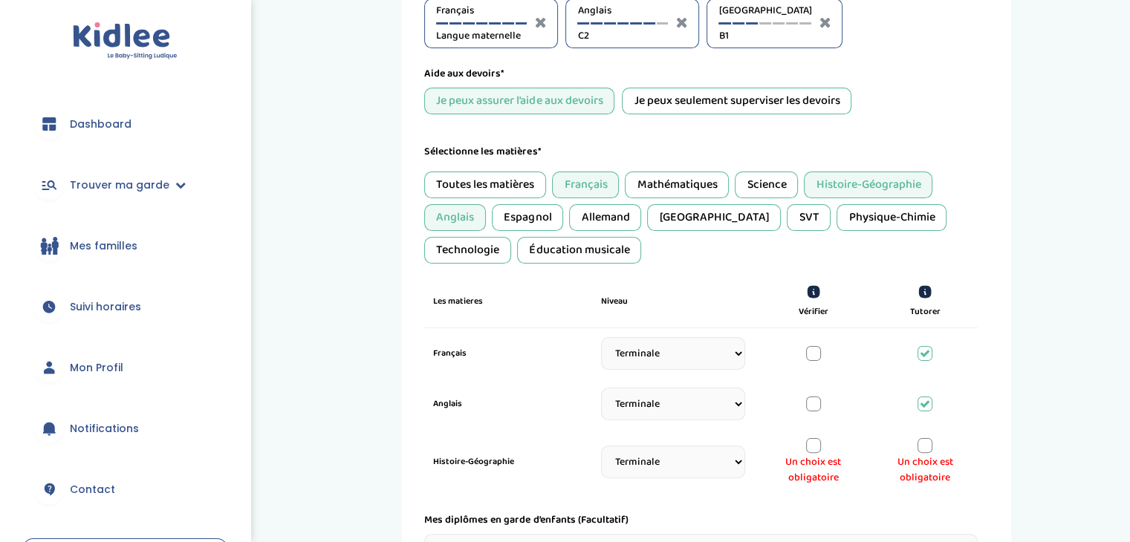
click at [924, 444] on div at bounding box center [925, 445] width 15 height 15
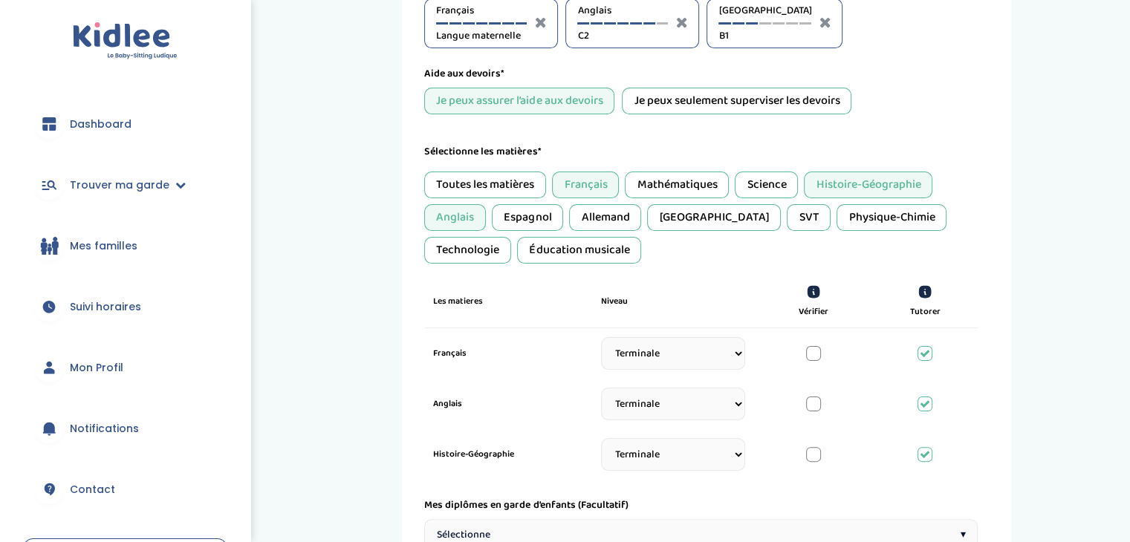
click at [692, 209] on div "Italien" at bounding box center [714, 217] width 134 height 27
click at [657, 506] on select "Sélectionne CP CE1 CE2 CM1 CM2 6eme 5eme 4eme 3eme Seconde Prémière Terminale" at bounding box center [673, 505] width 144 height 33
select select "Seconde"
click at [601, 494] on select "Sélectionne CP CE1 CE2 CM1 CM2 6eme 5eme 4eme 3eme Seconde Prémière Terminale" at bounding box center [673, 505] width 144 height 33
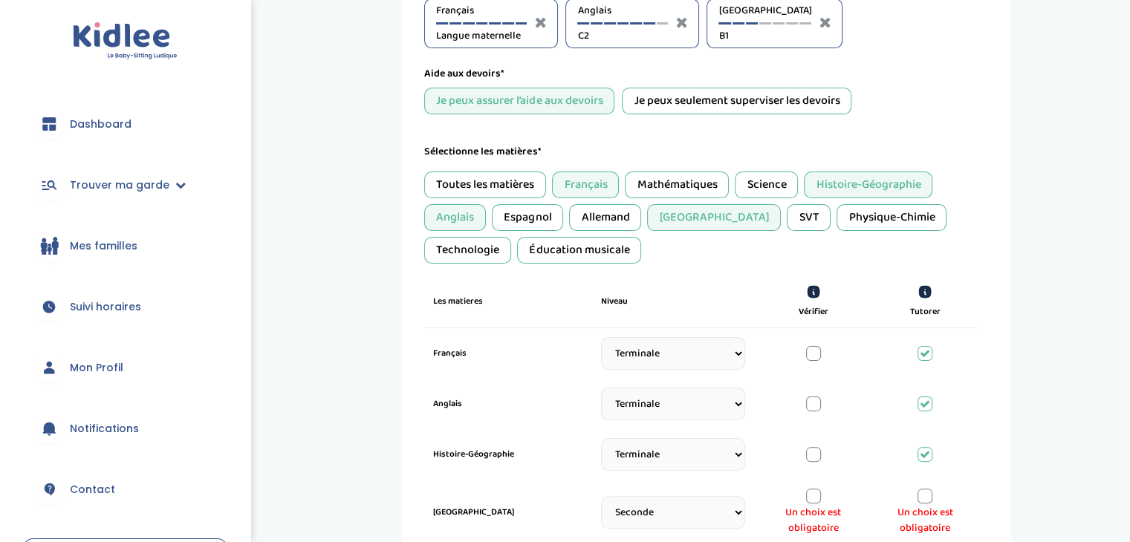
click at [814, 496] on div at bounding box center [813, 496] width 15 height 15
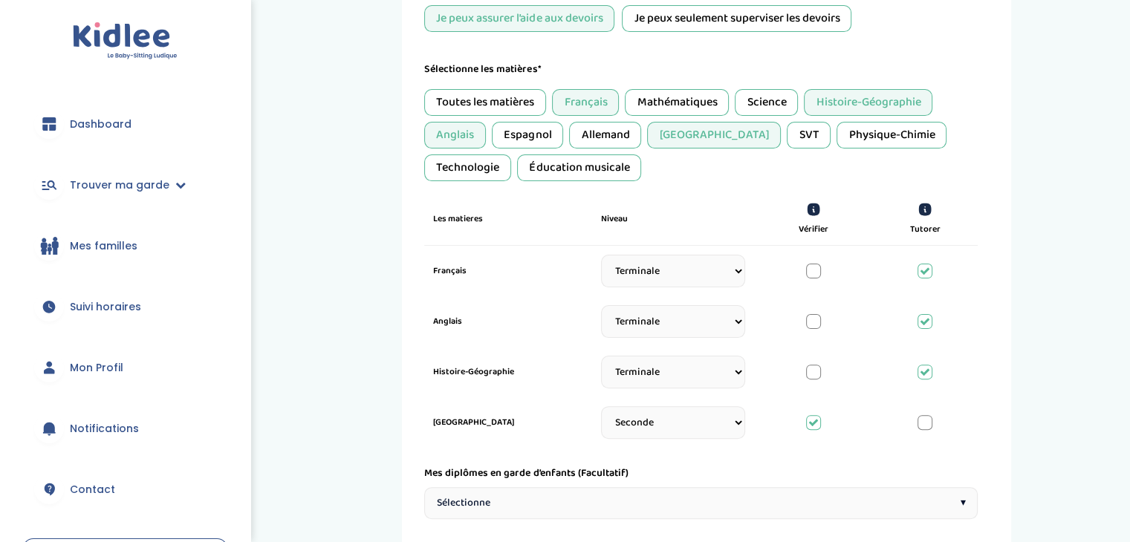
scroll to position [363, 0]
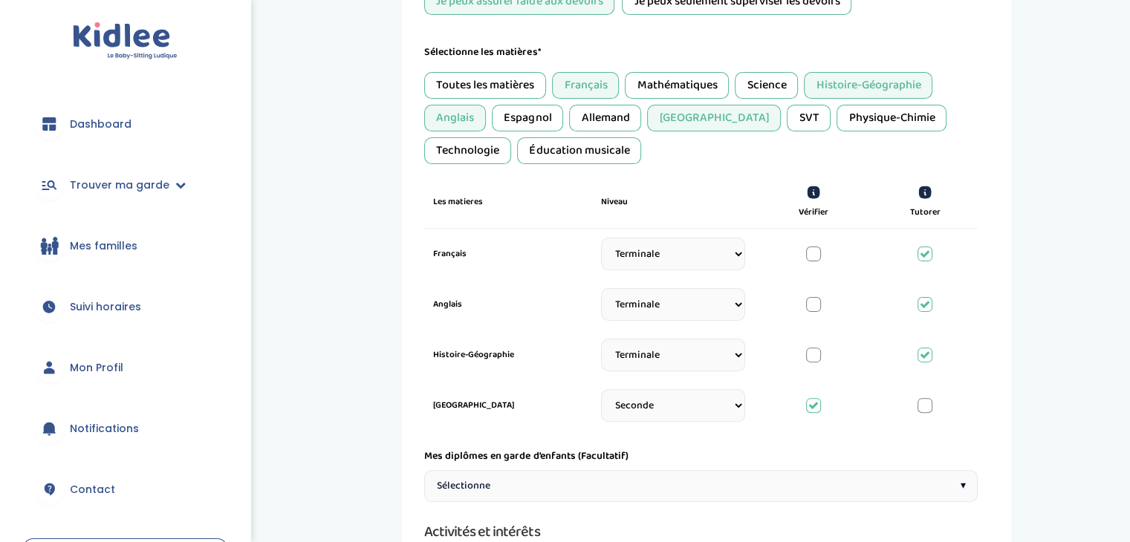
click at [523, 118] on div "Espagnol" at bounding box center [527, 118] width 71 height 27
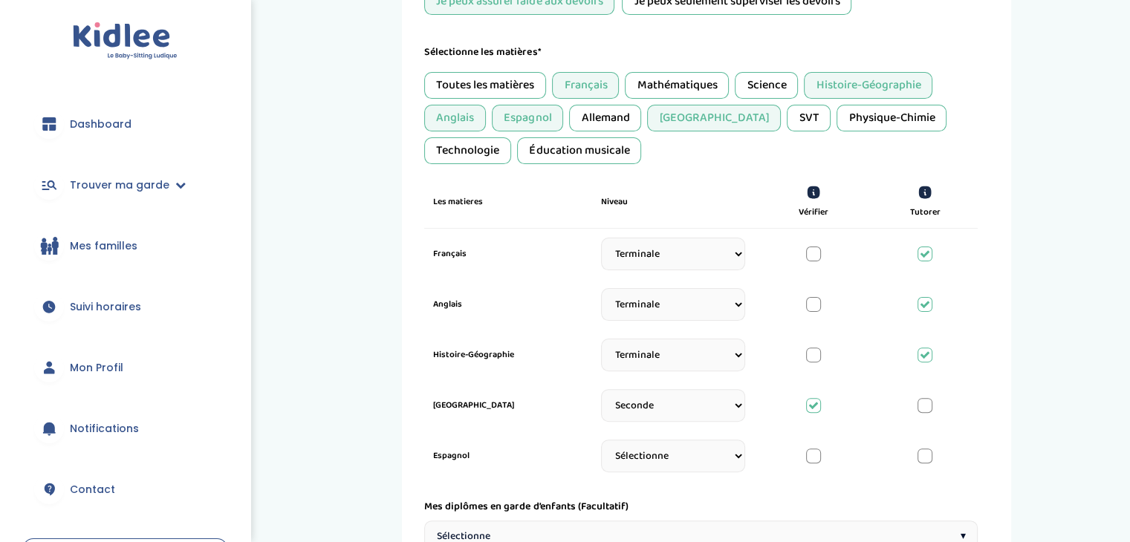
click at [667, 455] on select "Sélectionne CP CE1 CE2 CM1 CM2 6eme 5eme 4eme 3eme Seconde Prémière Terminale" at bounding box center [673, 456] width 144 height 33
select select "Terminale"
click at [601, 444] on select "Sélectionne CP CE1 CE2 CM1 CM2 6eme 5eme 4eme 3eme Seconde Prémière Terminale" at bounding box center [673, 456] width 144 height 33
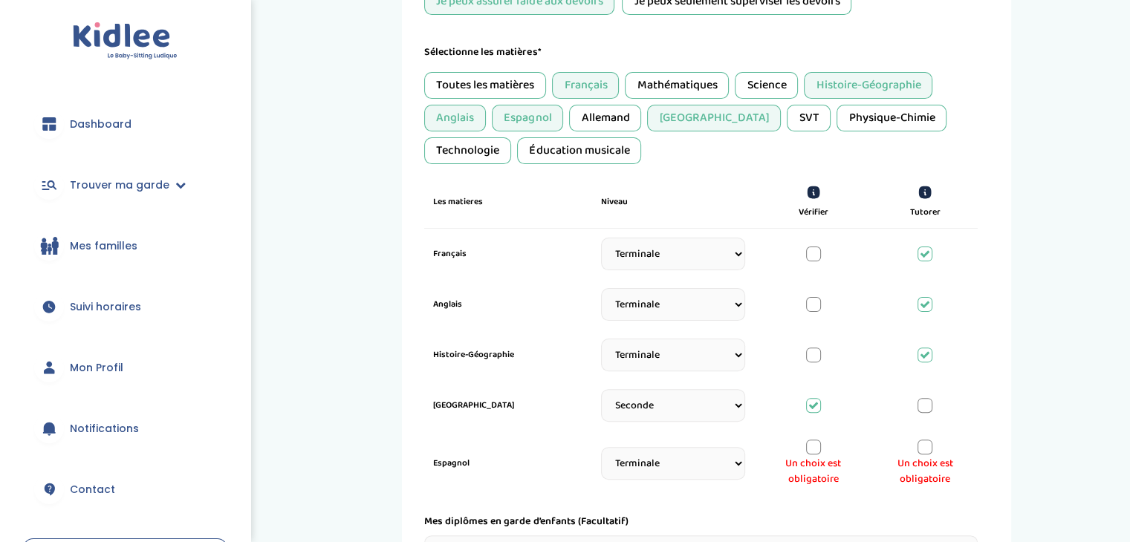
click at [811, 441] on div at bounding box center [813, 447] width 15 height 15
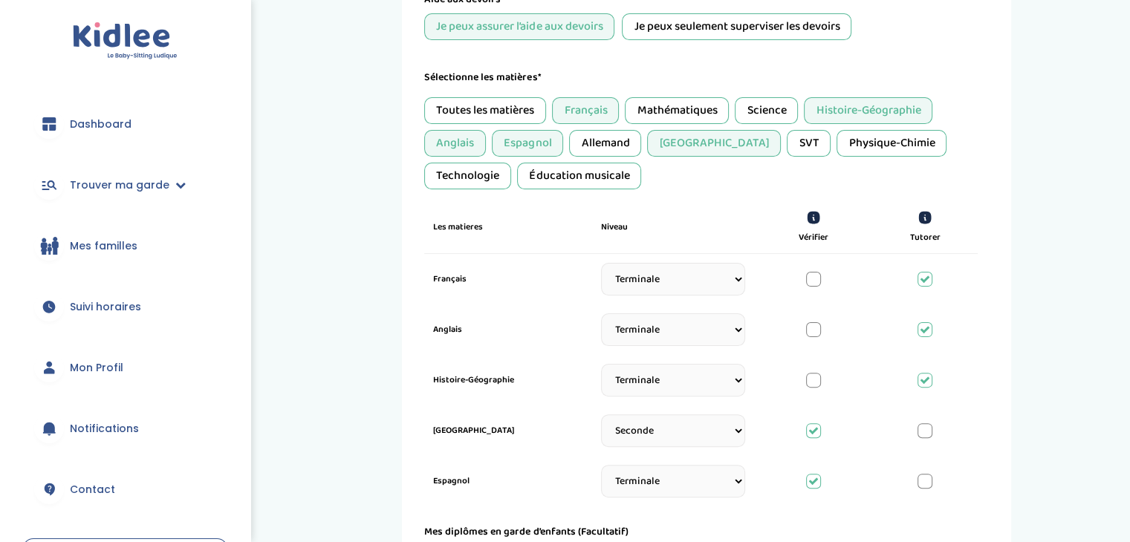
scroll to position [345, 0]
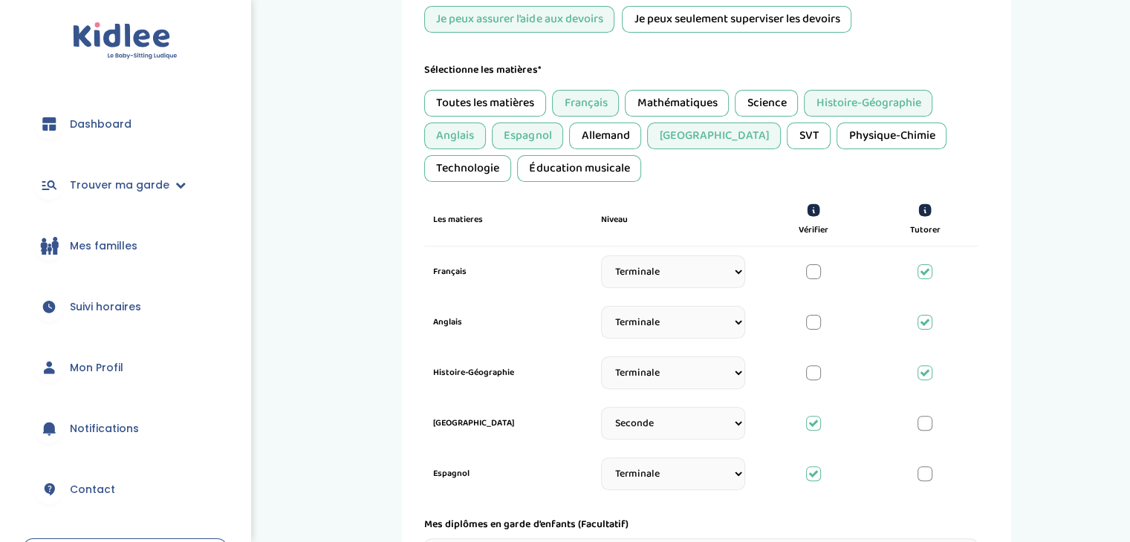
click at [691, 94] on div "Mathématiques" at bounding box center [677, 103] width 104 height 27
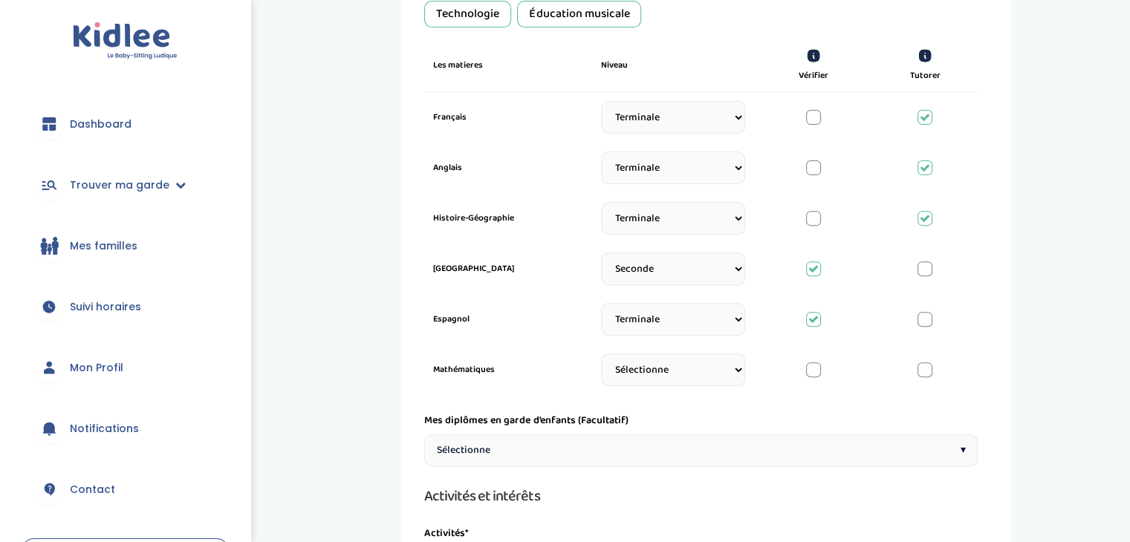
scroll to position [529, 0]
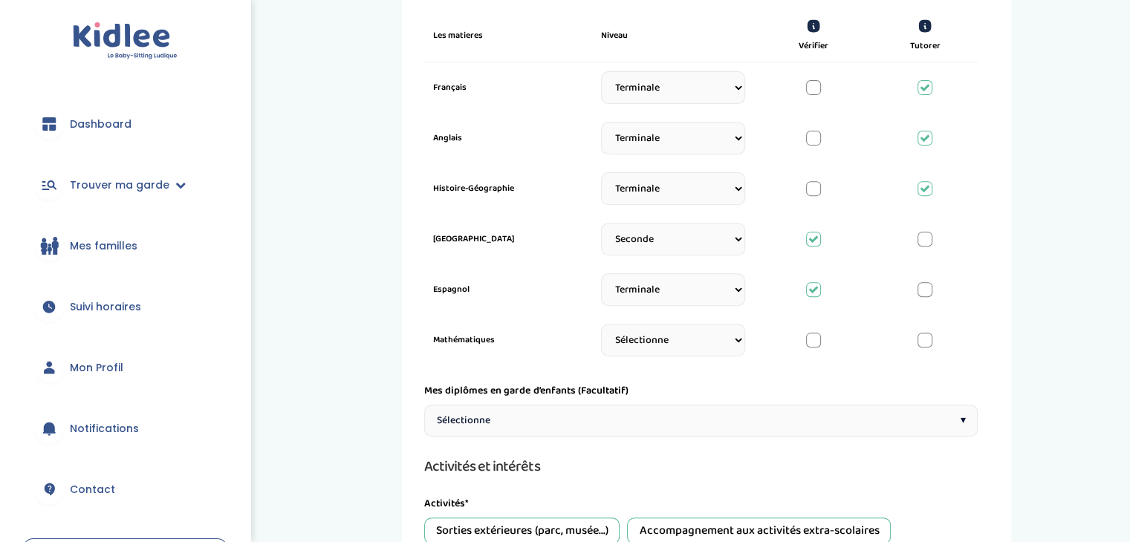
click at [654, 334] on select "Sélectionne CP CE1 CE2 CM1 CM2 6eme 5eme 4eme 3eme Seconde Prémière Terminale" at bounding box center [673, 340] width 144 height 33
select select "3eme"
click at [601, 329] on select "Sélectionne CP CE1 CE2 CM1 CM2 6eme 5eme 4eme 3eme Seconde Prémière Terminale" at bounding box center [673, 340] width 144 height 33
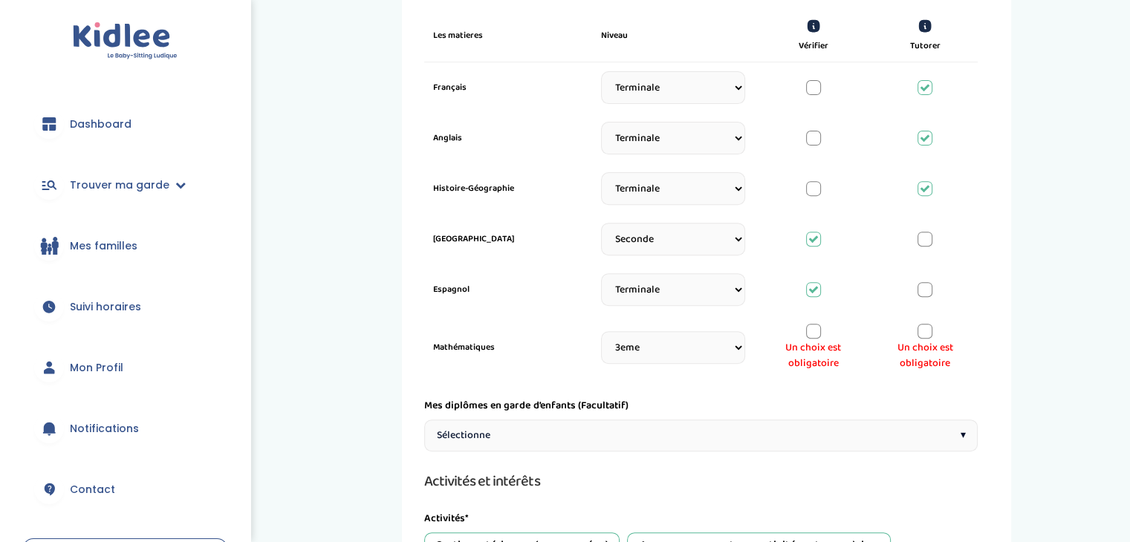
click at [924, 324] on div at bounding box center [925, 331] width 15 height 15
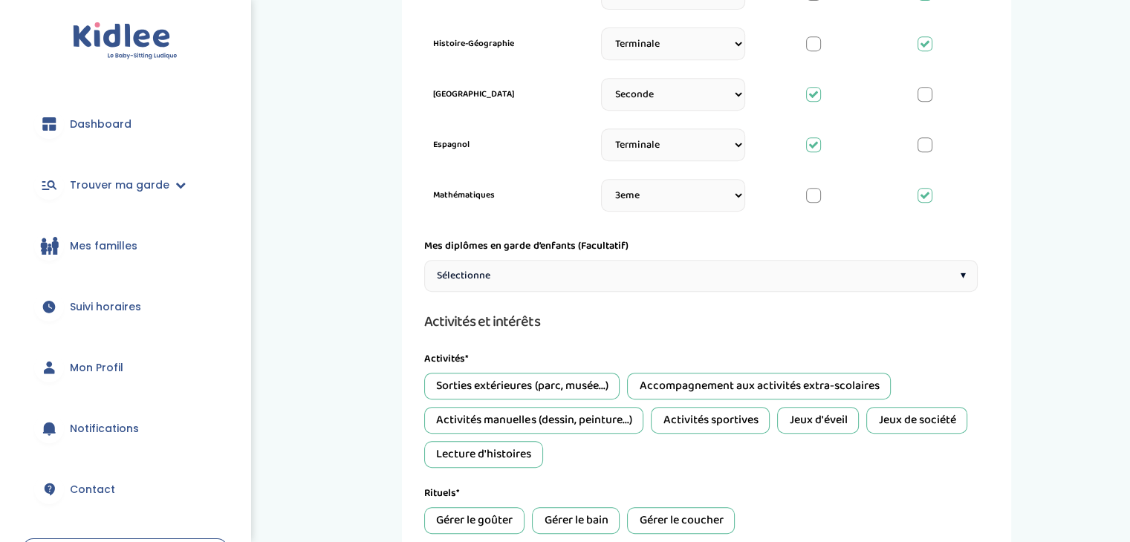
scroll to position [677, 0]
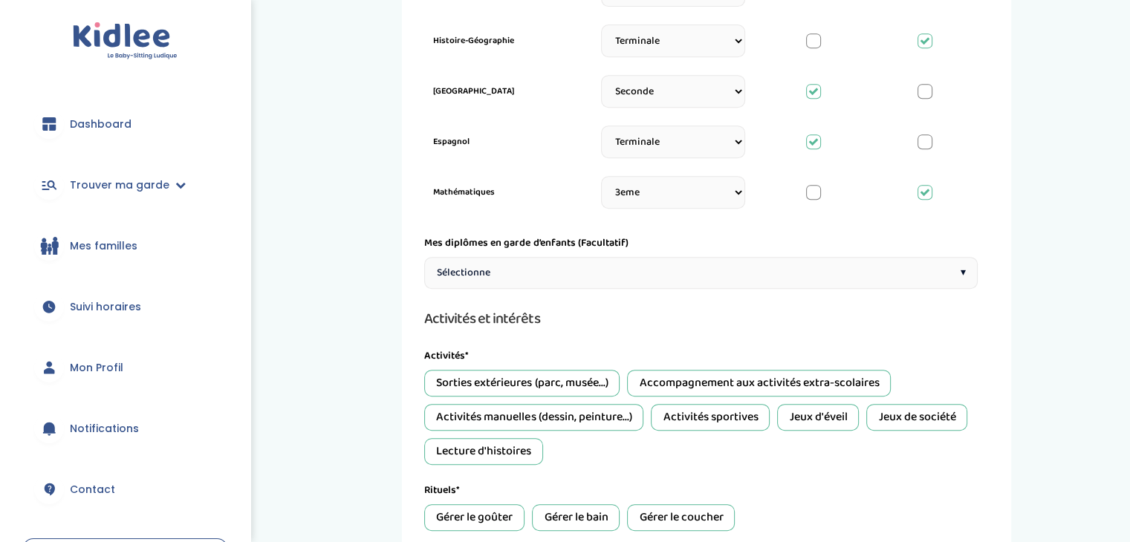
click at [635, 272] on div "Sélectionne ▾" at bounding box center [701, 273] width 554 height 32
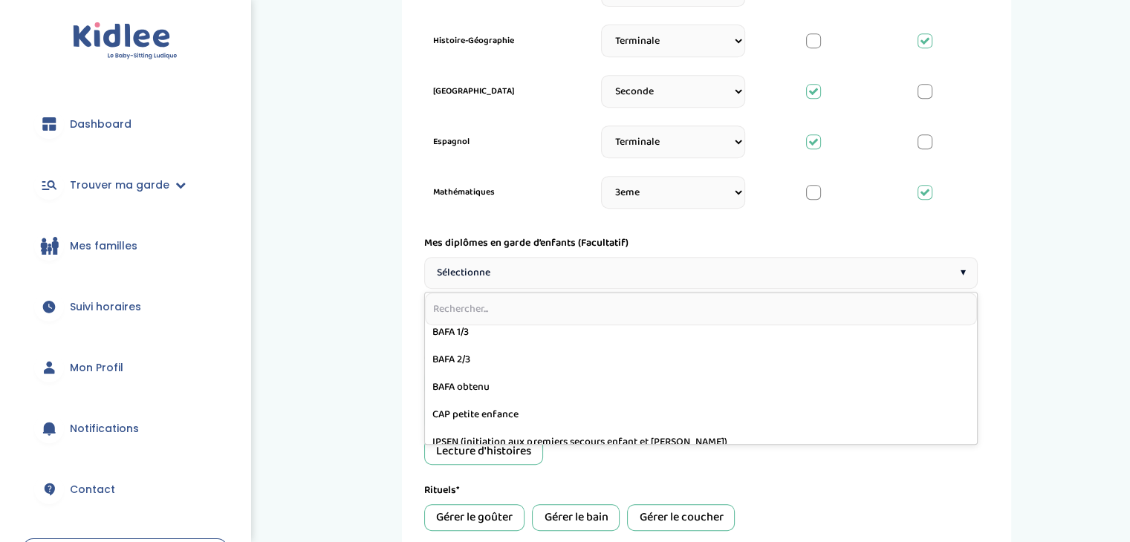
scroll to position [101, 0]
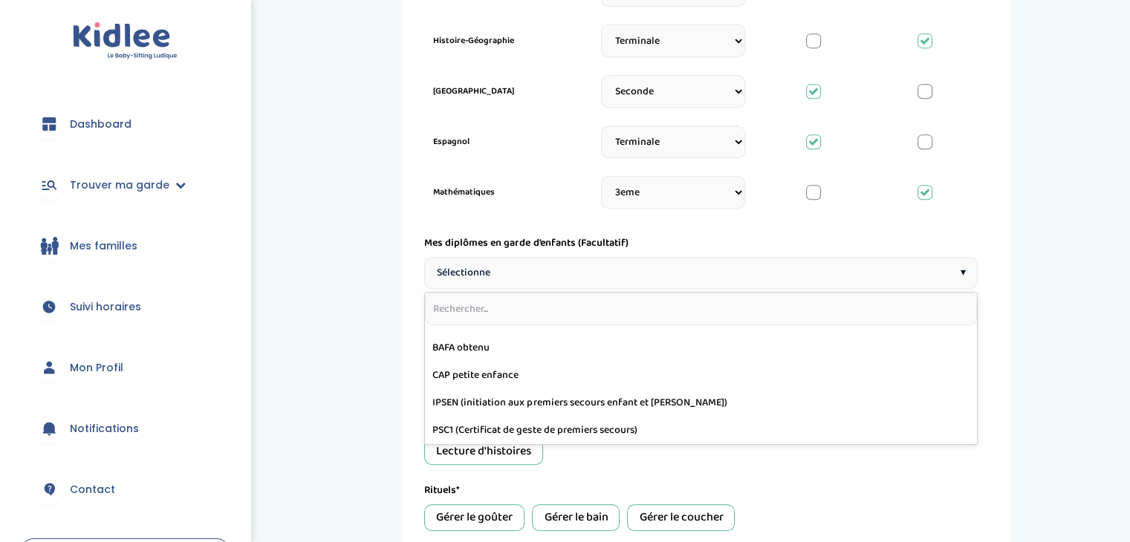
click at [333, 350] on div "1 Horaires 2 Profil 3 Expériences 4 Présentation Indique nous ta situation admi…" at bounding box center [707, 93] width 824 height 1467
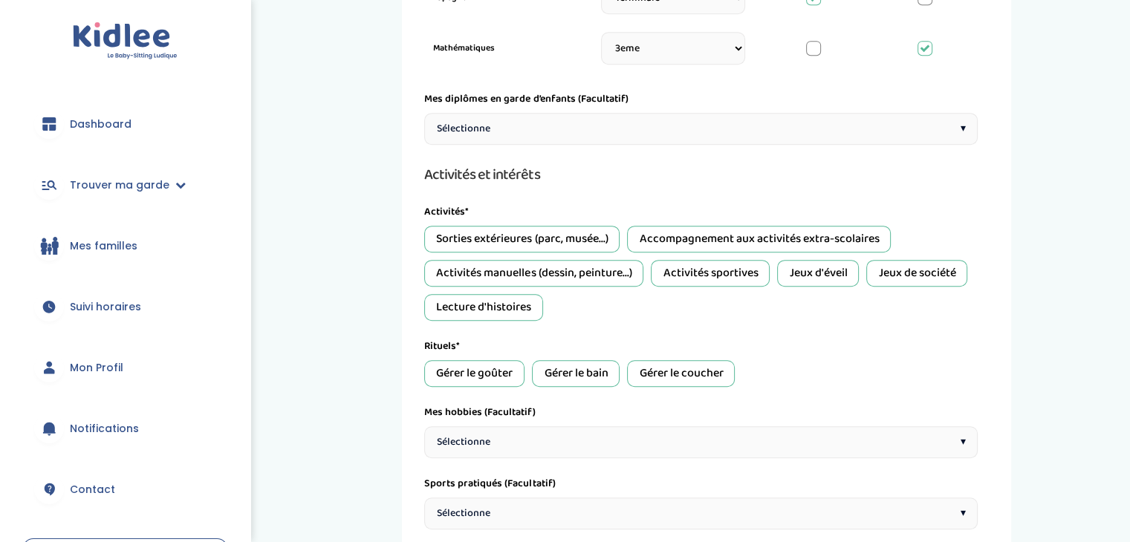
scroll to position [822, 0]
click at [936, 267] on div "Jeux de société" at bounding box center [916, 272] width 101 height 27
click at [520, 309] on div "Lecture d'histoires" at bounding box center [483, 307] width 119 height 27
click at [527, 279] on div "Activités manuelles (dessin, peinture...)" at bounding box center [533, 272] width 219 height 27
click at [520, 230] on div "Sorties extérieures (parc, musée...)" at bounding box center [521, 238] width 195 height 27
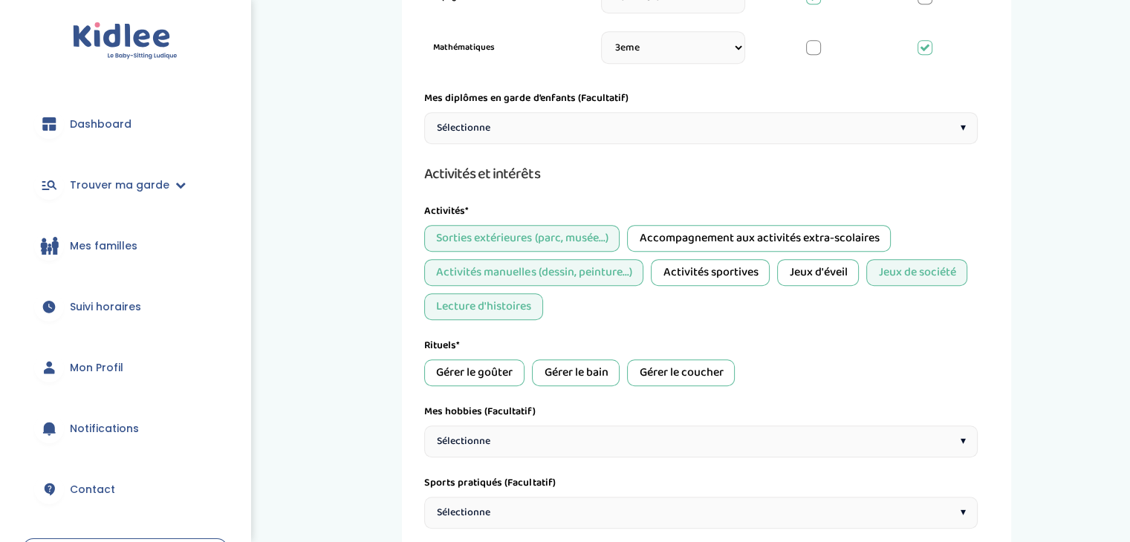
click at [776, 238] on div "Accompagnement aux activités extra-scolaires" at bounding box center [759, 238] width 264 height 27
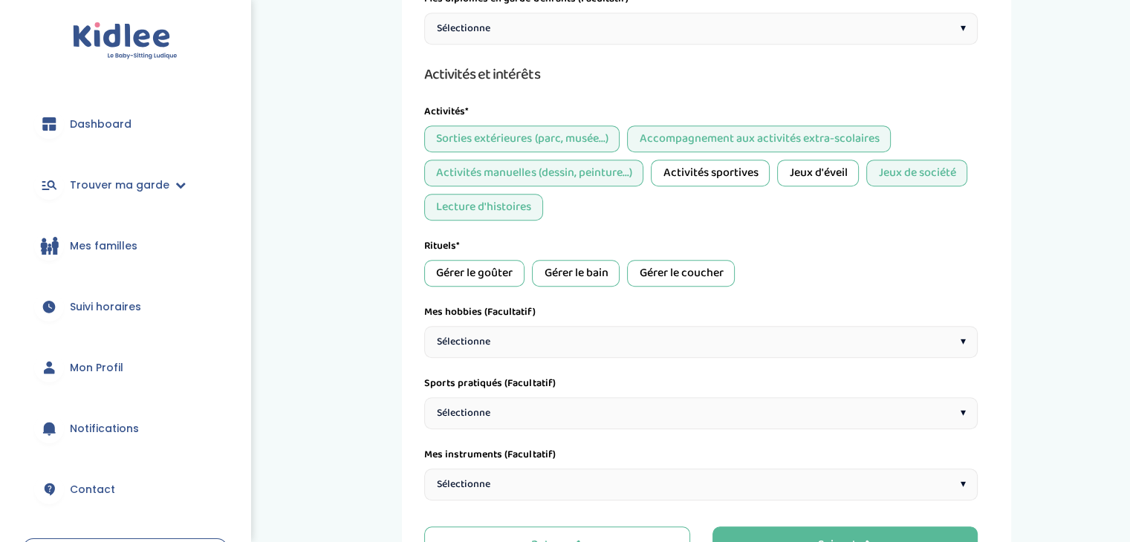
scroll to position [922, 0]
click at [499, 271] on div "Gérer le goûter" at bounding box center [474, 272] width 100 height 27
click at [586, 262] on div "Gérer le bain" at bounding box center [576, 272] width 88 height 27
click at [664, 250] on div "Rituels* Gérer le goûter Gérer le bain Gérer le coucher" at bounding box center [701, 262] width 554 height 48
click at [669, 261] on div "Gérer le coucher" at bounding box center [681, 272] width 108 height 27
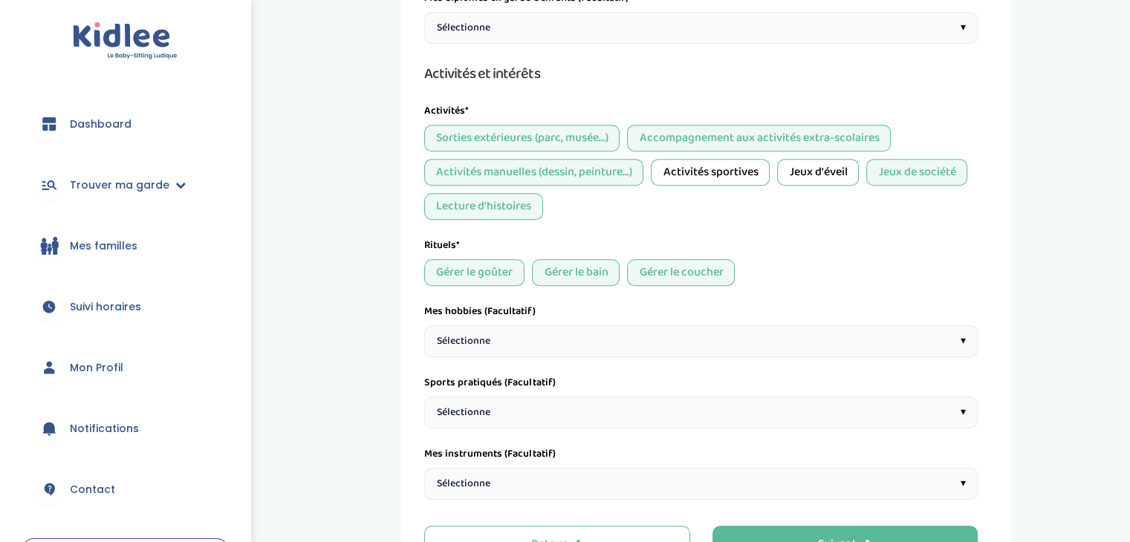
click at [614, 327] on div "Sélectionne ▾" at bounding box center [701, 341] width 554 height 32
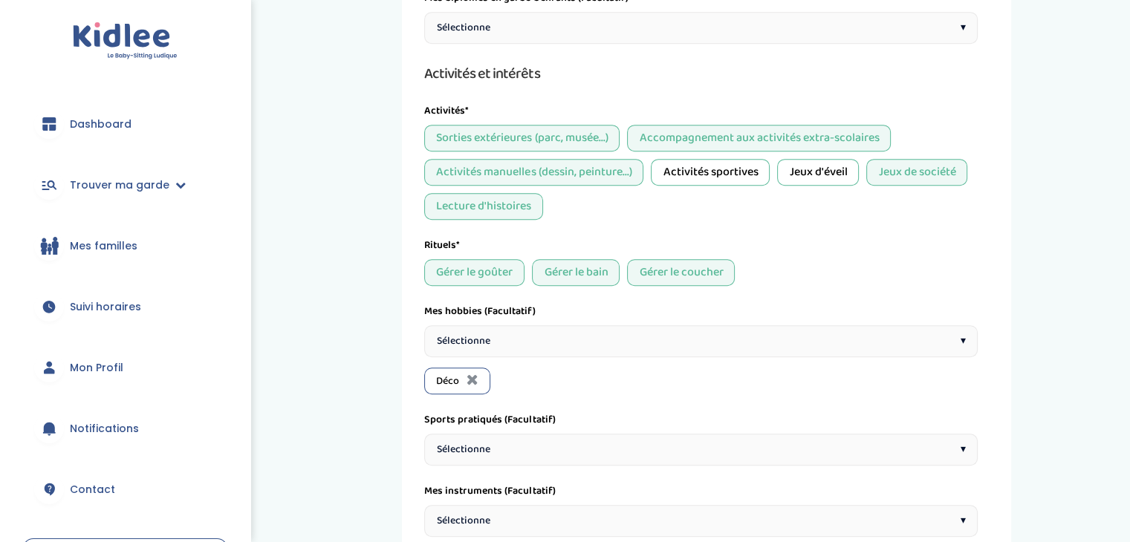
click at [489, 341] on span "Sélectionne" at bounding box center [463, 342] width 53 height 16
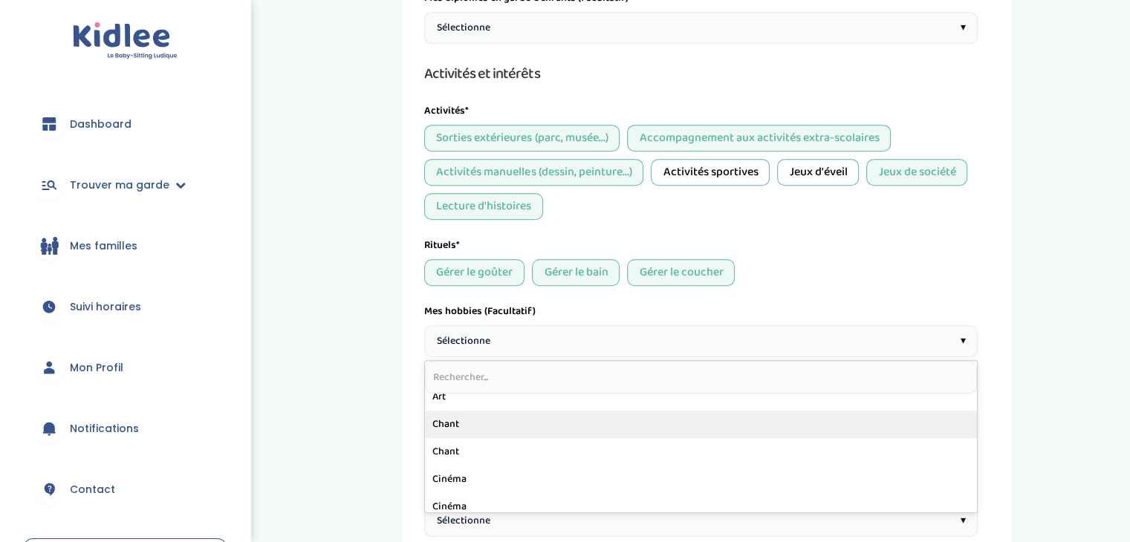
scroll to position [48, 0]
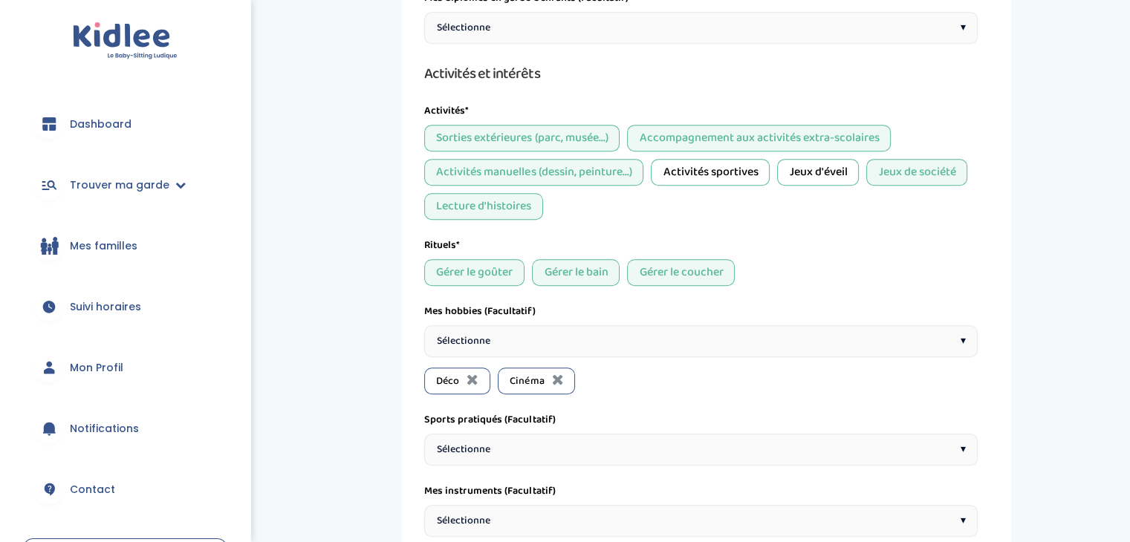
click at [526, 328] on div "Sélectionne ▾" at bounding box center [701, 341] width 554 height 32
click at [492, 346] on div "Sélectionne ▾" at bounding box center [701, 341] width 554 height 32
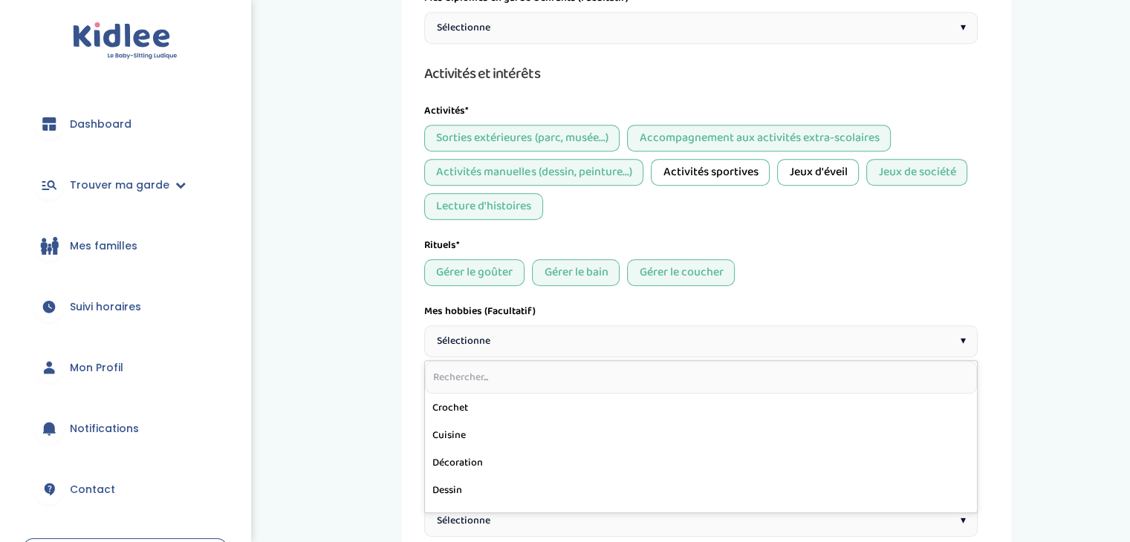
scroll to position [223, 0]
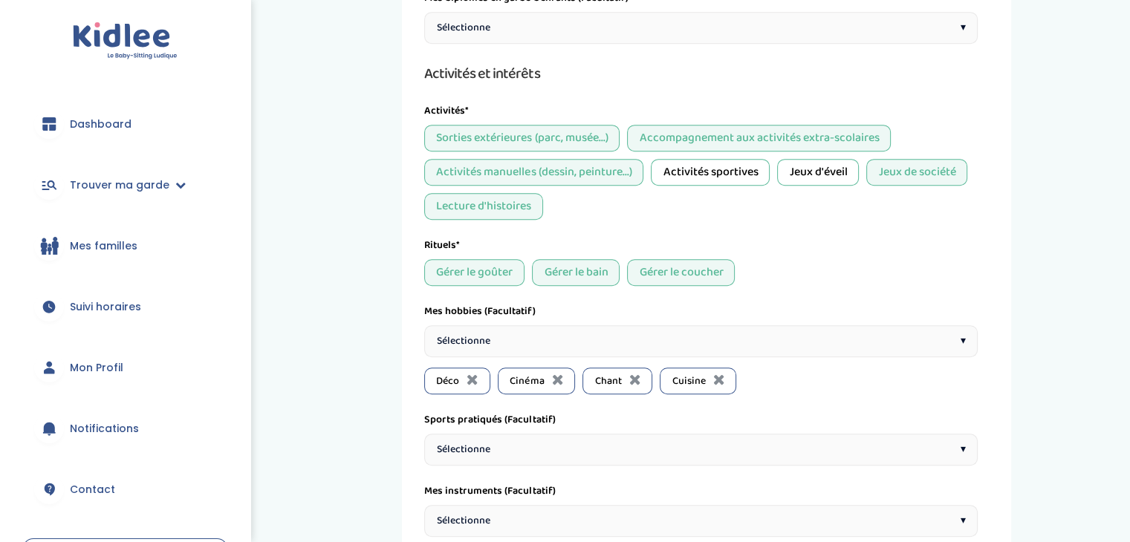
click at [474, 334] on span "Sélectionne" at bounding box center [463, 342] width 53 height 16
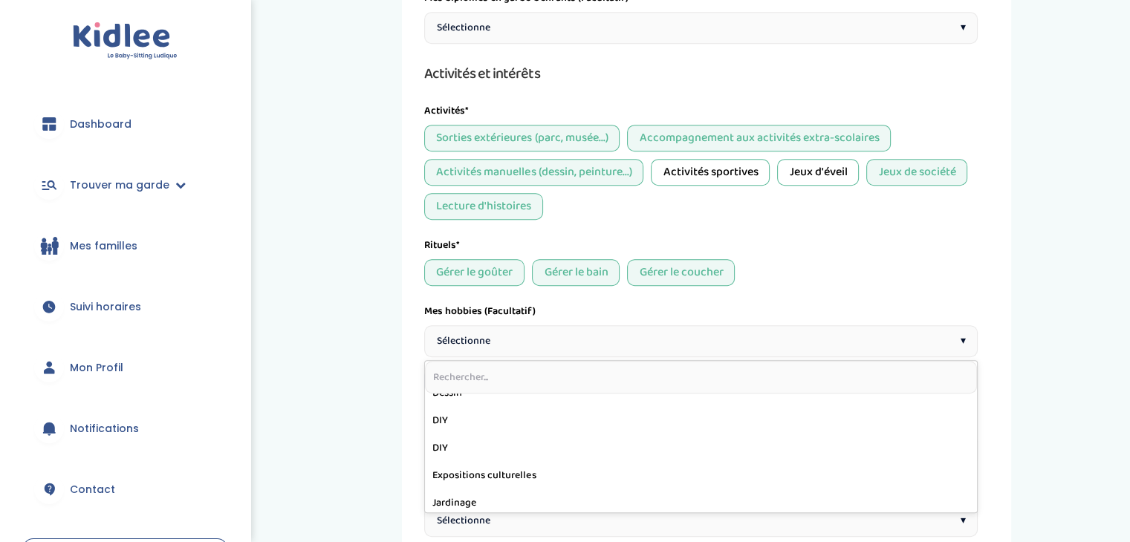
scroll to position [273, 0]
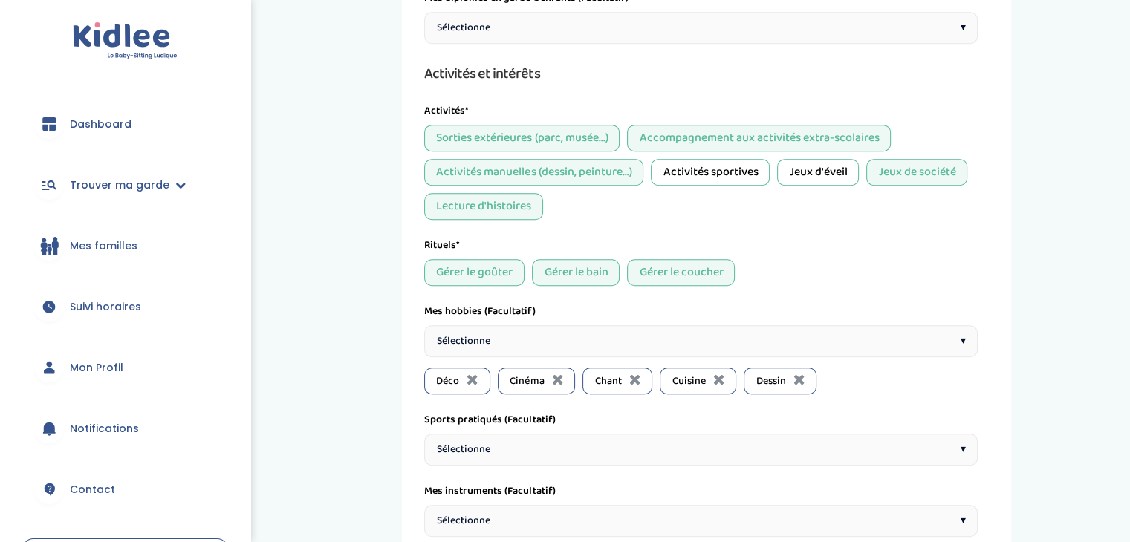
click at [494, 337] on div "Sélectionne ▾" at bounding box center [701, 341] width 554 height 32
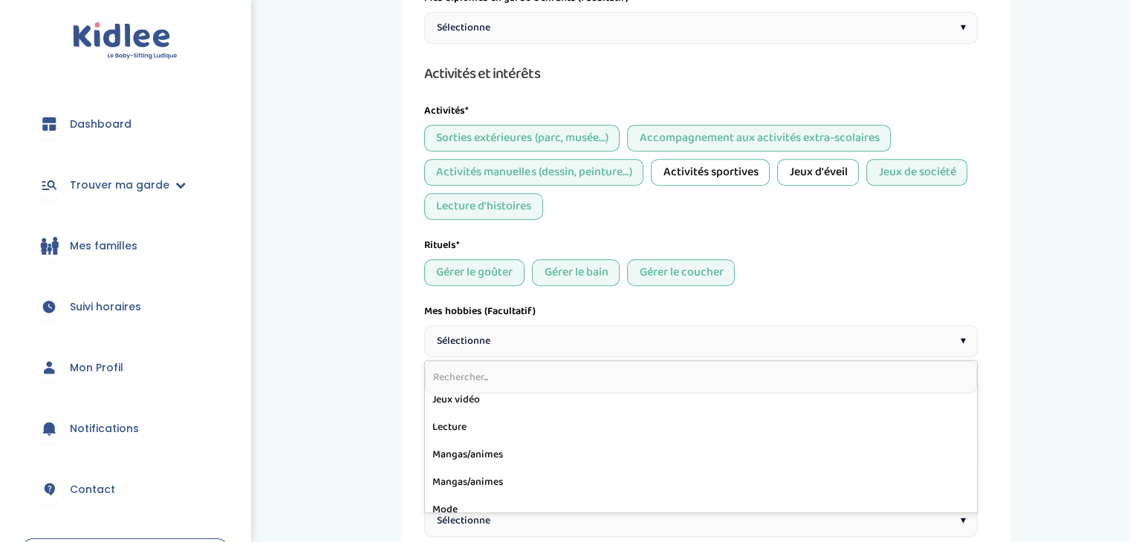
scroll to position [398, 0]
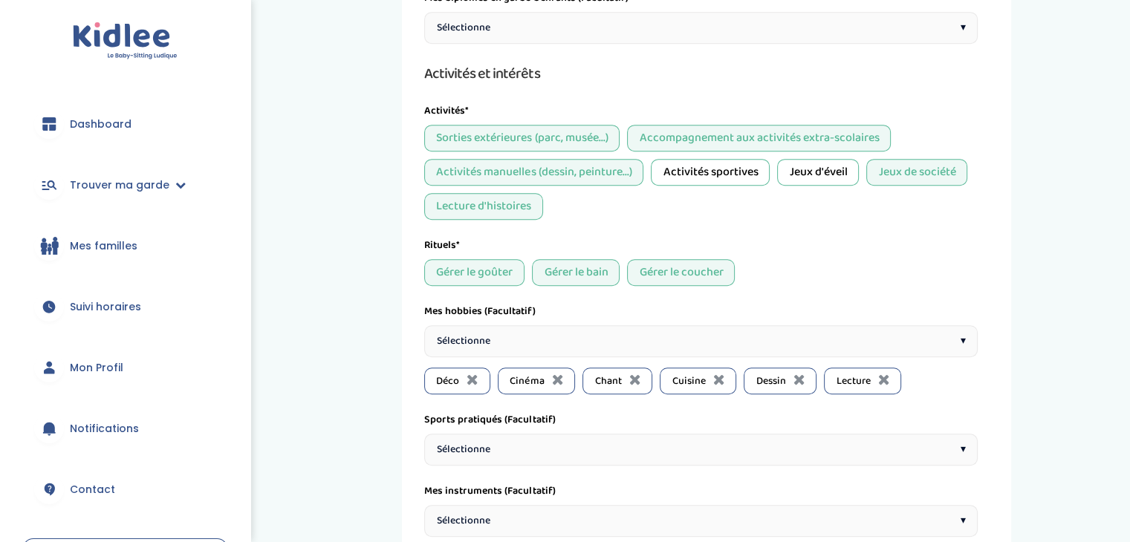
click at [513, 330] on div "Sélectionne ▾" at bounding box center [701, 341] width 554 height 32
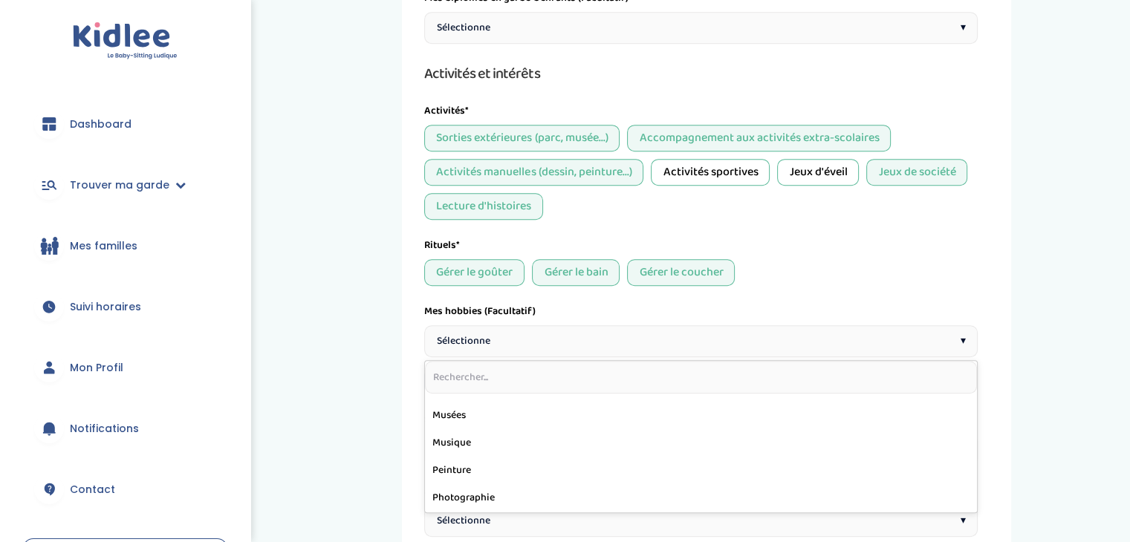
scroll to position [575, 0]
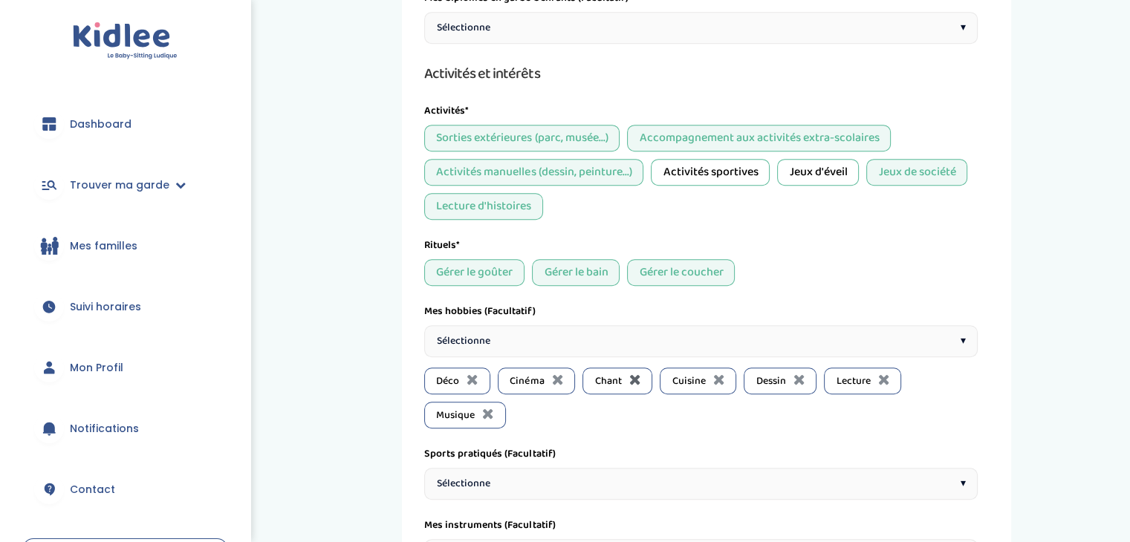
click at [632, 379] on icon at bounding box center [635, 379] width 12 height 15
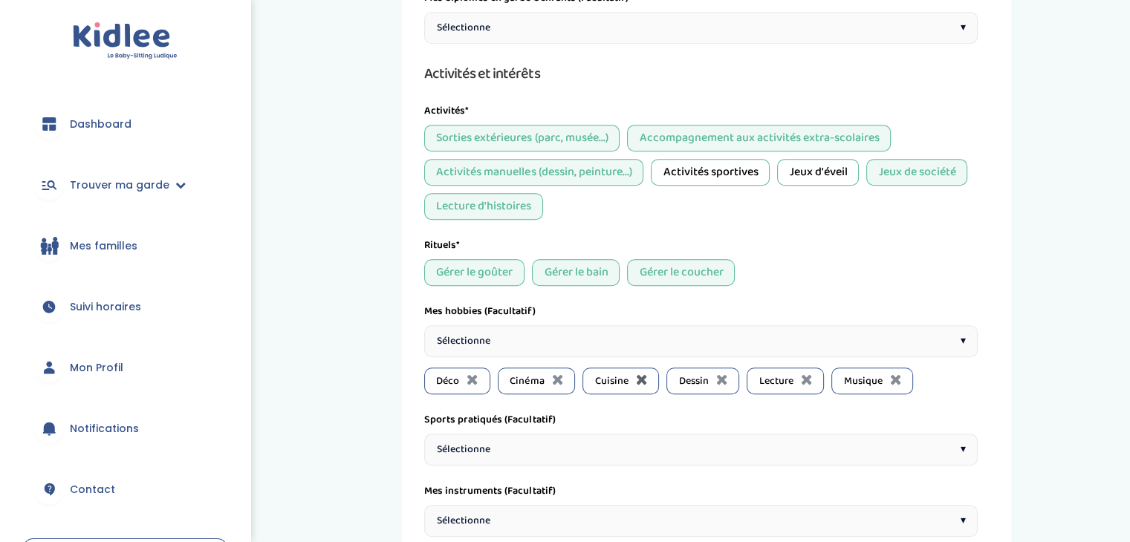
click at [641, 372] on icon at bounding box center [641, 379] width 12 height 15
click at [573, 347] on div "Sélectionne ▾" at bounding box center [701, 341] width 554 height 32
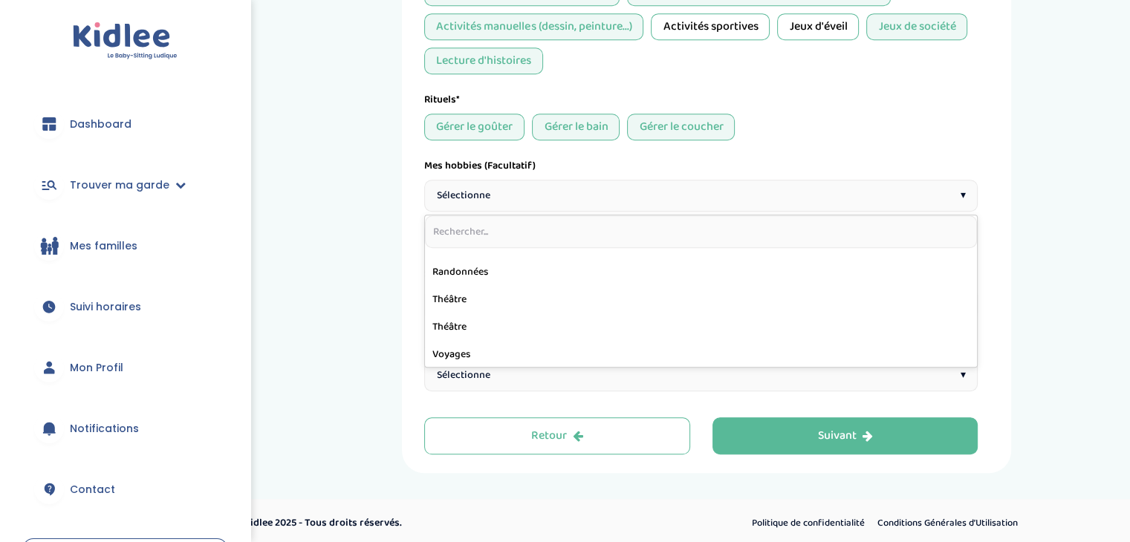
scroll to position [706, 0]
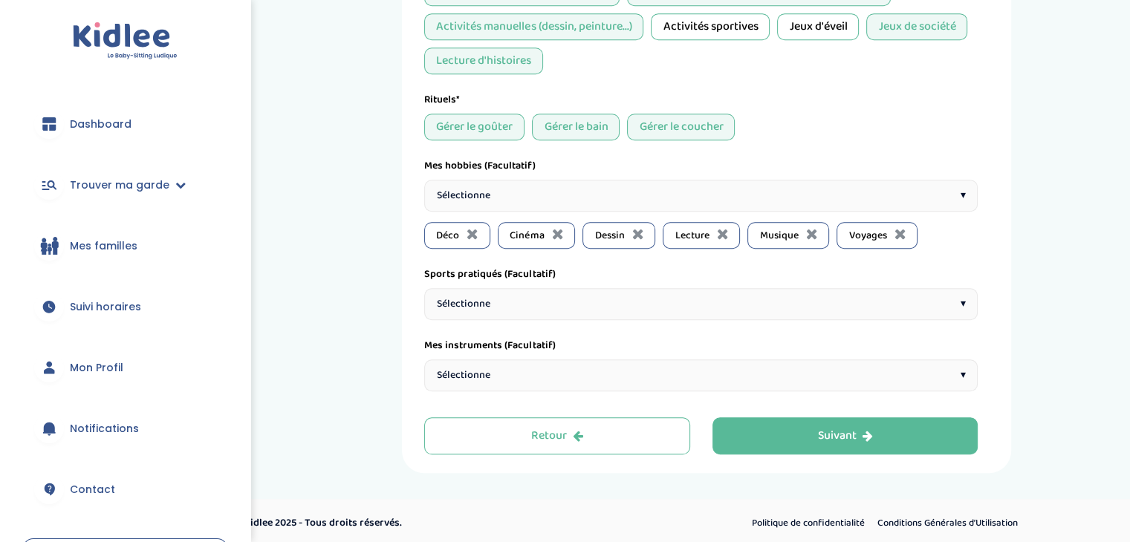
click at [503, 293] on div "Sélectionne ▾" at bounding box center [701, 304] width 554 height 32
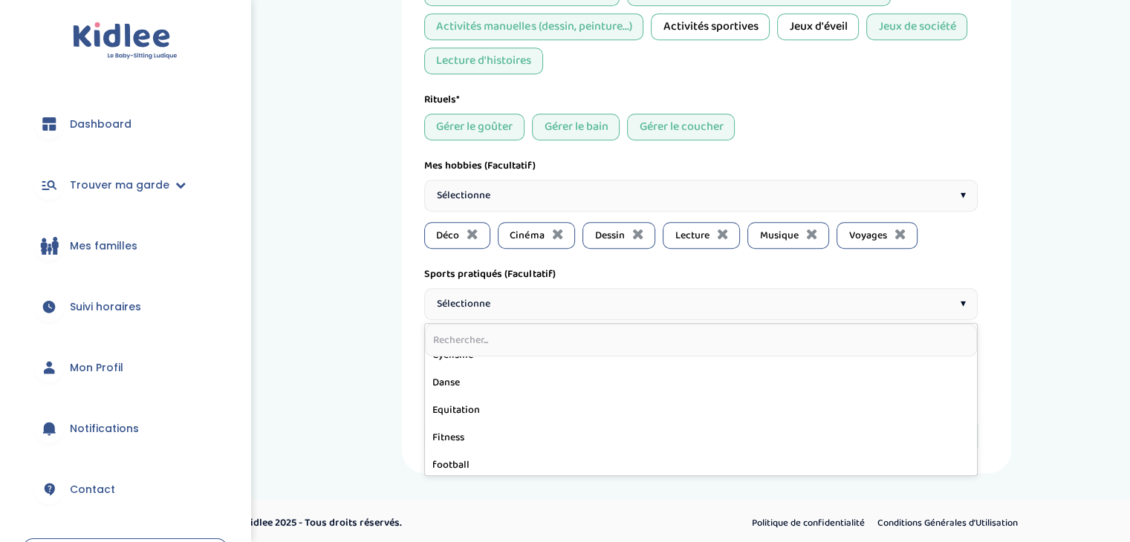
scroll to position [179, 0]
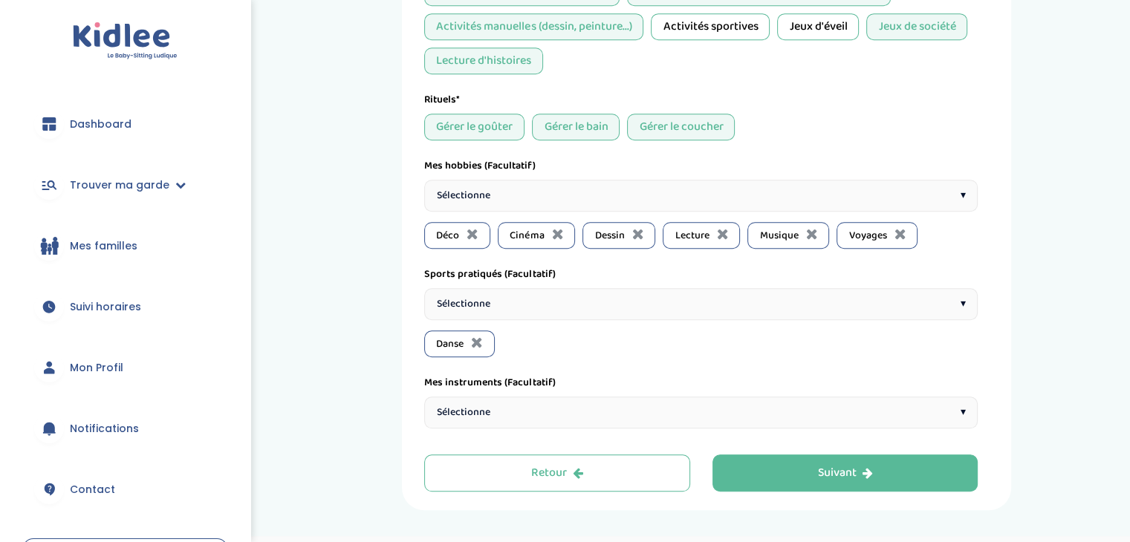
click at [507, 412] on div "Sélectionne ▾" at bounding box center [701, 413] width 554 height 32
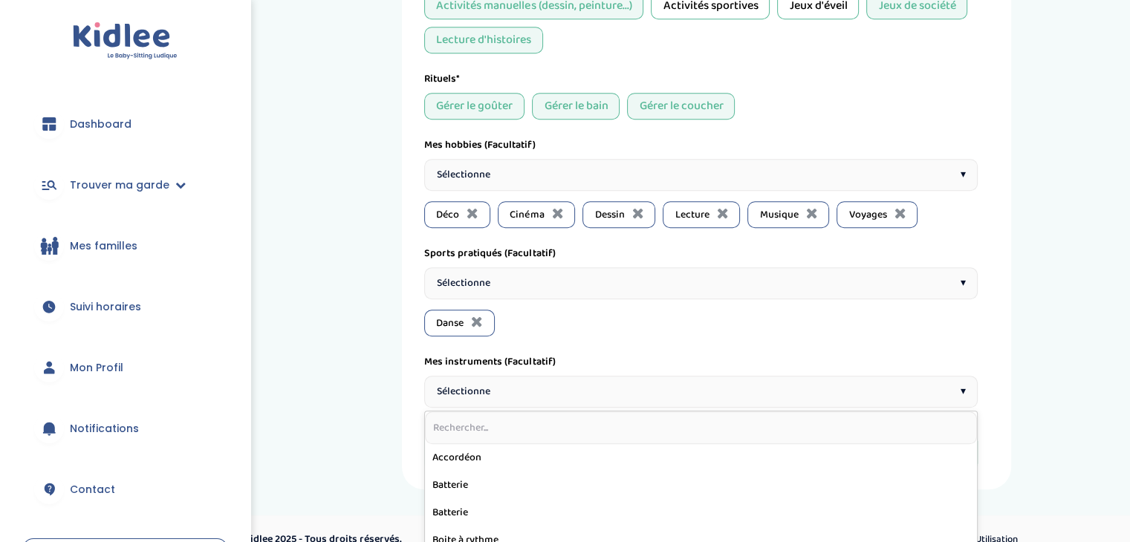
scroll to position [1104, 0]
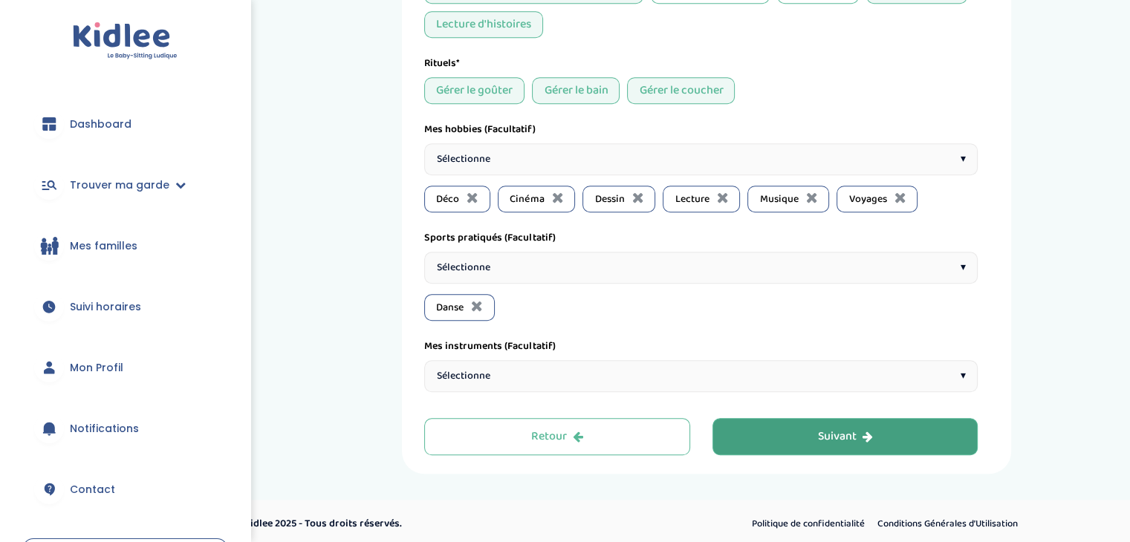
click at [841, 429] on div "Suivant" at bounding box center [845, 437] width 55 height 17
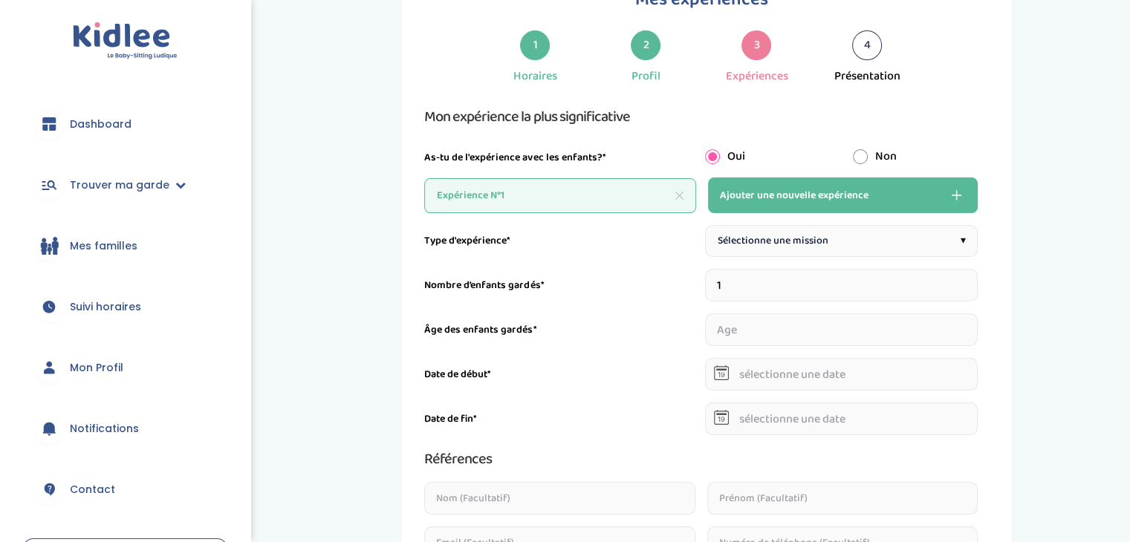
scroll to position [56, 0]
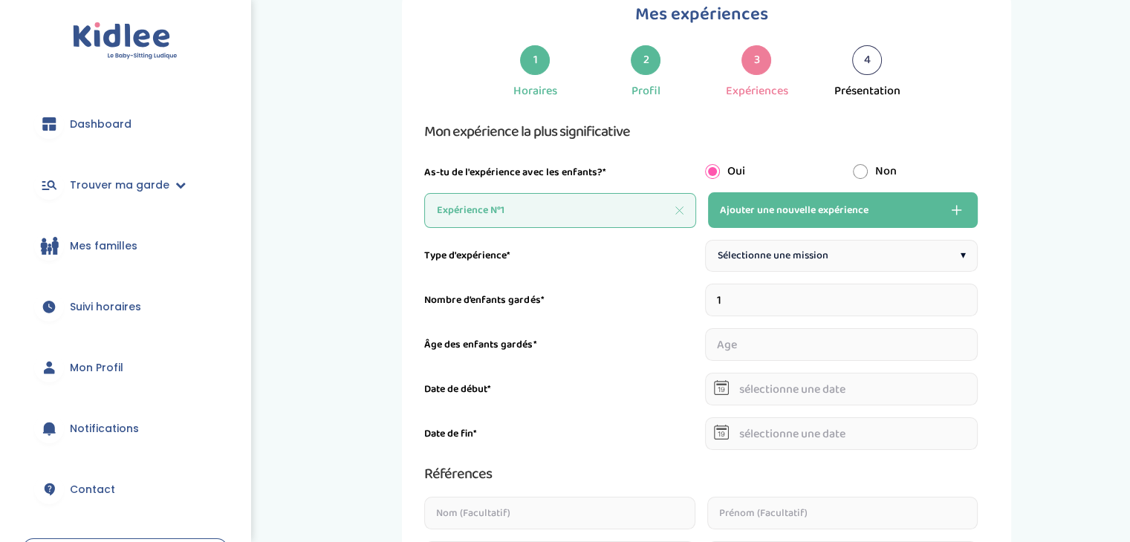
click at [767, 248] on span "Sélectionne une mission" at bounding box center [773, 256] width 111 height 16
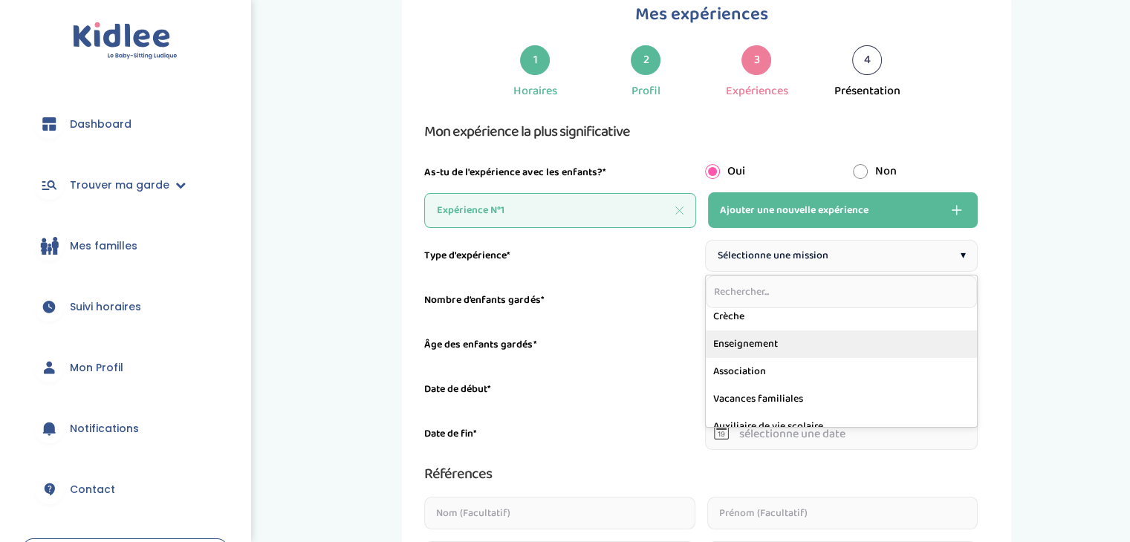
scroll to position [140, 0]
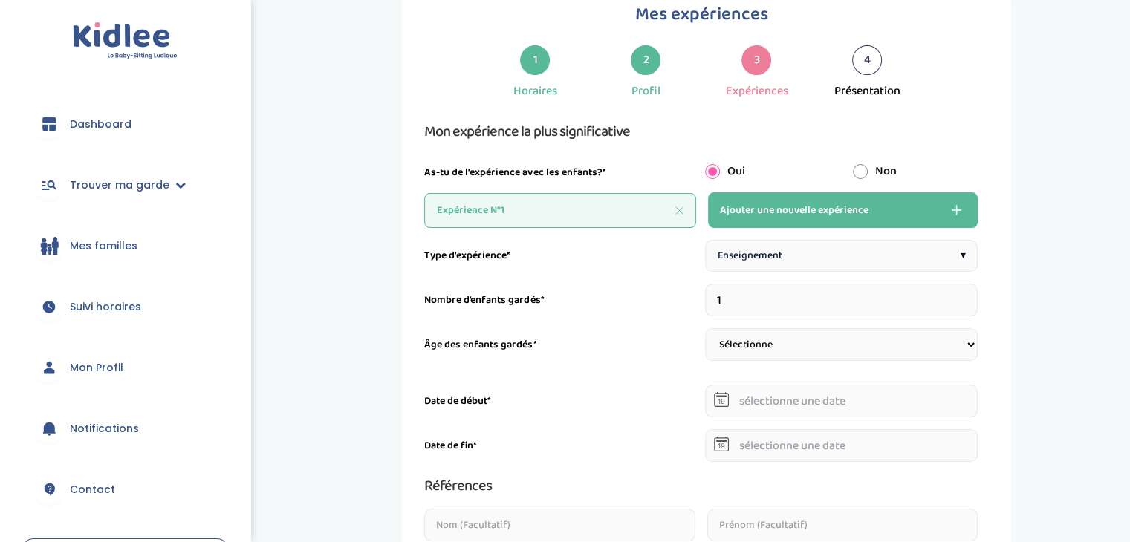
click at [753, 337] on select "Sélectionne 3-6 ans 6-9 ans +9 ans" at bounding box center [841, 344] width 273 height 33
select select "3-6"
click at [705, 328] on select "Sélectionne 3-6 ans 6-9 ans +9 ans" at bounding box center [841, 344] width 273 height 33
select select
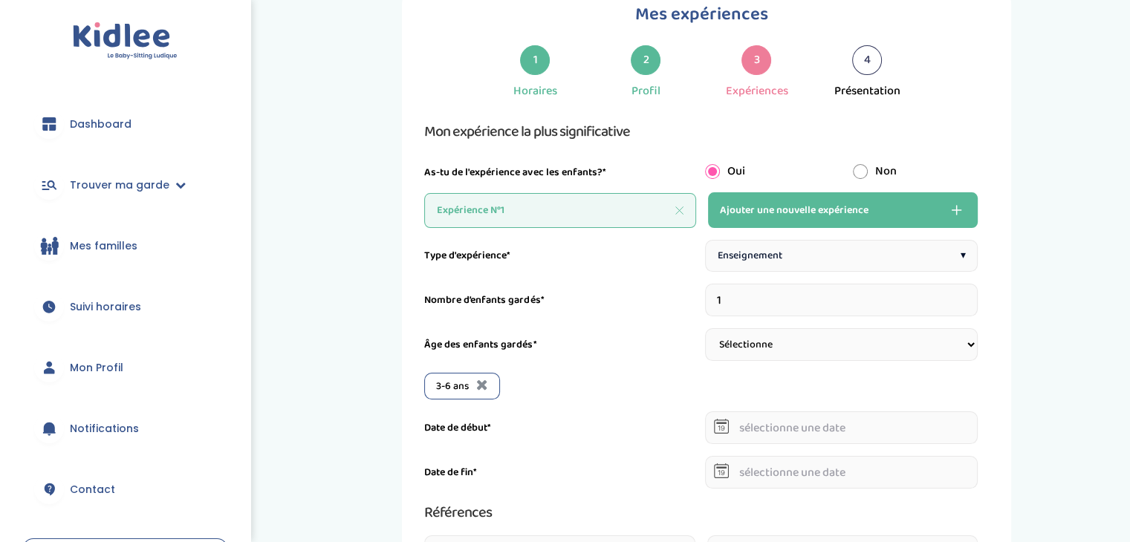
click at [750, 426] on input "text" at bounding box center [841, 428] width 273 height 33
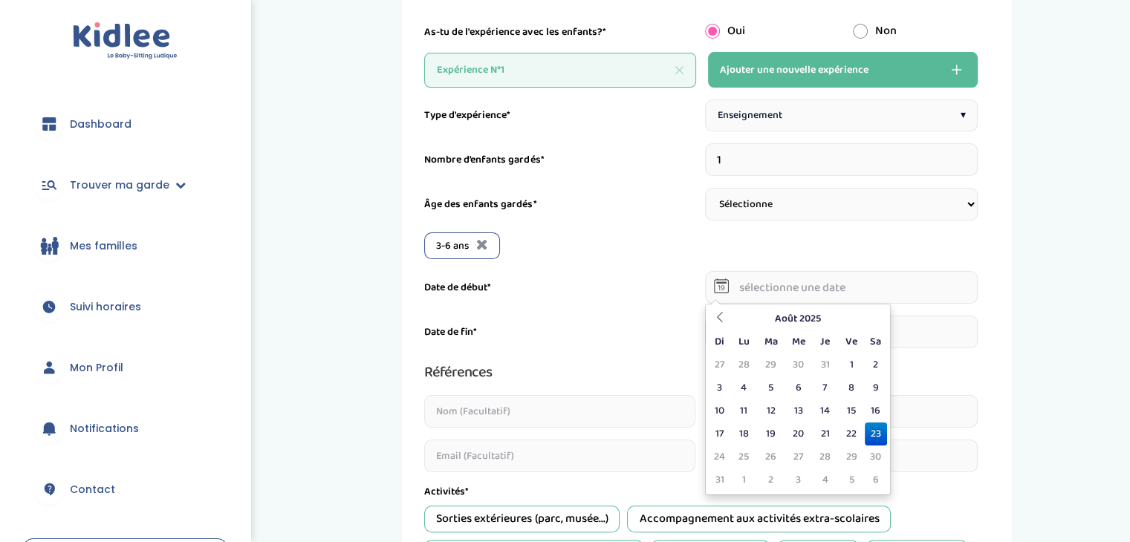
scroll to position [248, 0]
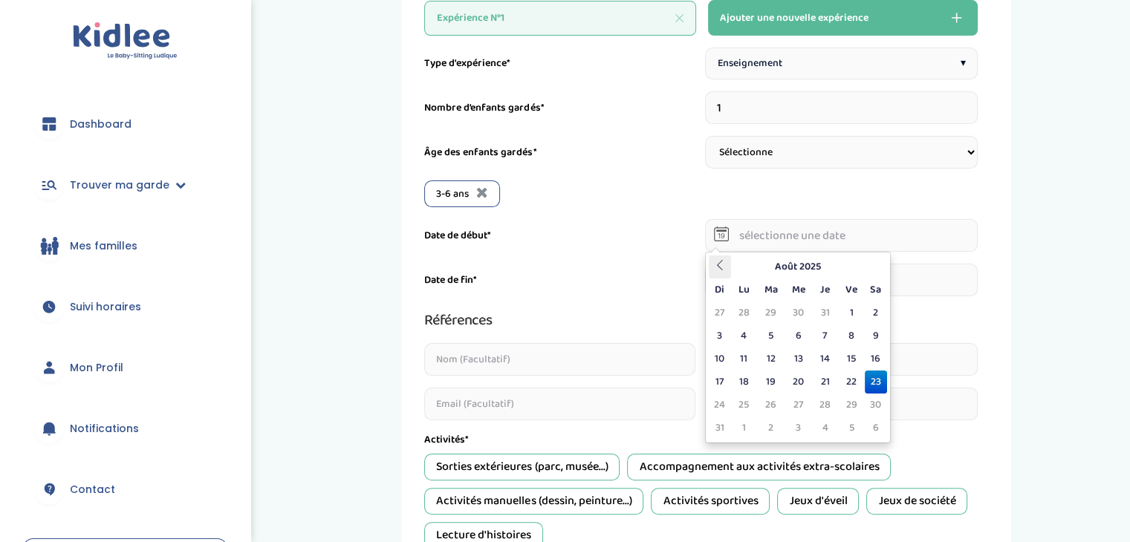
click at [720, 262] on icon at bounding box center [720, 265] width 10 height 10
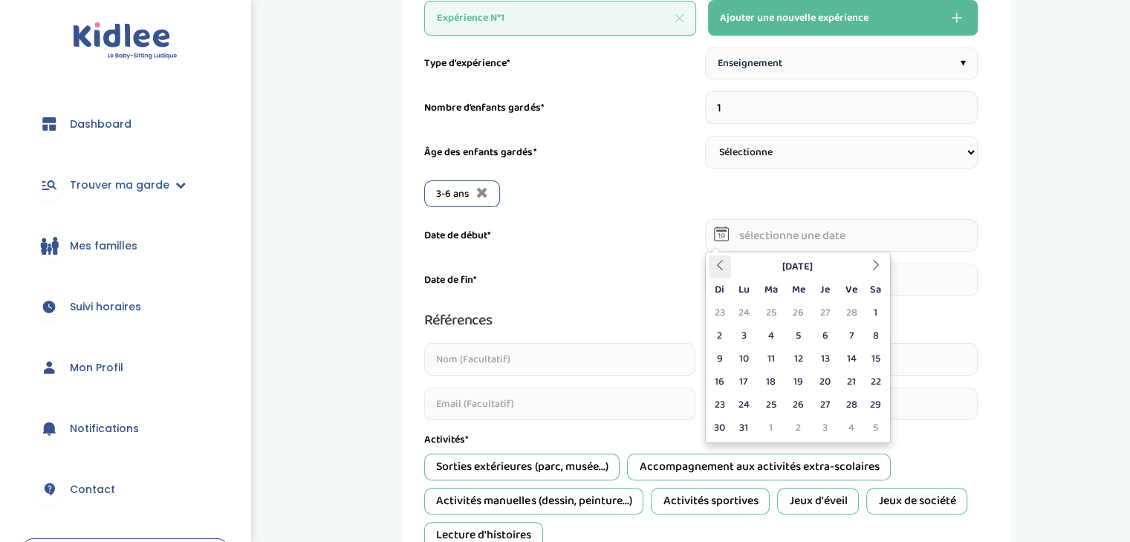
click at [720, 262] on icon at bounding box center [720, 265] width 10 height 10
click at [713, 357] on td "10" at bounding box center [720, 359] width 22 height 23
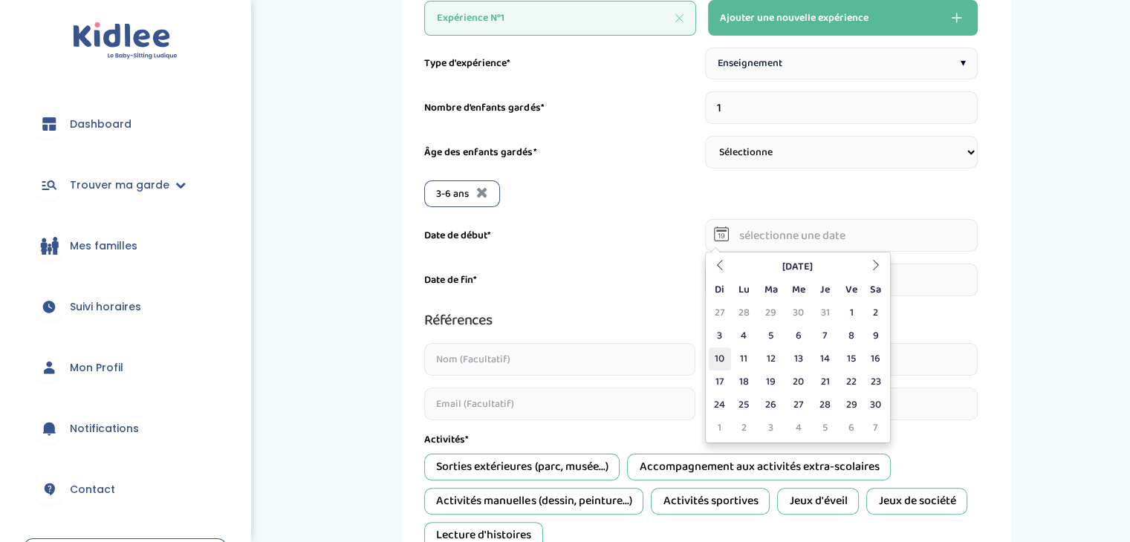
type input "10-11-2024"
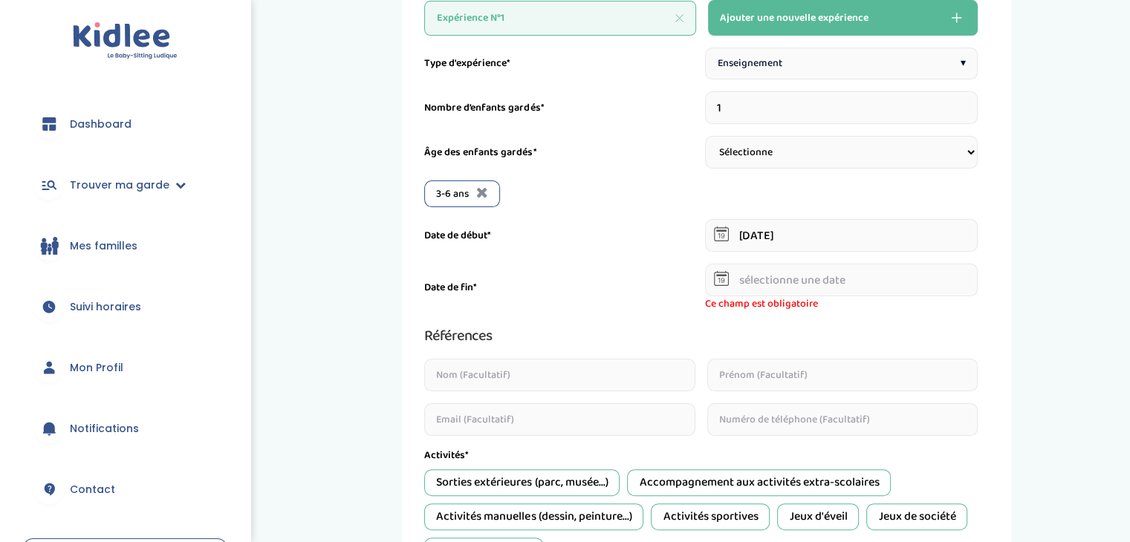
click at [722, 287] on div at bounding box center [721, 278] width 15 height 33
click at [722, 279] on icon at bounding box center [721, 278] width 15 height 15
click at [770, 277] on input "text" at bounding box center [841, 280] width 273 height 33
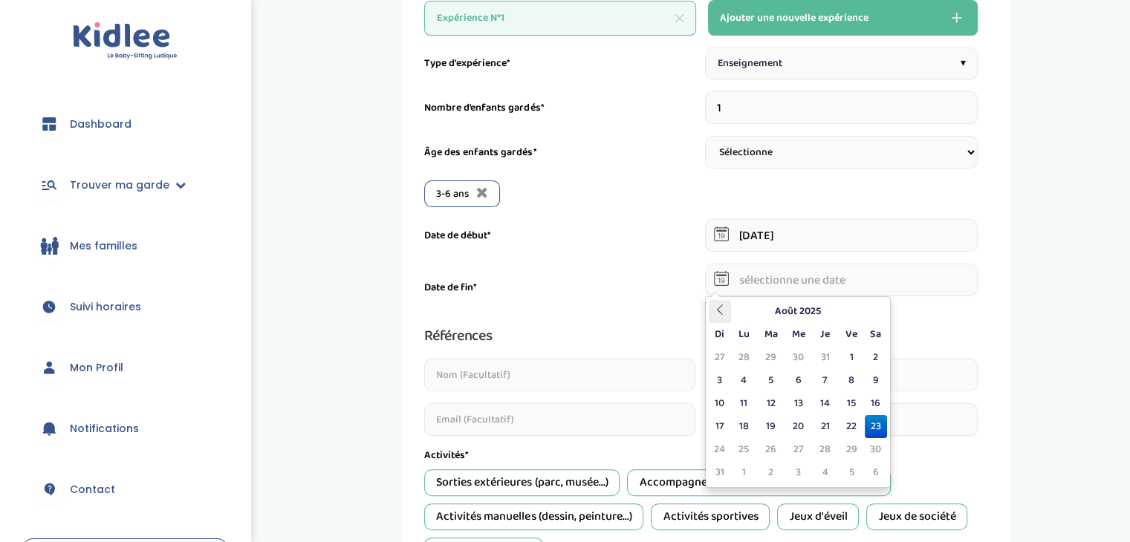
click at [716, 319] on th at bounding box center [720, 311] width 22 height 23
click at [716, 308] on icon at bounding box center [720, 310] width 10 height 10
click at [827, 423] on td "19" at bounding box center [825, 426] width 26 height 23
type input "19-06-2025"
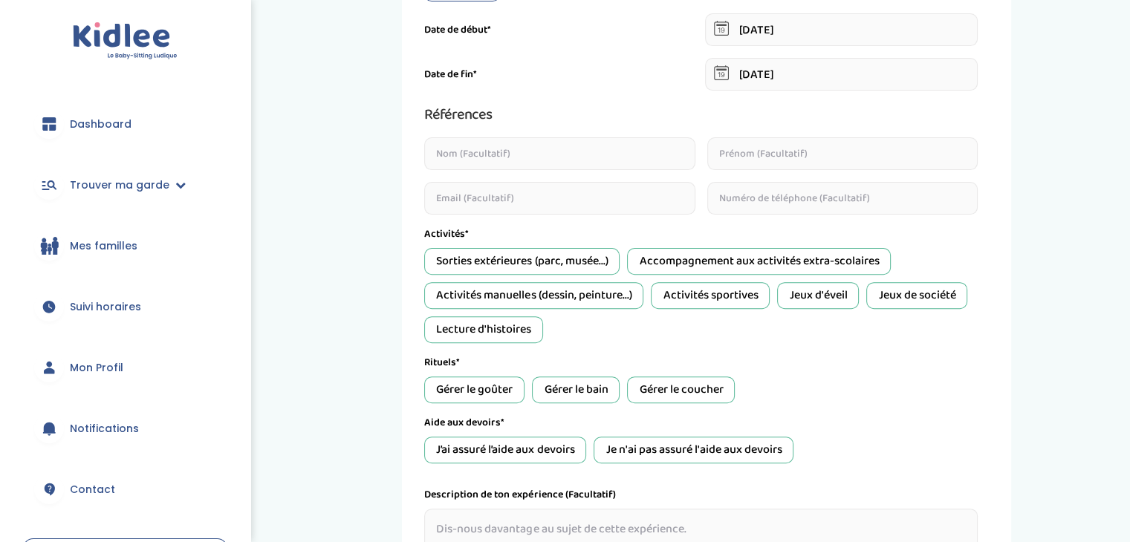
scroll to position [455, 0]
click at [578, 300] on div "Activités manuelles (dessin, peinture...)" at bounding box center [533, 295] width 219 height 27
click at [507, 332] on div "Lecture d'histoires" at bounding box center [483, 329] width 119 height 27
click at [757, 259] on div "Accompagnement aux activités extra-scolaires" at bounding box center [759, 260] width 264 height 27
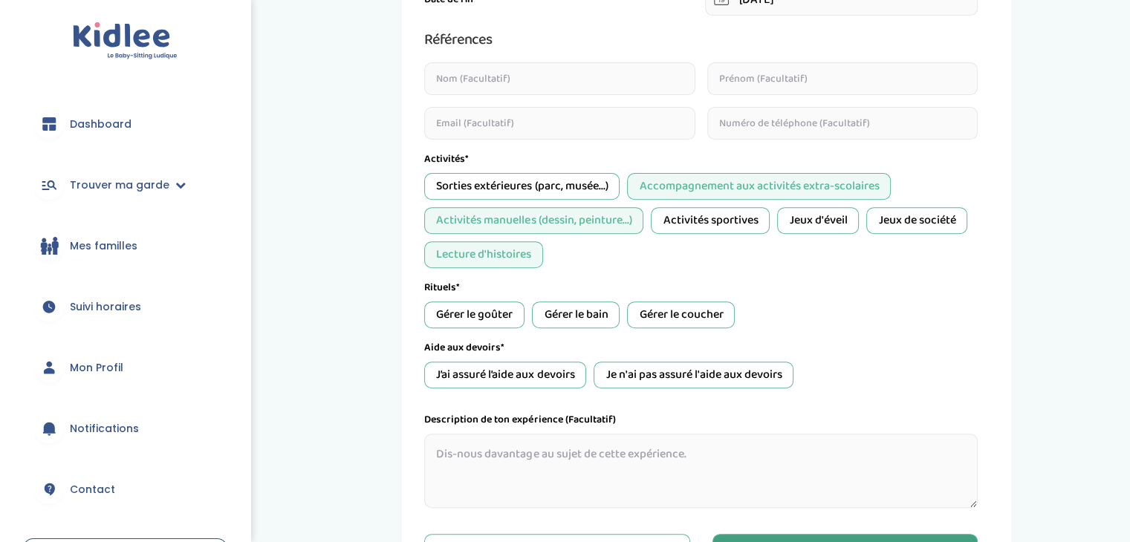
scroll to position [530, 0]
click at [505, 315] on div "Gérer le goûter" at bounding box center [474, 314] width 100 height 27
click at [534, 366] on div "J’ai assuré l’aide aux devoirs" at bounding box center [505, 374] width 162 height 27
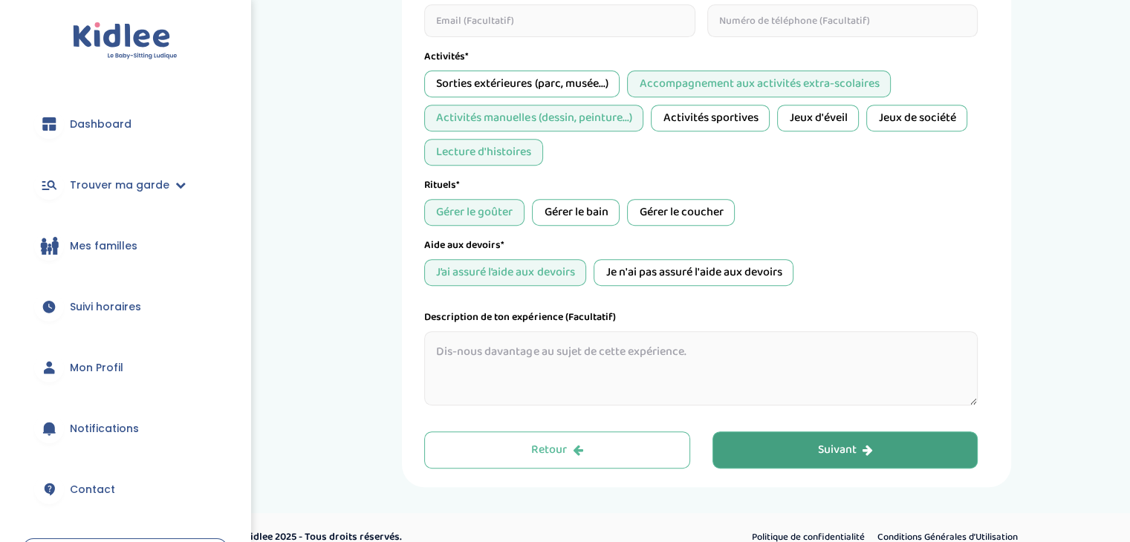
scroll to position [648, 0]
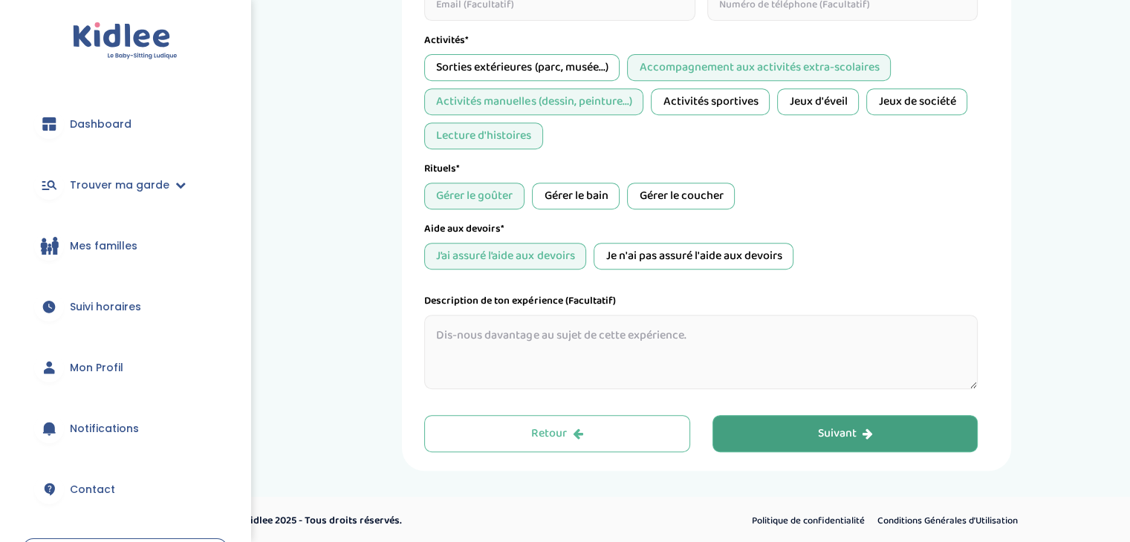
click at [776, 426] on button "Suivant" at bounding box center [846, 433] width 266 height 37
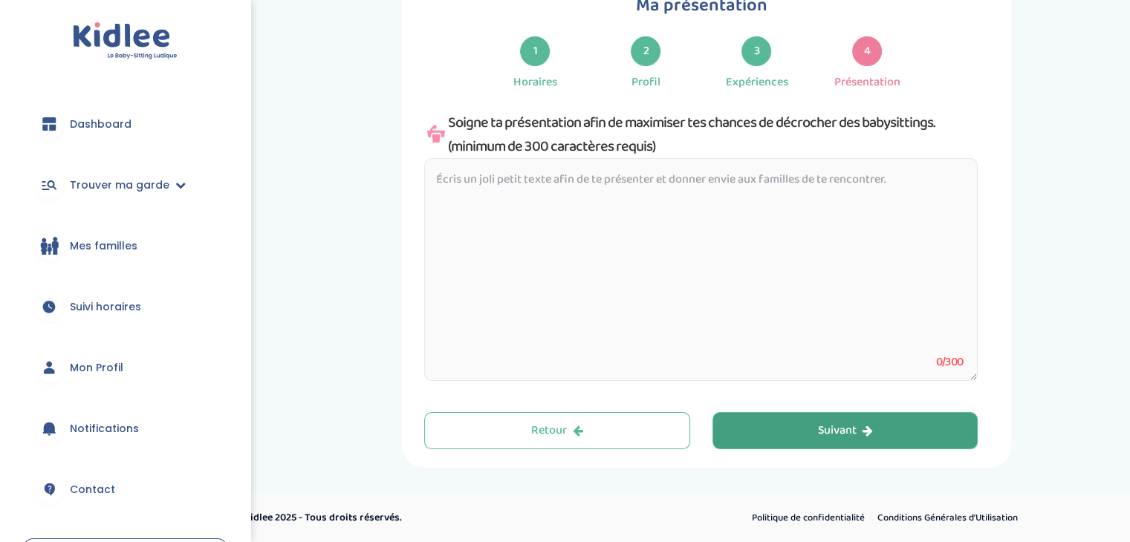
scroll to position [56, 0]
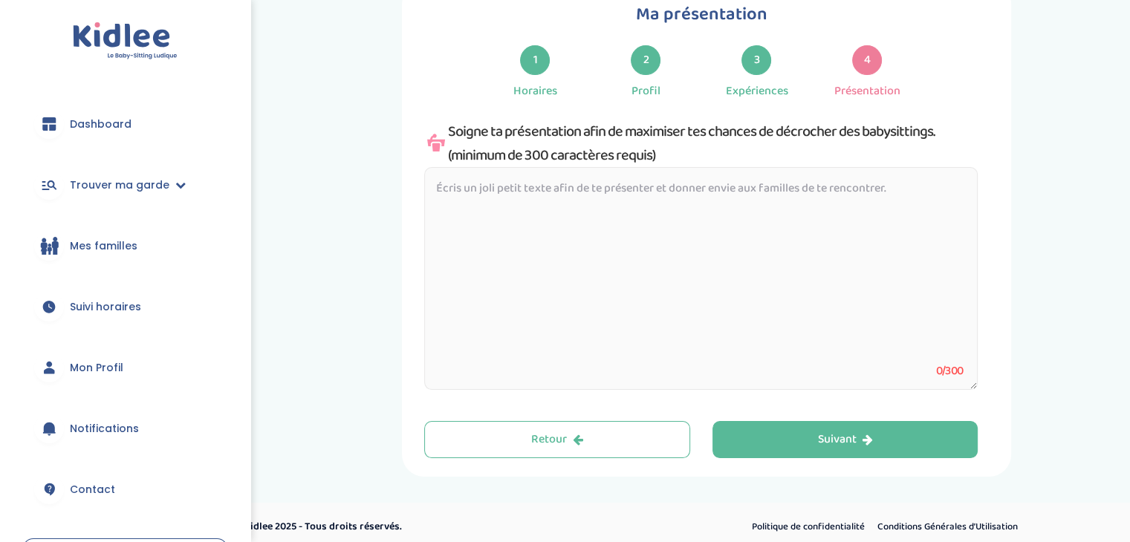
click at [627, 191] on textarea at bounding box center [701, 278] width 554 height 223
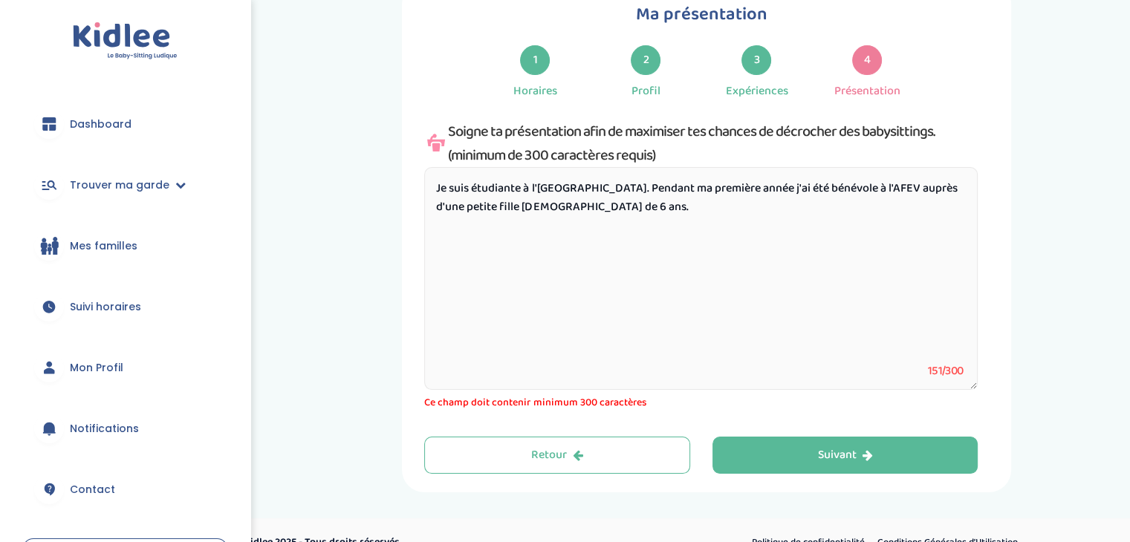
click at [686, 182] on textarea "Je suis étudiante à l'Université de Paris Nanterre. Pendant ma première année j…" at bounding box center [701, 278] width 554 height 223
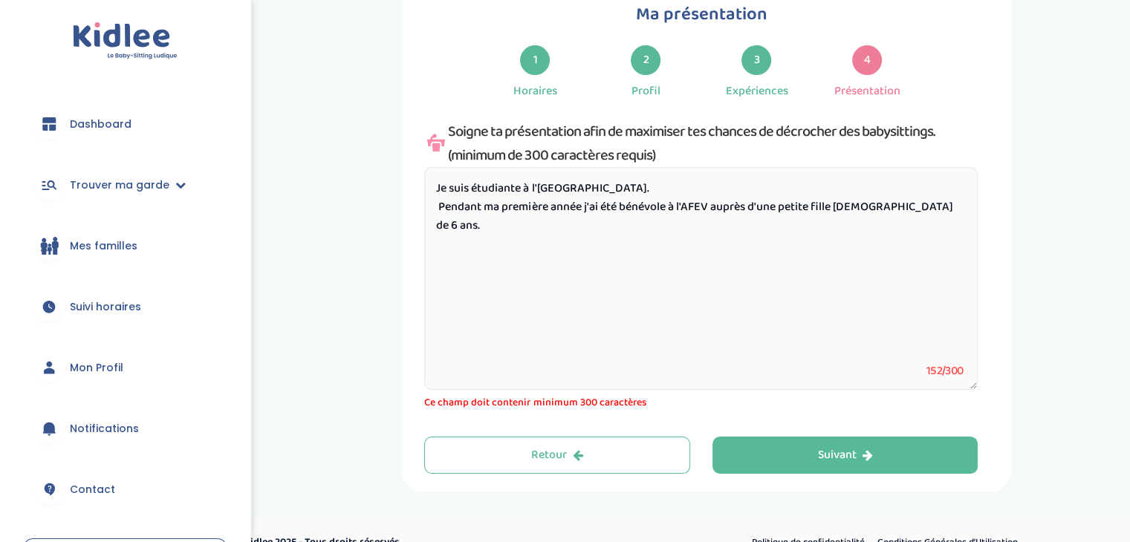
click at [950, 209] on textarea "Je suis étudiante à l'Université de Paris Nanterre. Pendant ma première année j…" at bounding box center [701, 278] width 554 height 223
click at [438, 204] on textarea "Je suis étudiante à l'Université de Paris Nanterre. Pendant ma première année j…" at bounding box center [701, 278] width 554 height 223
click at [949, 212] on textarea "Je suis étudiante à l'Université de Paris Nanterre. Pendant ma première année j…" at bounding box center [701, 278] width 554 height 223
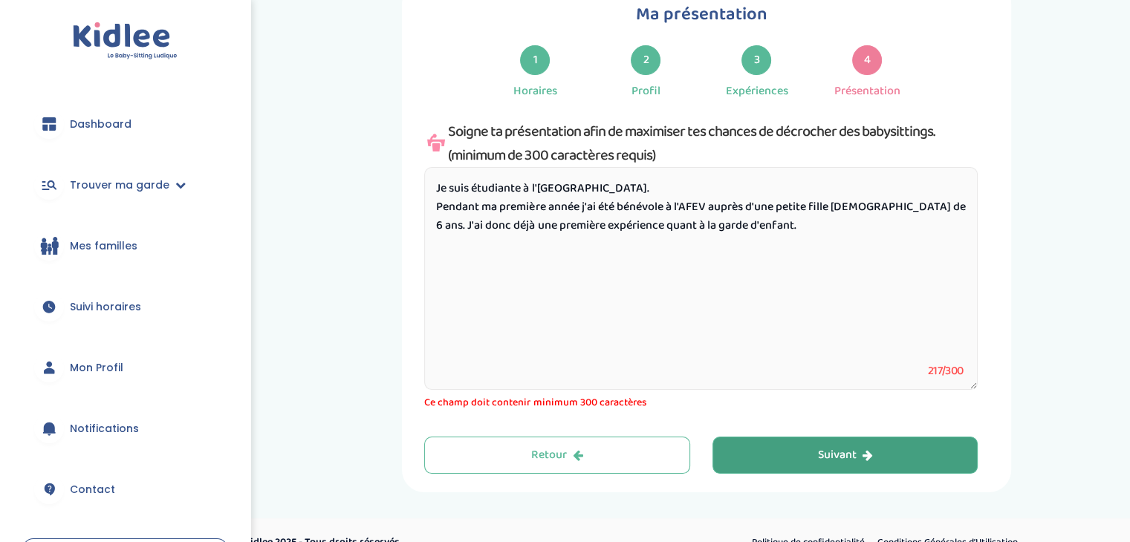
click at [842, 458] on div "Suivant" at bounding box center [845, 455] width 55 height 17
click at [839, 451] on div "Suivant" at bounding box center [845, 455] width 55 height 17
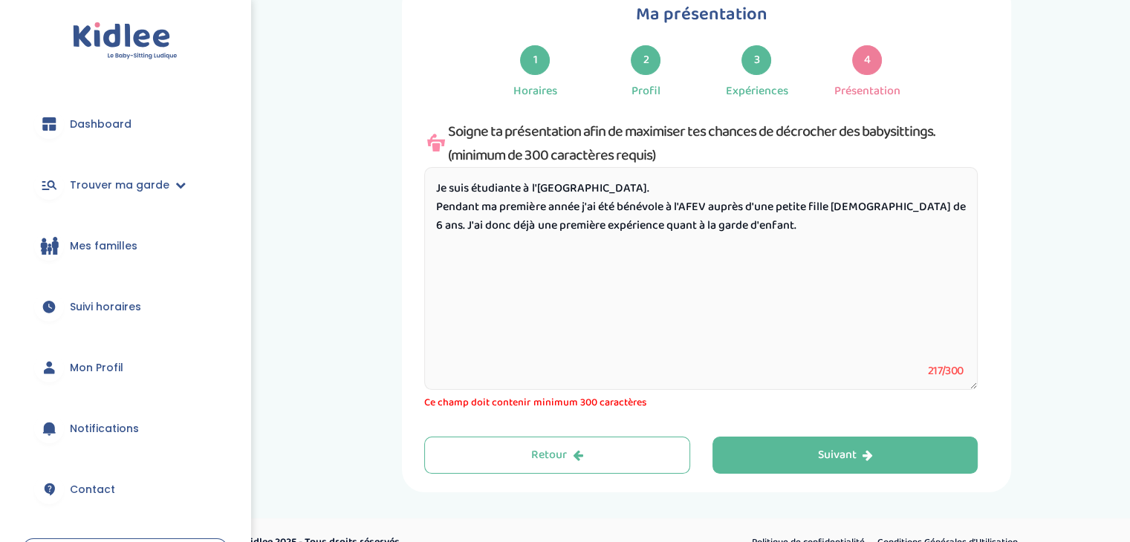
click at [450, 187] on textarea "Je suis étudiante à l'Université de Paris Nanterre. Pendant ma première année j…" at bounding box center [701, 278] width 554 height 223
click at [771, 227] on textarea "Je m'appelle Estelle, j'ai 19 ans et je suis étudiante à l'Université de Paris …" at bounding box center [701, 278] width 554 height 223
click at [940, 207] on textarea "Je m'appelle Estelle, j'ai 19 ans et je suis étudiante à l'Université de Paris …" at bounding box center [701, 278] width 554 height 223
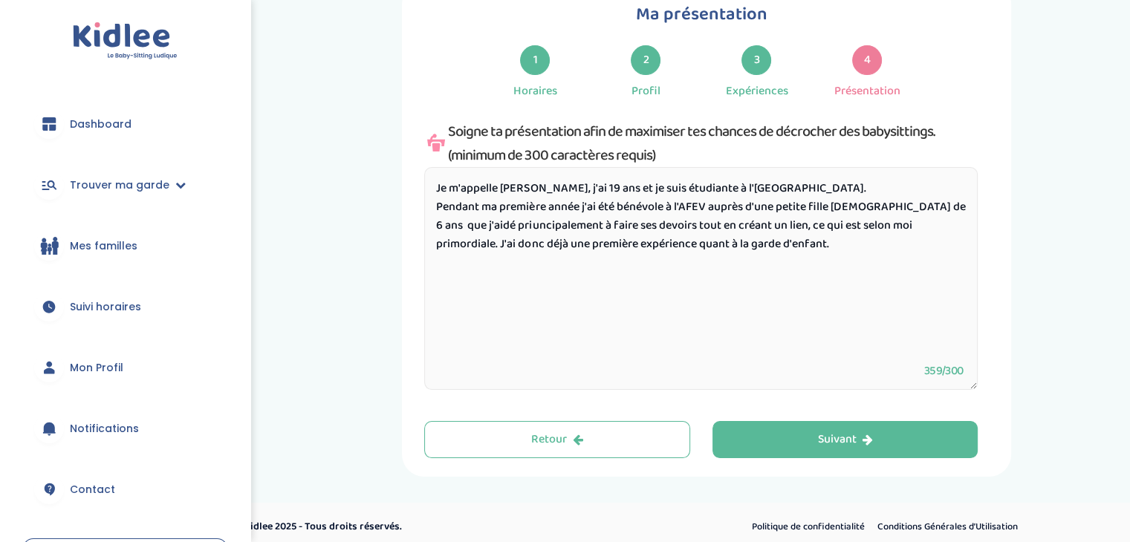
click at [508, 227] on textarea "Je m'appelle Estelle, j'ai 19 ans et je suis étudiante à l'Université de Paris …" at bounding box center [701, 278] width 554 height 223
click at [765, 240] on textarea "Je m'appelle Estelle, j'ai 19 ans et je suis étudiante à l'Université de Paris …" at bounding box center [701, 278] width 554 height 223
click at [484, 222] on textarea "Je m'appelle Estelle, j'ai 19 ans et je suis étudiante à l'Université de Paris …" at bounding box center [701, 278] width 554 height 223
click at [577, 226] on textarea "Je m'appelle Estelle, j'ai 19 ans et je suis étudiante à l'Université de Paris …" at bounding box center [701, 278] width 554 height 223
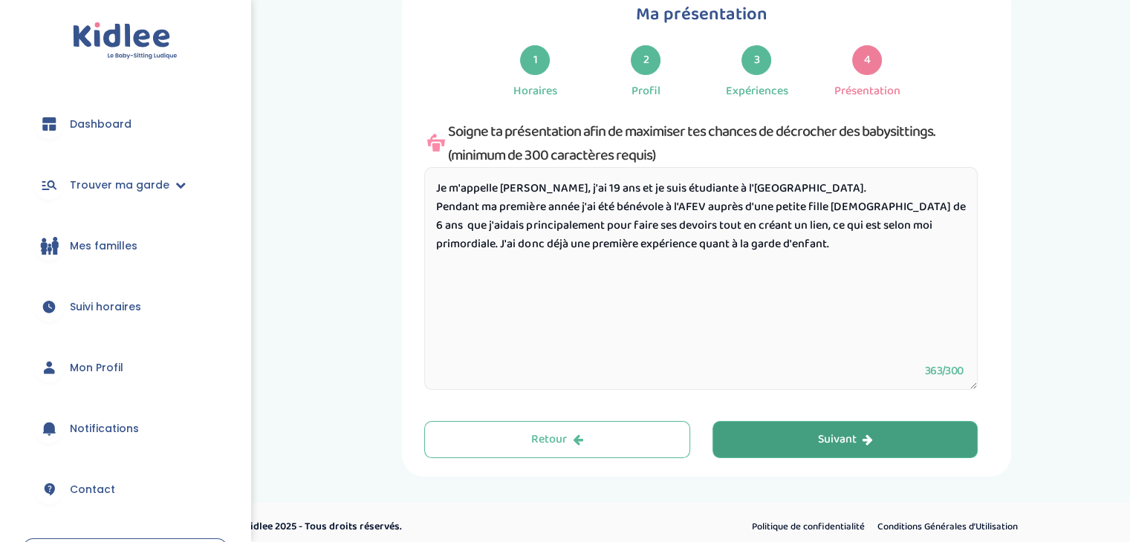
type textarea "Je m'appelle [PERSON_NAME], j'ai 19 ans et je suis étudiante à l'[GEOGRAPHIC_DA…"
click at [815, 444] on button "Suivant" at bounding box center [846, 439] width 266 height 37
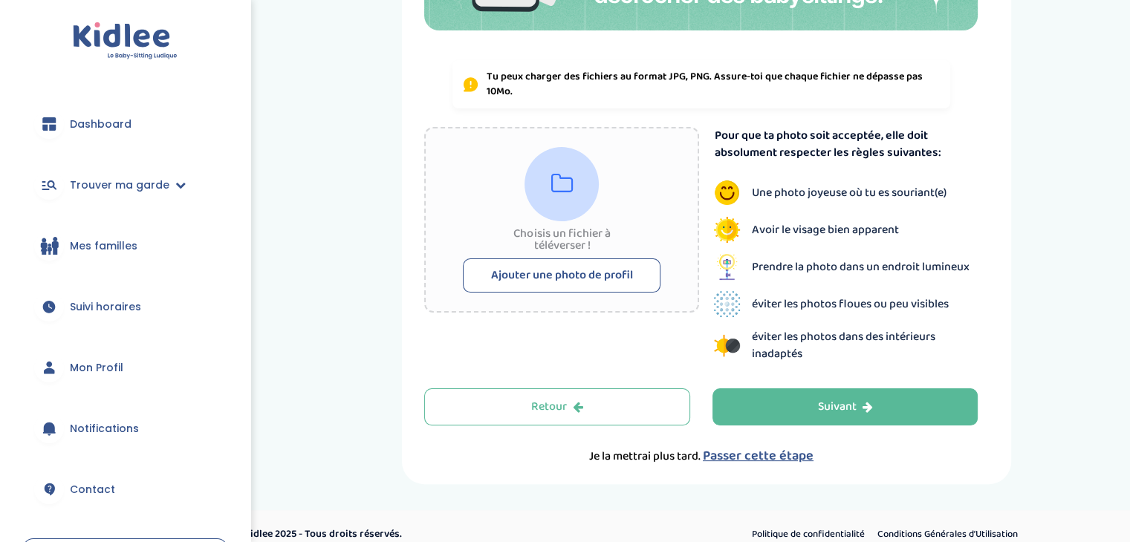
scroll to position [291, 0]
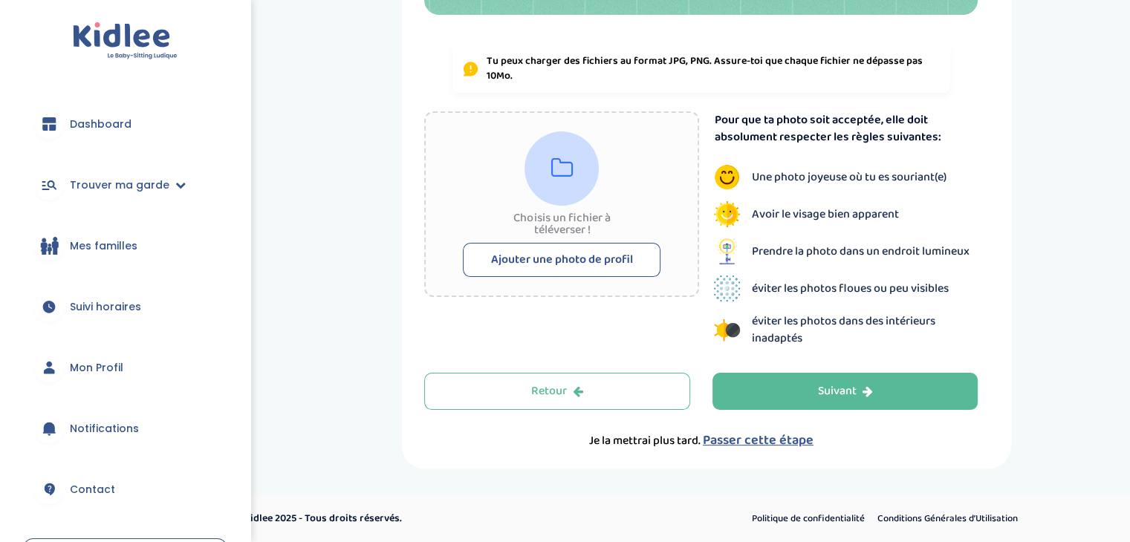
click at [600, 250] on button "Ajouter une photo de profil" at bounding box center [562, 260] width 198 height 34
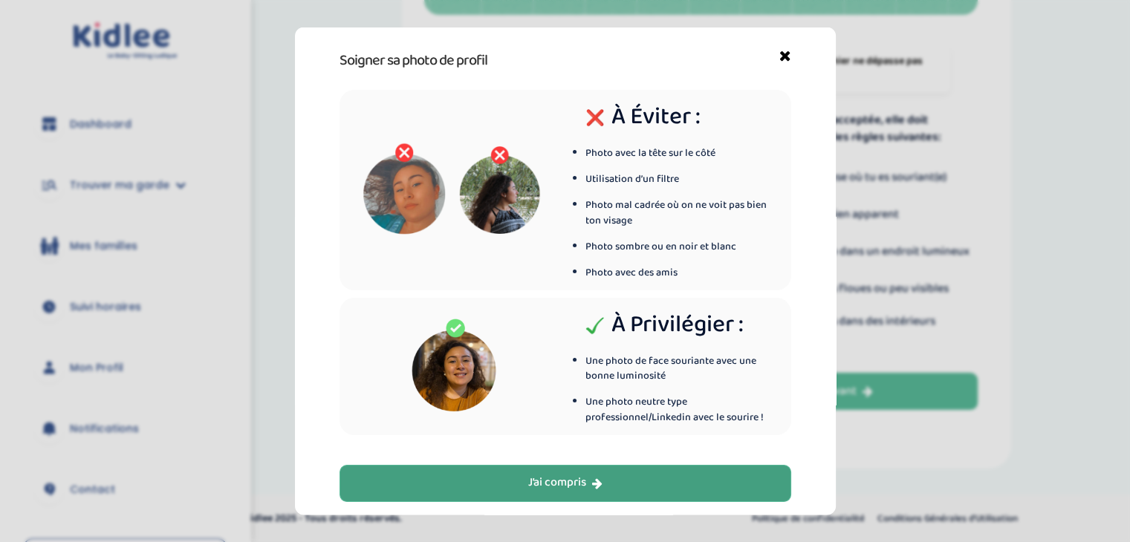
click at [550, 485] on div "J’ai compris" at bounding box center [565, 483] width 74 height 17
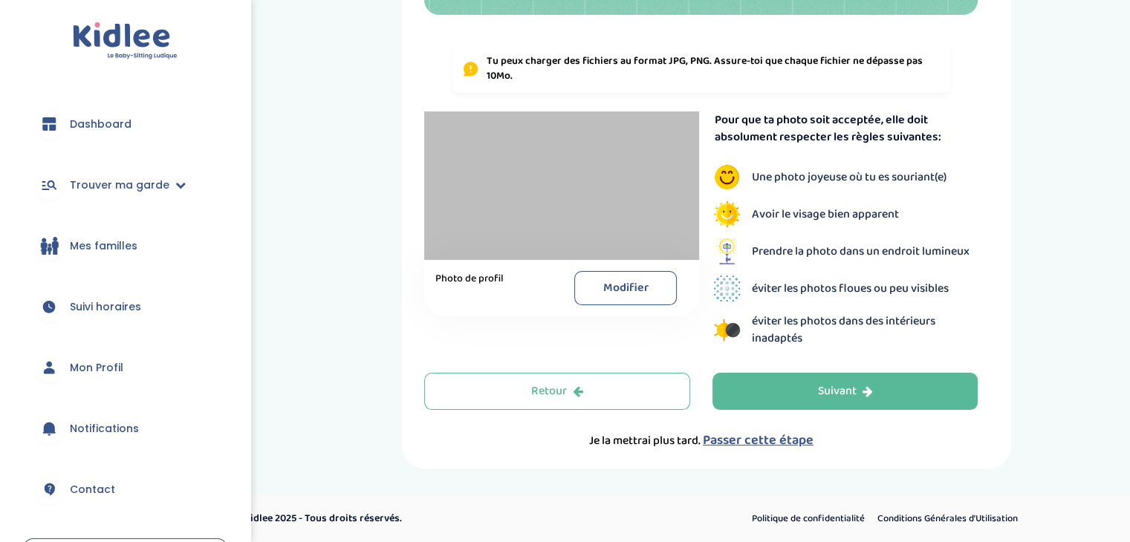
click at [614, 282] on button "Modifier" at bounding box center [625, 288] width 103 height 34
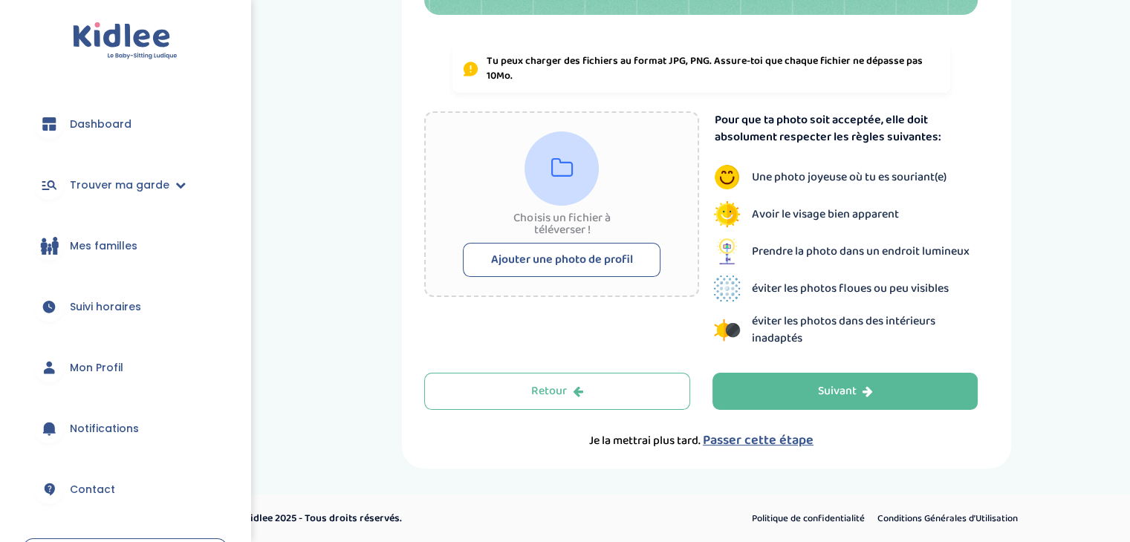
click at [594, 261] on button "Ajouter une photo de profil" at bounding box center [562, 260] width 198 height 34
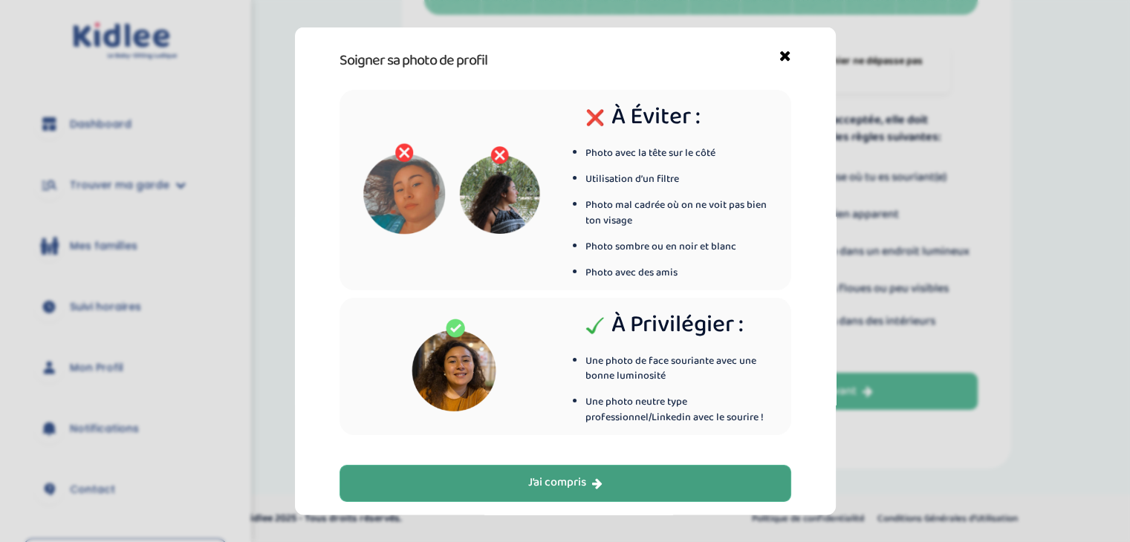
click at [492, 482] on button "J’ai compris" at bounding box center [566, 482] width 452 height 37
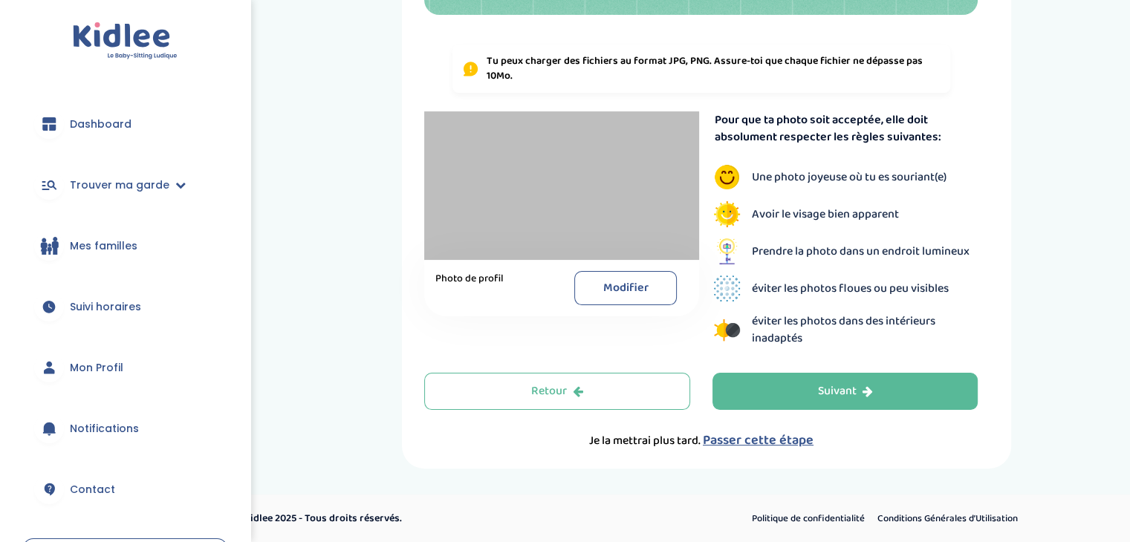
click at [603, 285] on button "Modifier" at bounding box center [625, 288] width 103 height 34
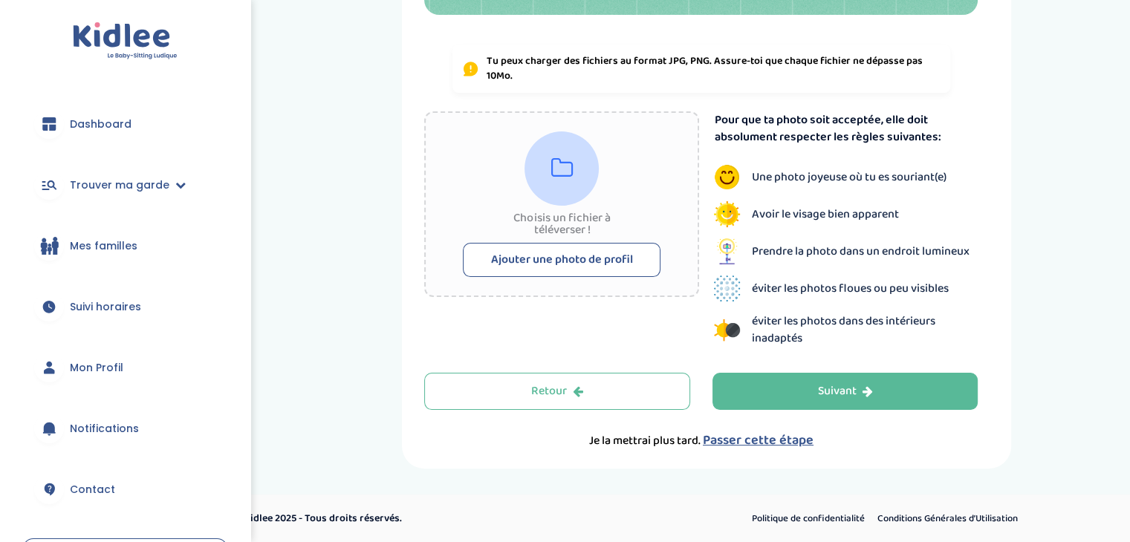
click at [577, 253] on button "Ajouter une photo de profil" at bounding box center [562, 260] width 198 height 34
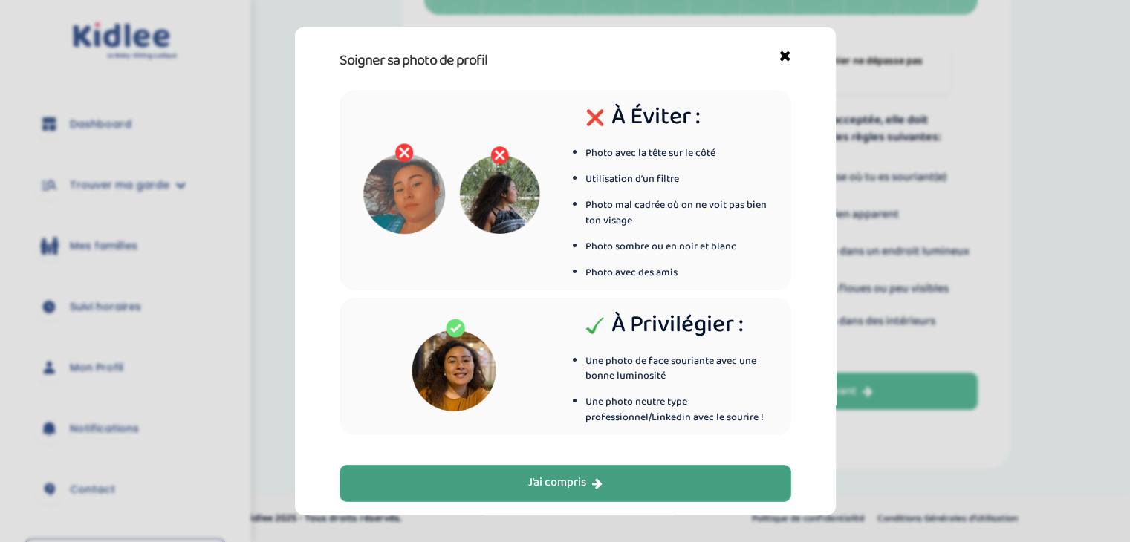
click at [547, 468] on button "J’ai compris" at bounding box center [566, 482] width 452 height 37
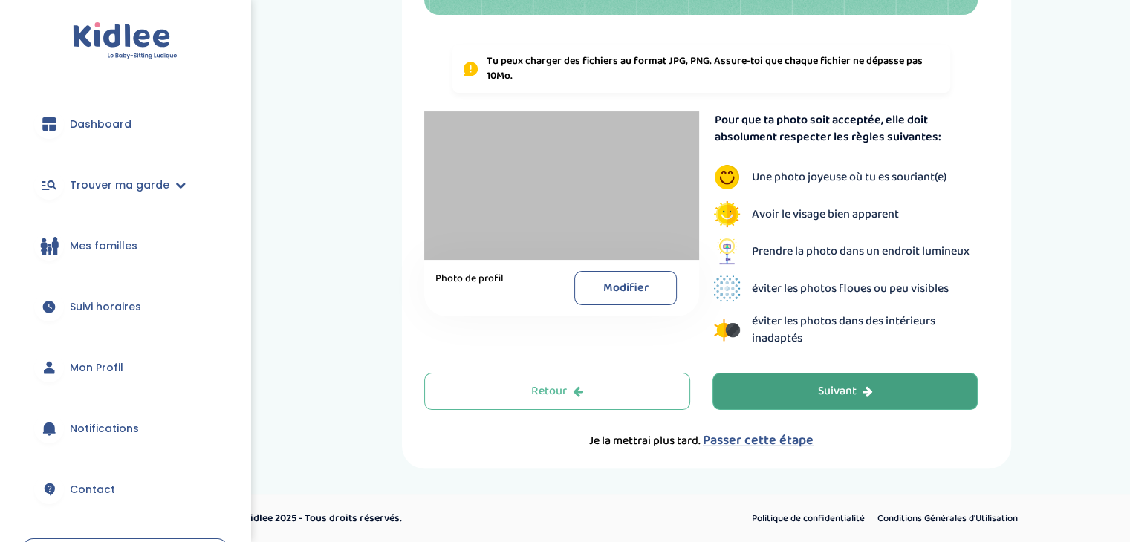
click at [829, 397] on div "Suivant" at bounding box center [845, 391] width 55 height 17
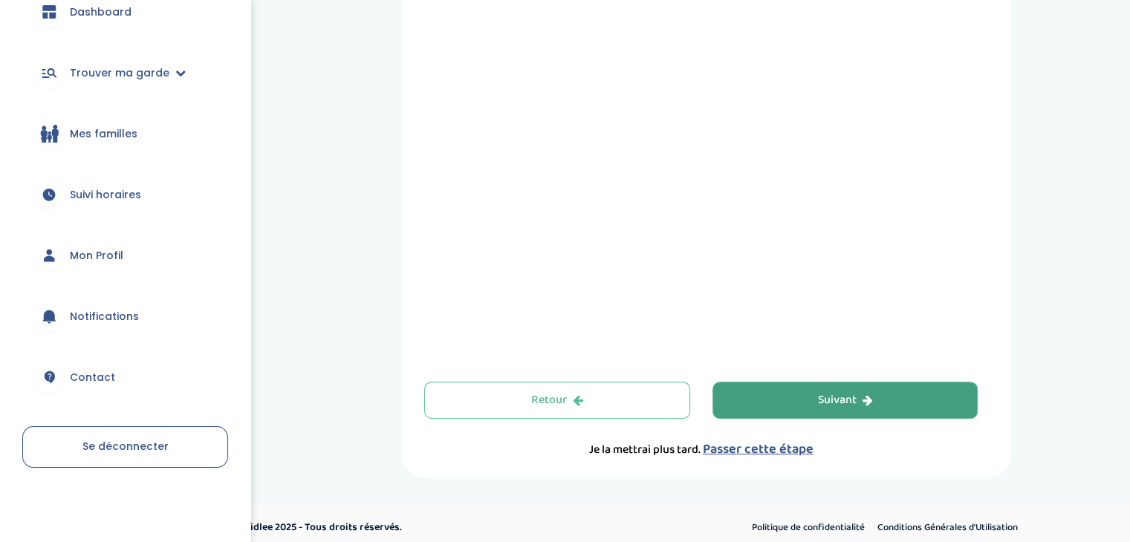
scroll to position [547, 0]
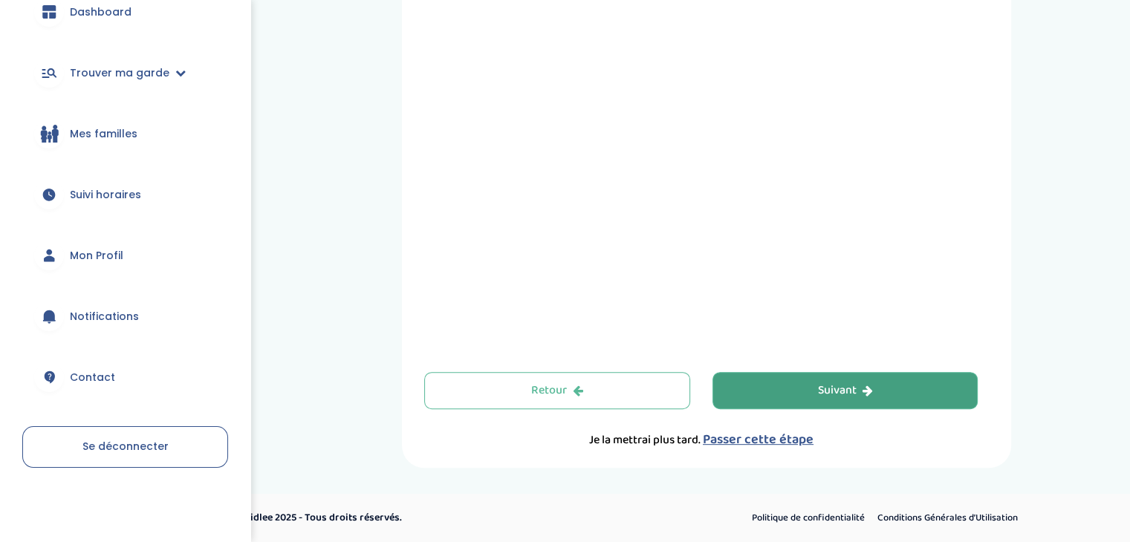
click at [818, 384] on div "Suivant" at bounding box center [845, 391] width 55 height 17
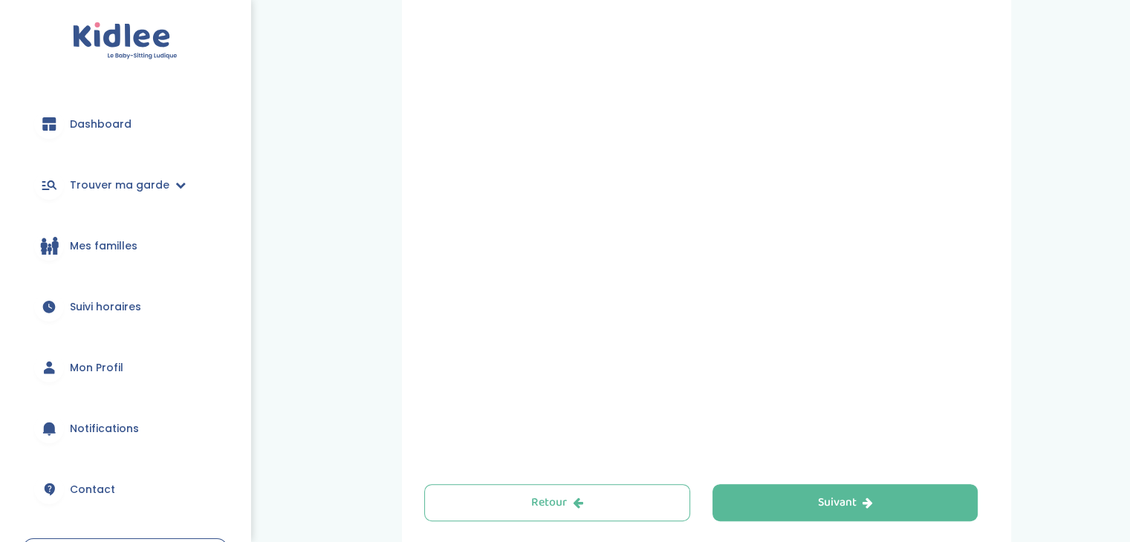
scroll to position [547, 0]
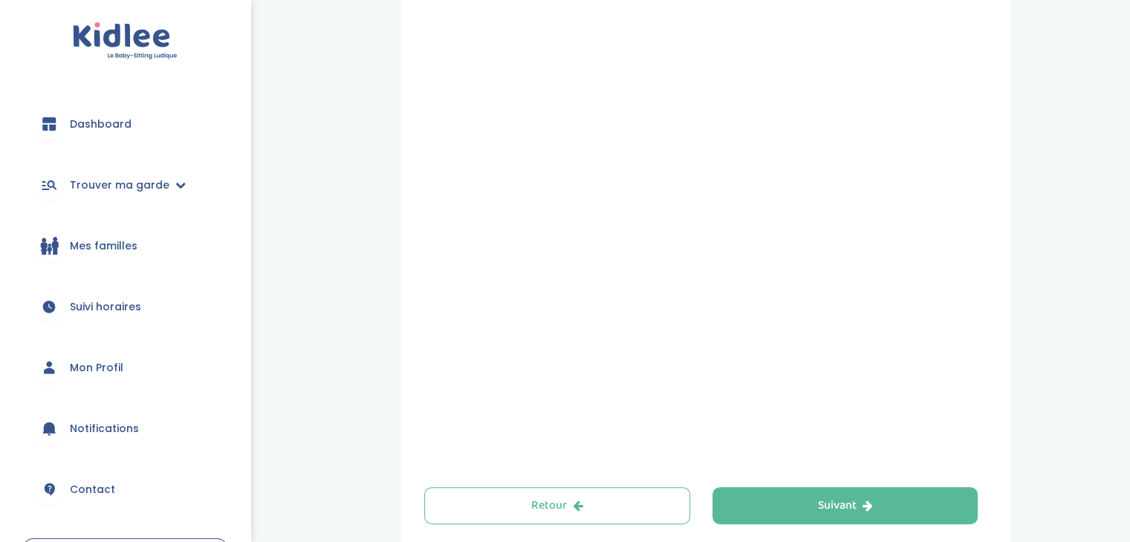
click at [104, 368] on span "Mon Profil" at bounding box center [96, 368] width 53 height 16
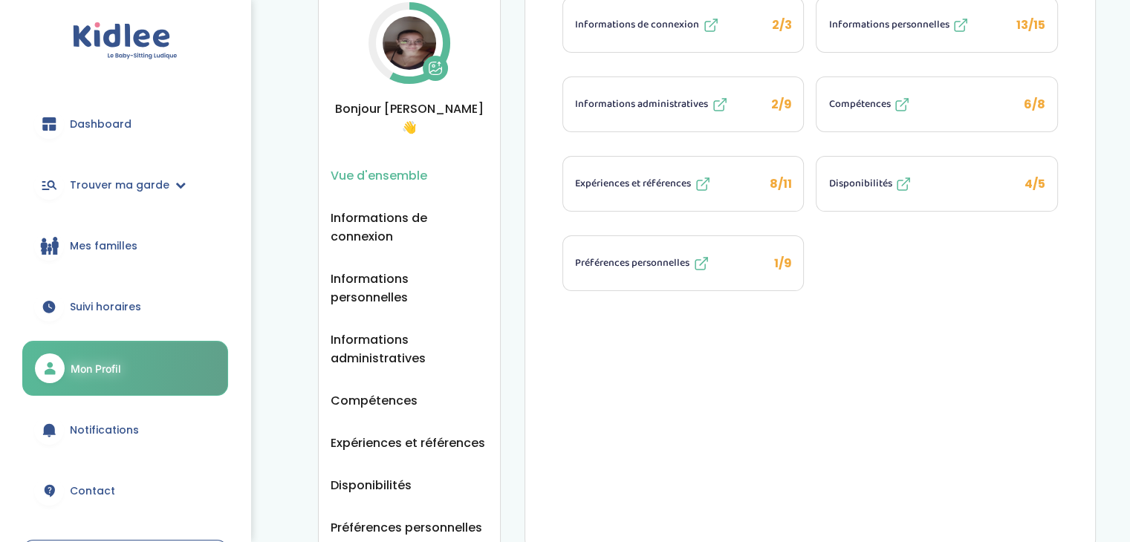
scroll to position [341, 0]
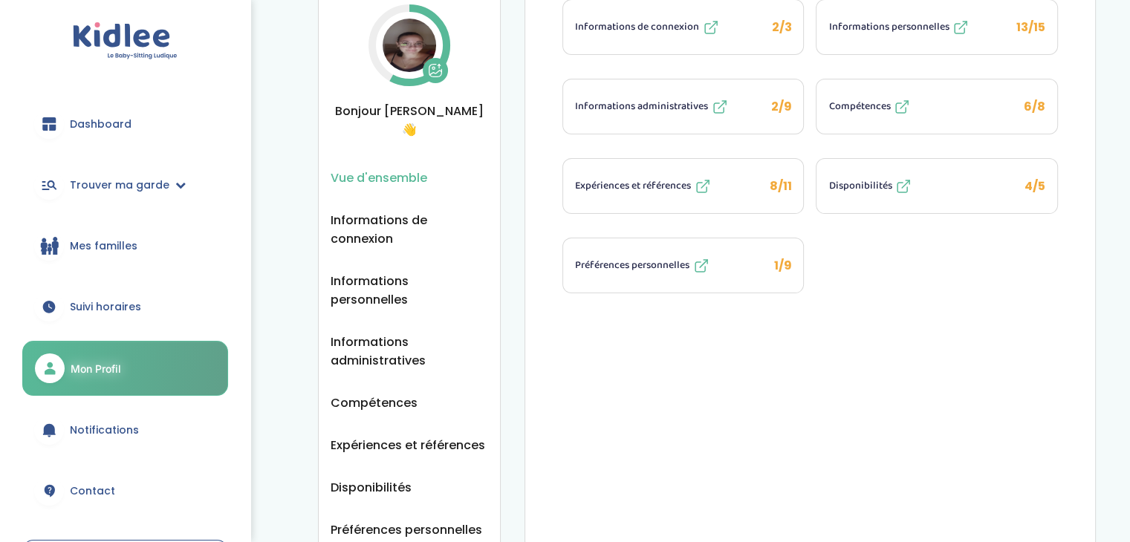
click at [419, 36] on img at bounding box center [409, 45] width 53 height 53
click at [434, 71] on icon at bounding box center [435, 70] width 15 height 15
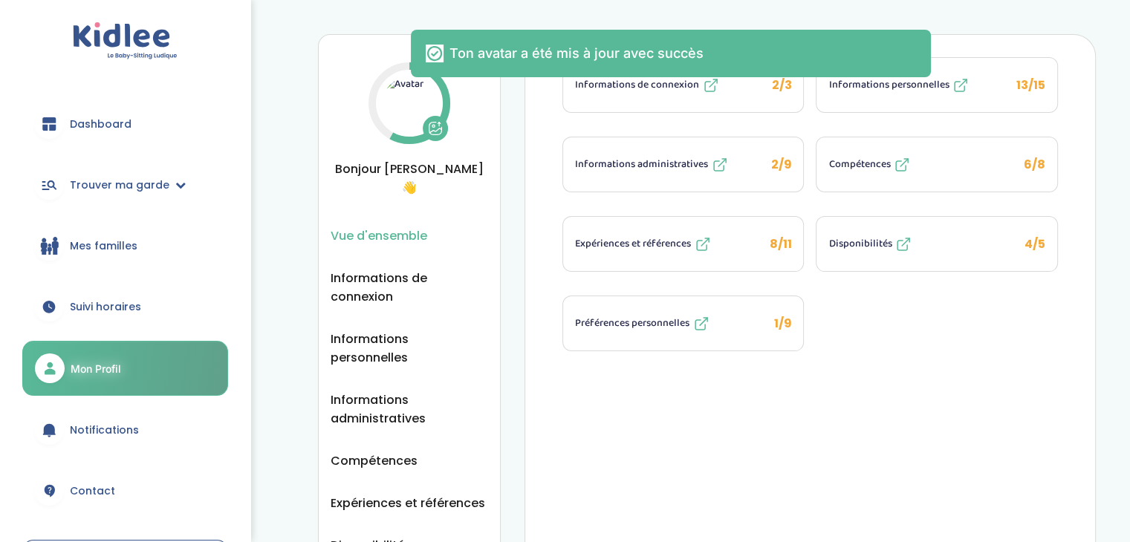
scroll to position [232, 0]
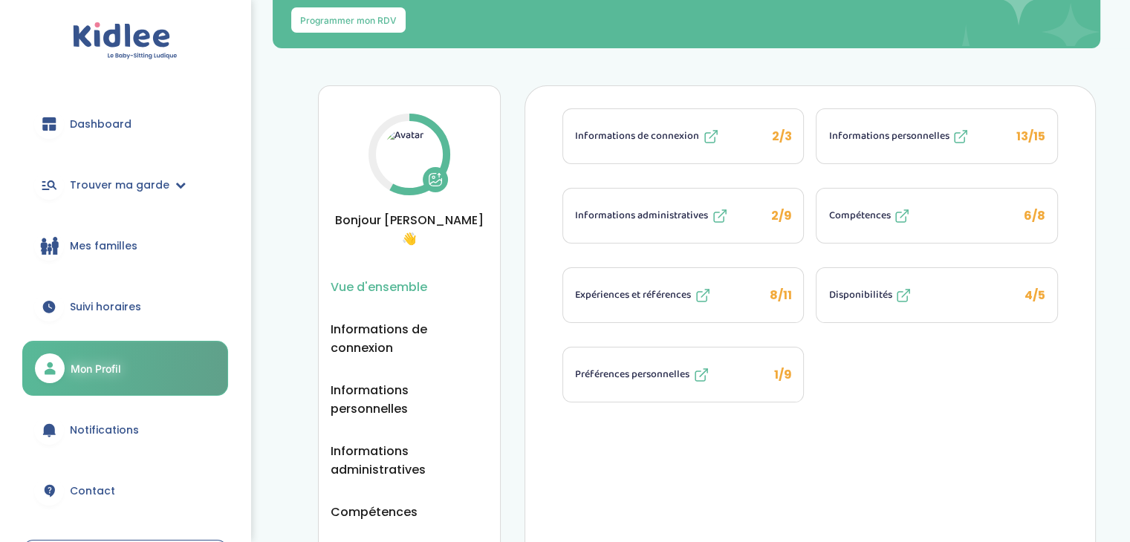
click at [666, 129] on span "Informations de connexion" at bounding box center [637, 137] width 124 height 16
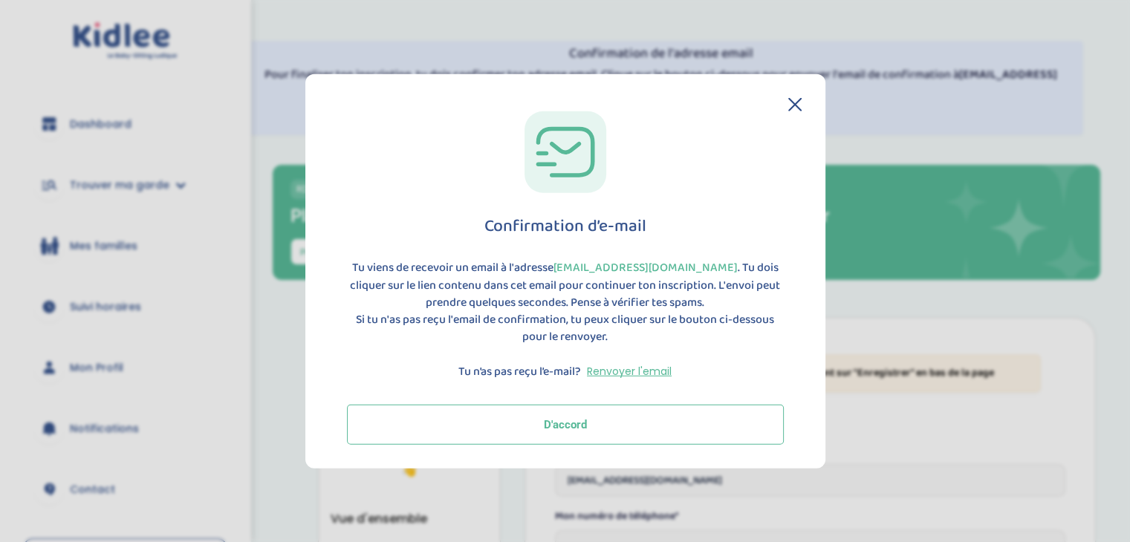
click at [597, 432] on button "D'accord" at bounding box center [565, 424] width 437 height 40
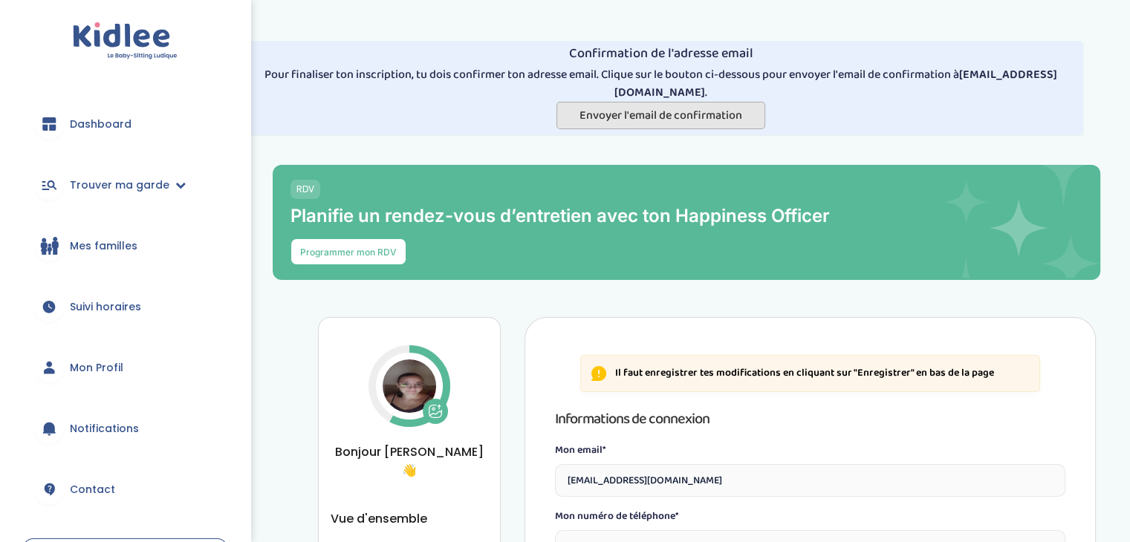
click at [594, 117] on span "Envoyer l'email de confirmation" at bounding box center [661, 115] width 163 height 19
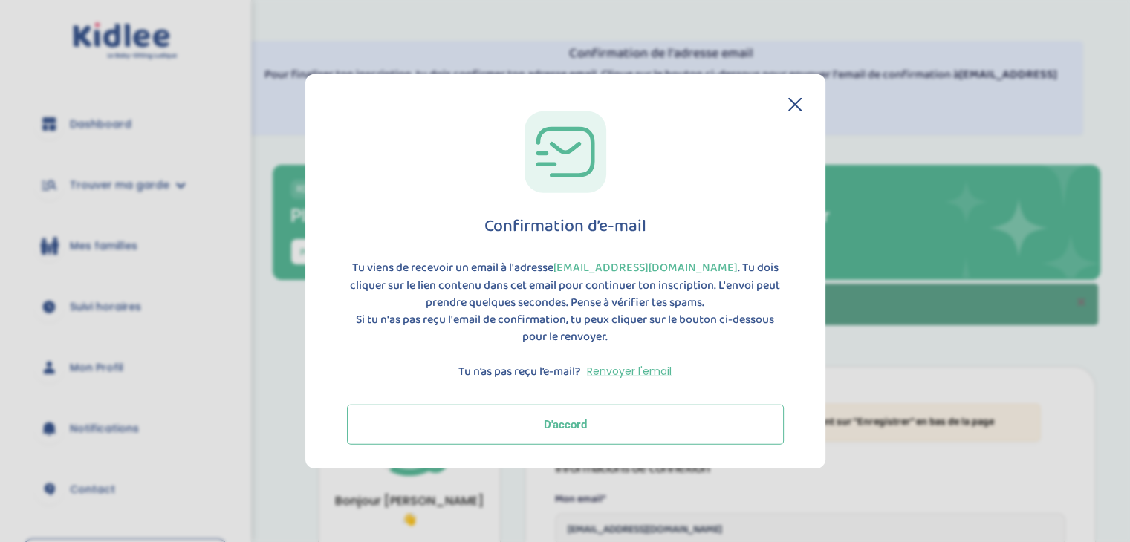
click at [534, 412] on button "D'accord" at bounding box center [565, 424] width 437 height 40
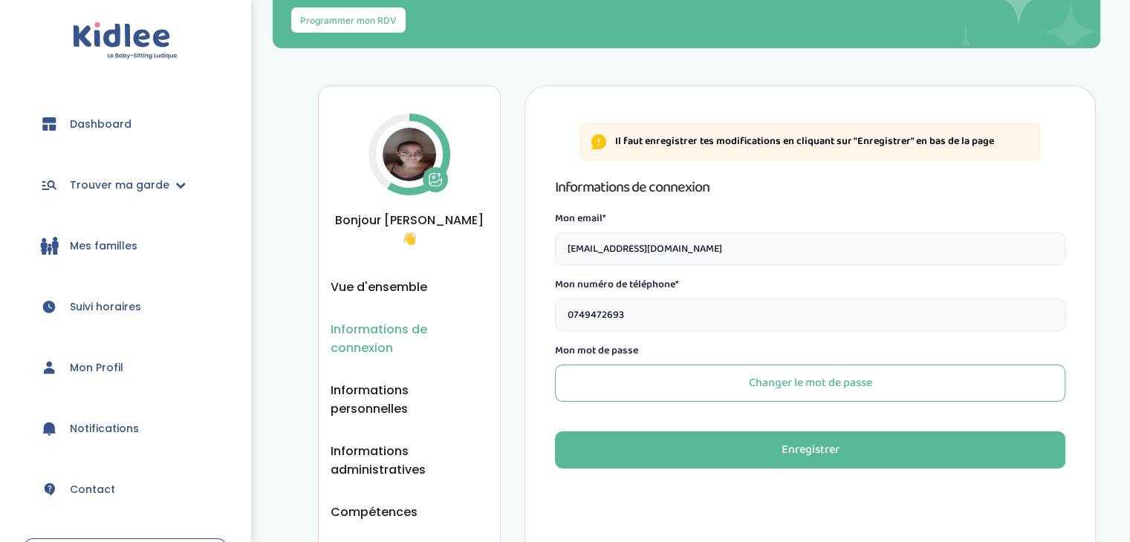
scroll to position [9, 0]
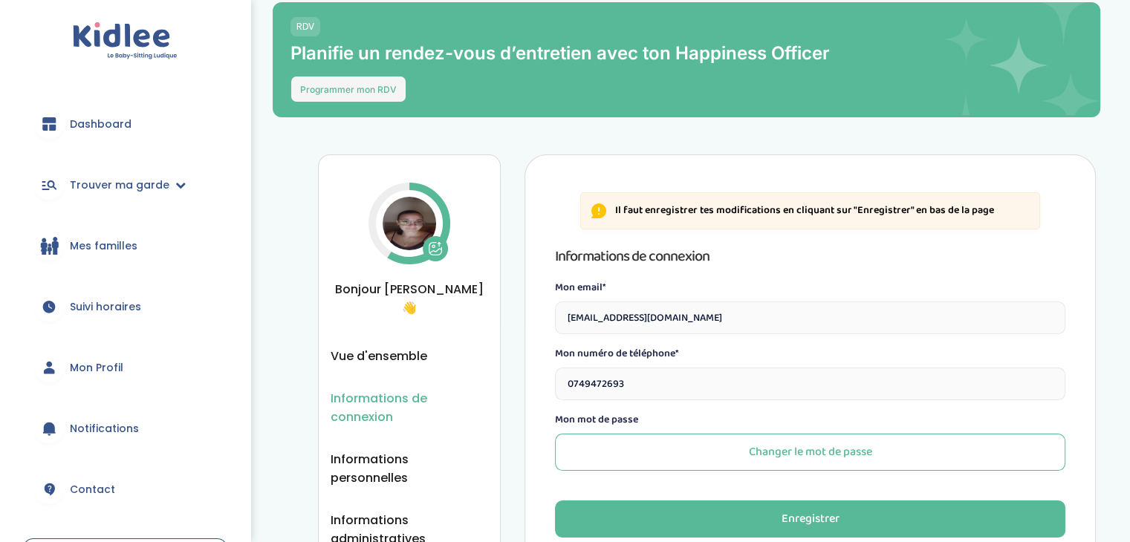
click at [372, 81] on button "Programmer mon RDV" at bounding box center [349, 89] width 116 height 27
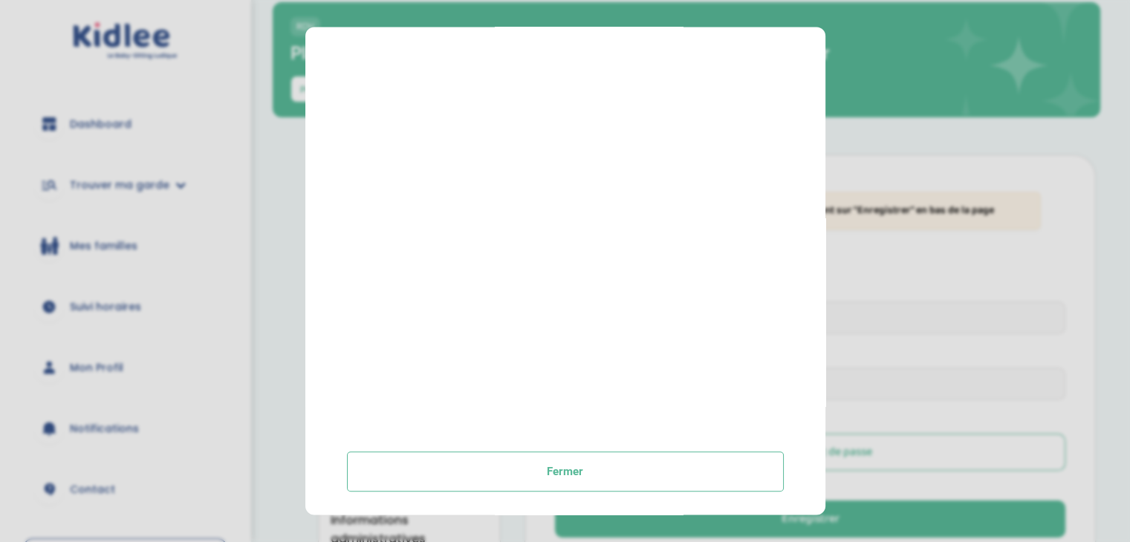
scroll to position [565, 0]
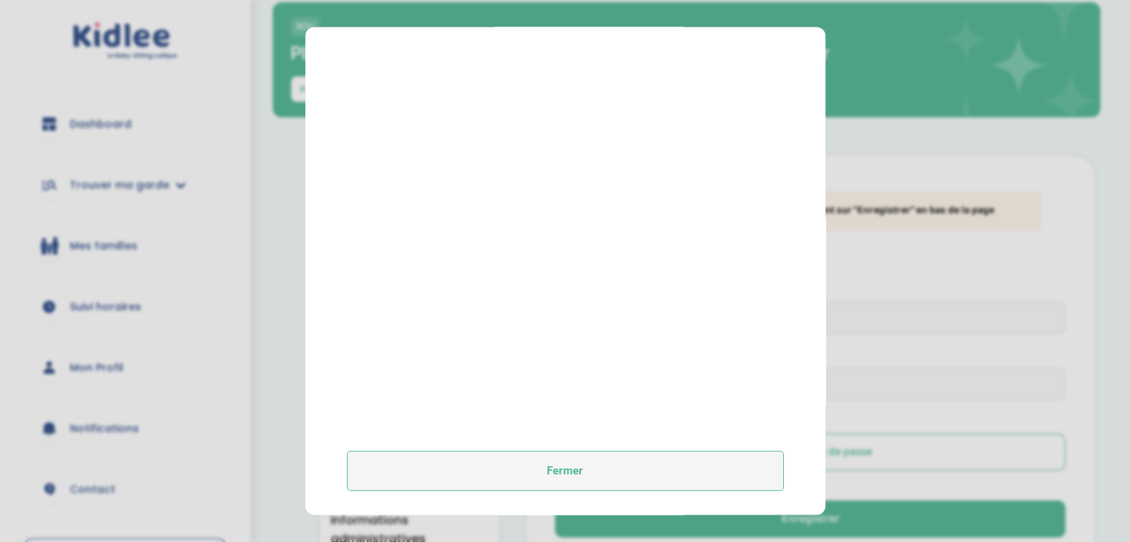
click at [643, 476] on button "Fermer" at bounding box center [565, 472] width 437 height 40
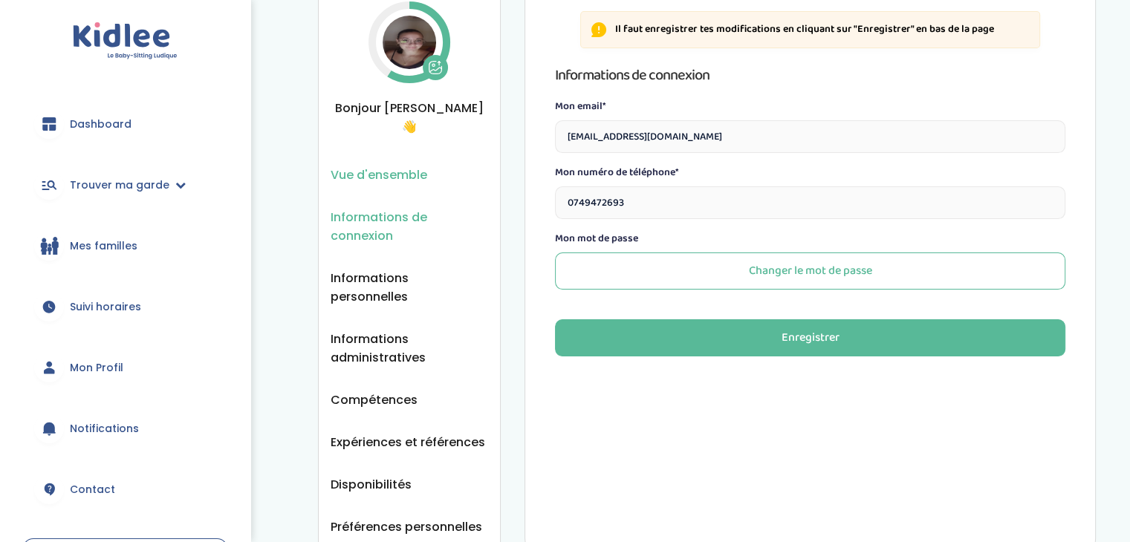
scroll to position [262, 0]
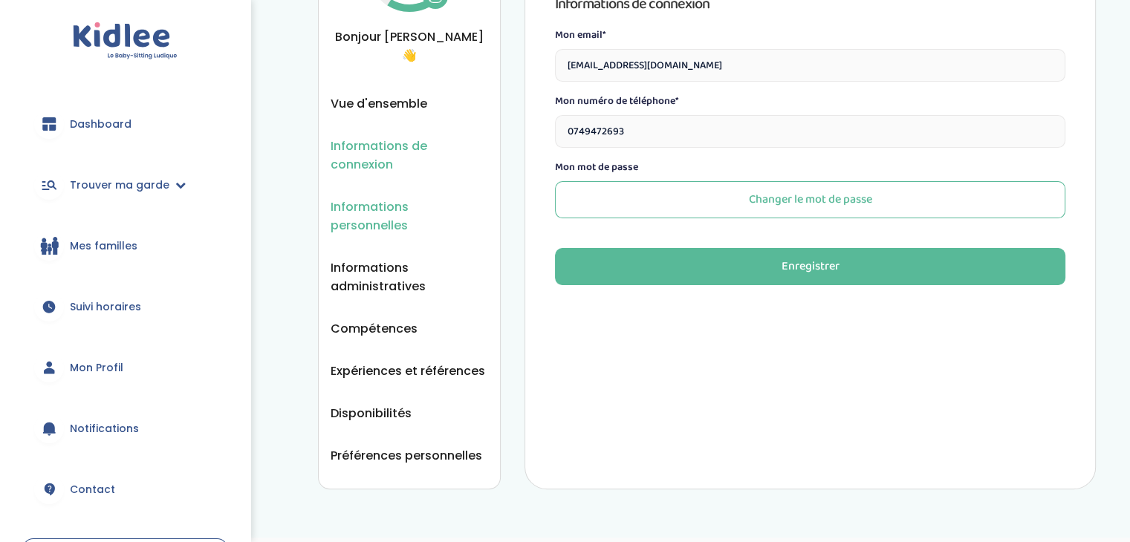
click at [438, 198] on span "Informations personnelles" at bounding box center [410, 216] width 158 height 37
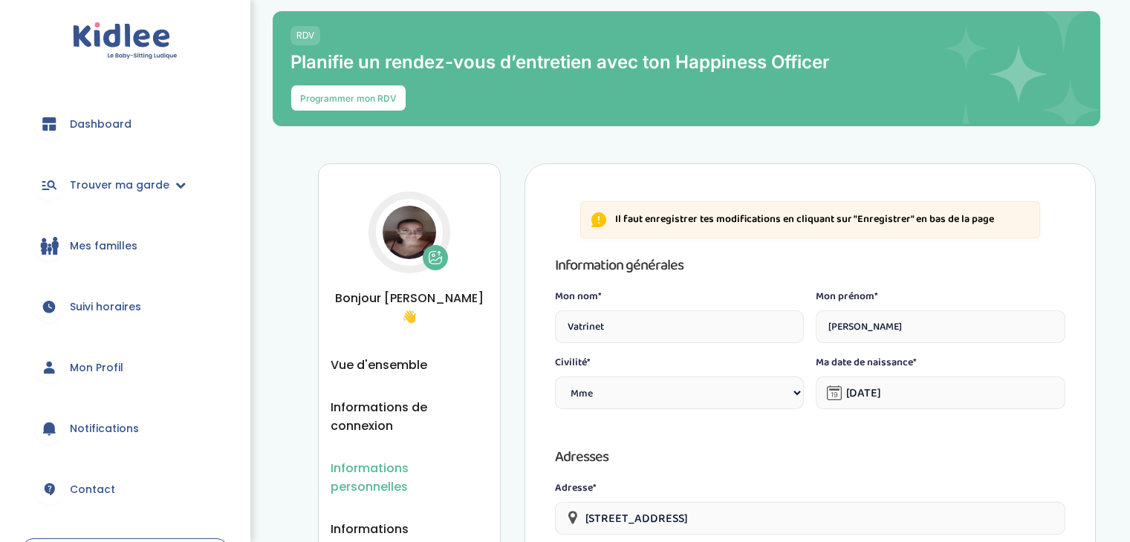
select select "1"
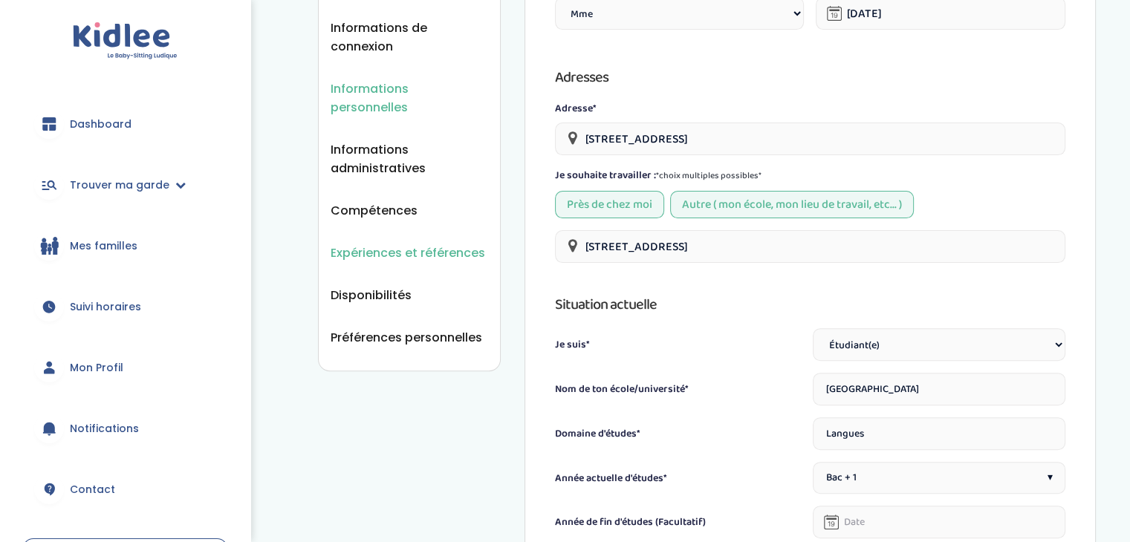
scroll to position [365, 0]
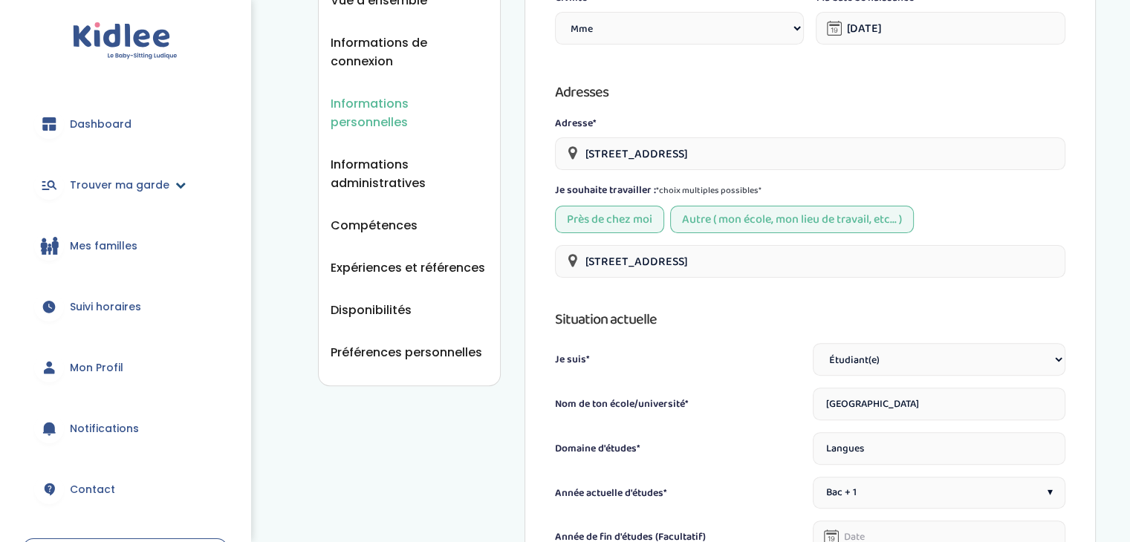
click at [175, 186] on icon at bounding box center [180, 185] width 10 height 10
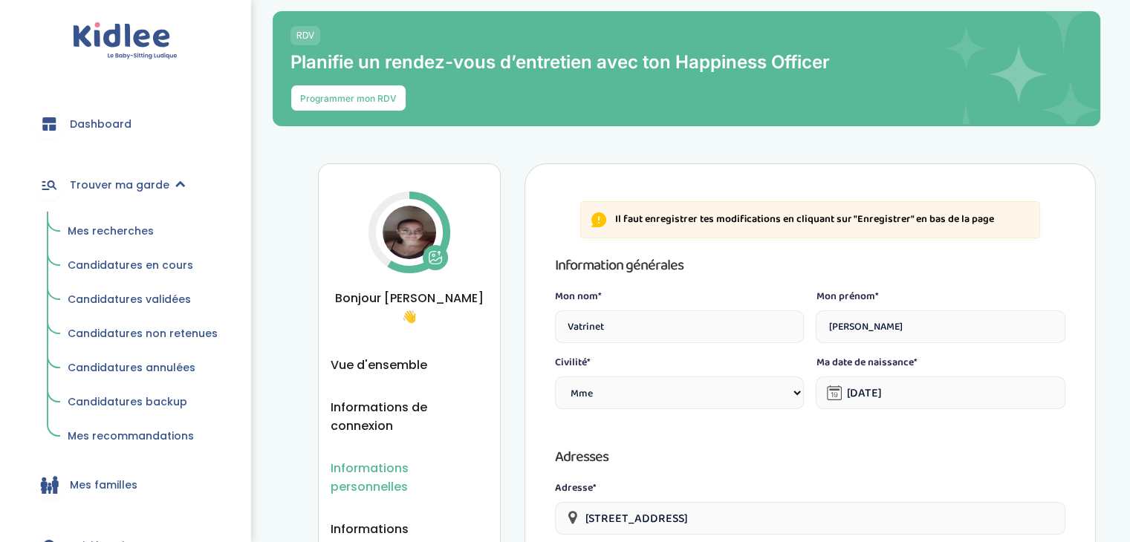
click at [121, 227] on span "Mes recherches" at bounding box center [111, 231] width 86 height 15
